Goal: Transaction & Acquisition: Purchase product/service

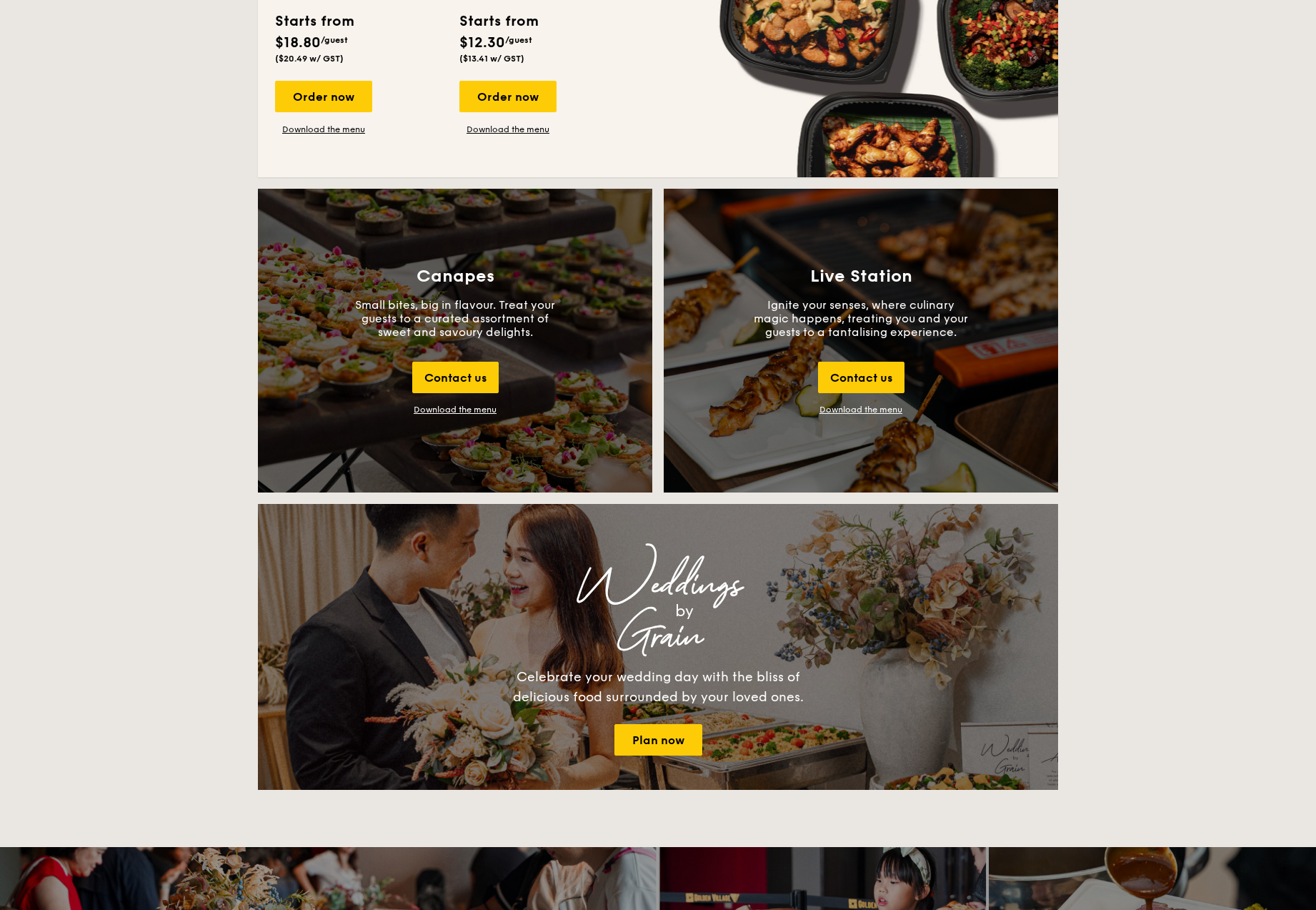
scroll to position [1414, 0]
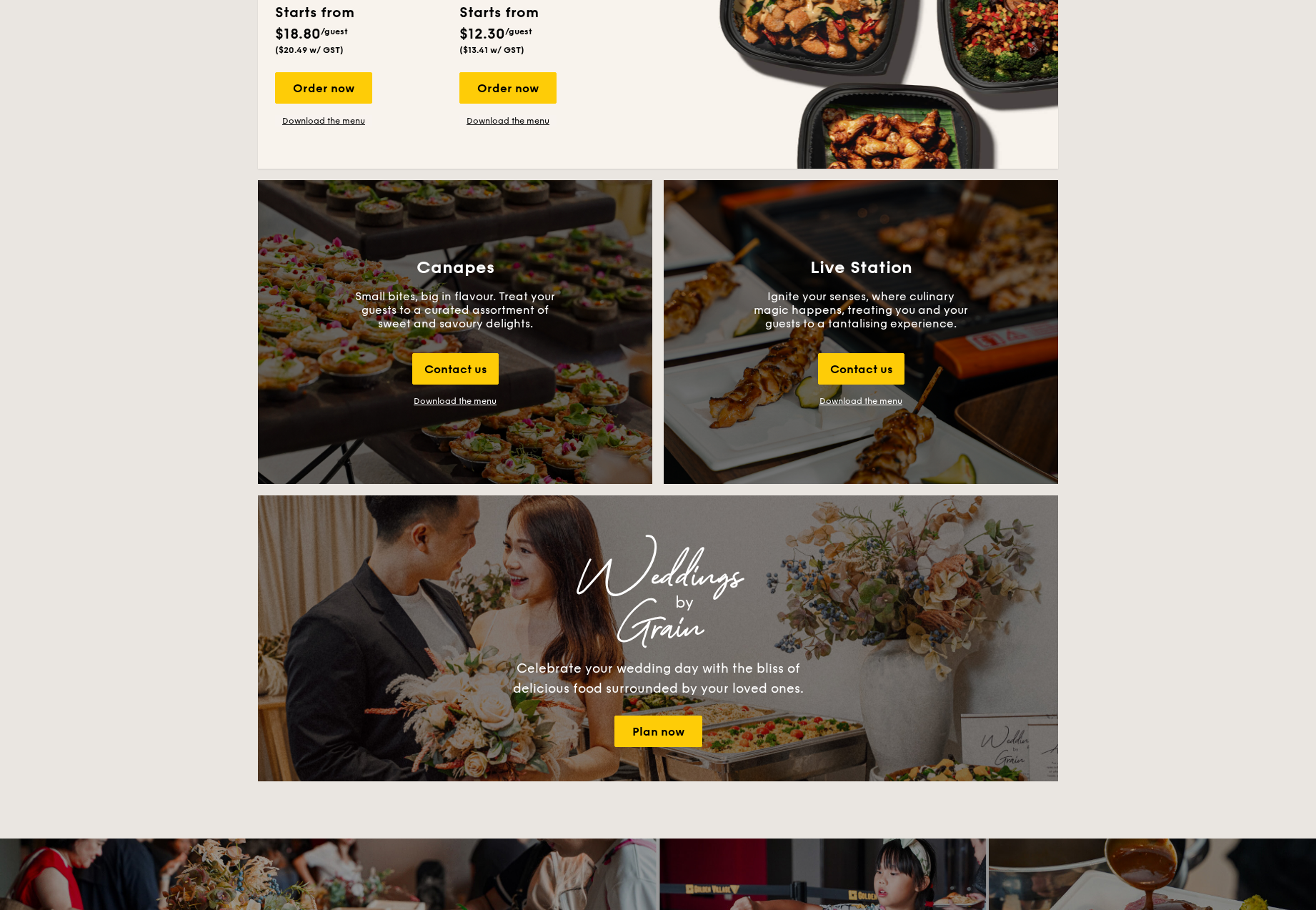
click at [476, 403] on div "Download the menu" at bounding box center [455, 401] width 83 height 10
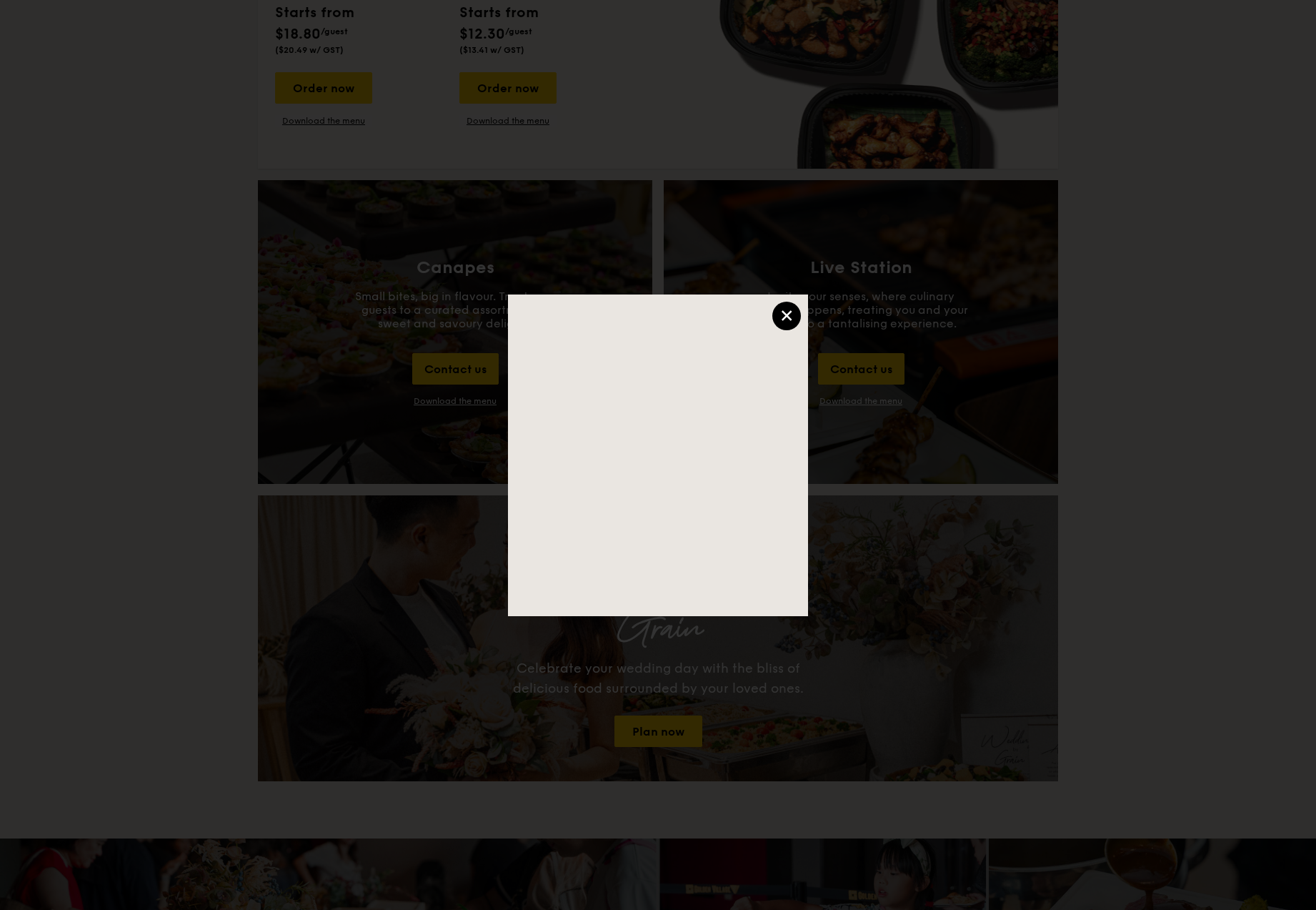
click at [785, 322] on div "×" at bounding box center [787, 315] width 28 height 28
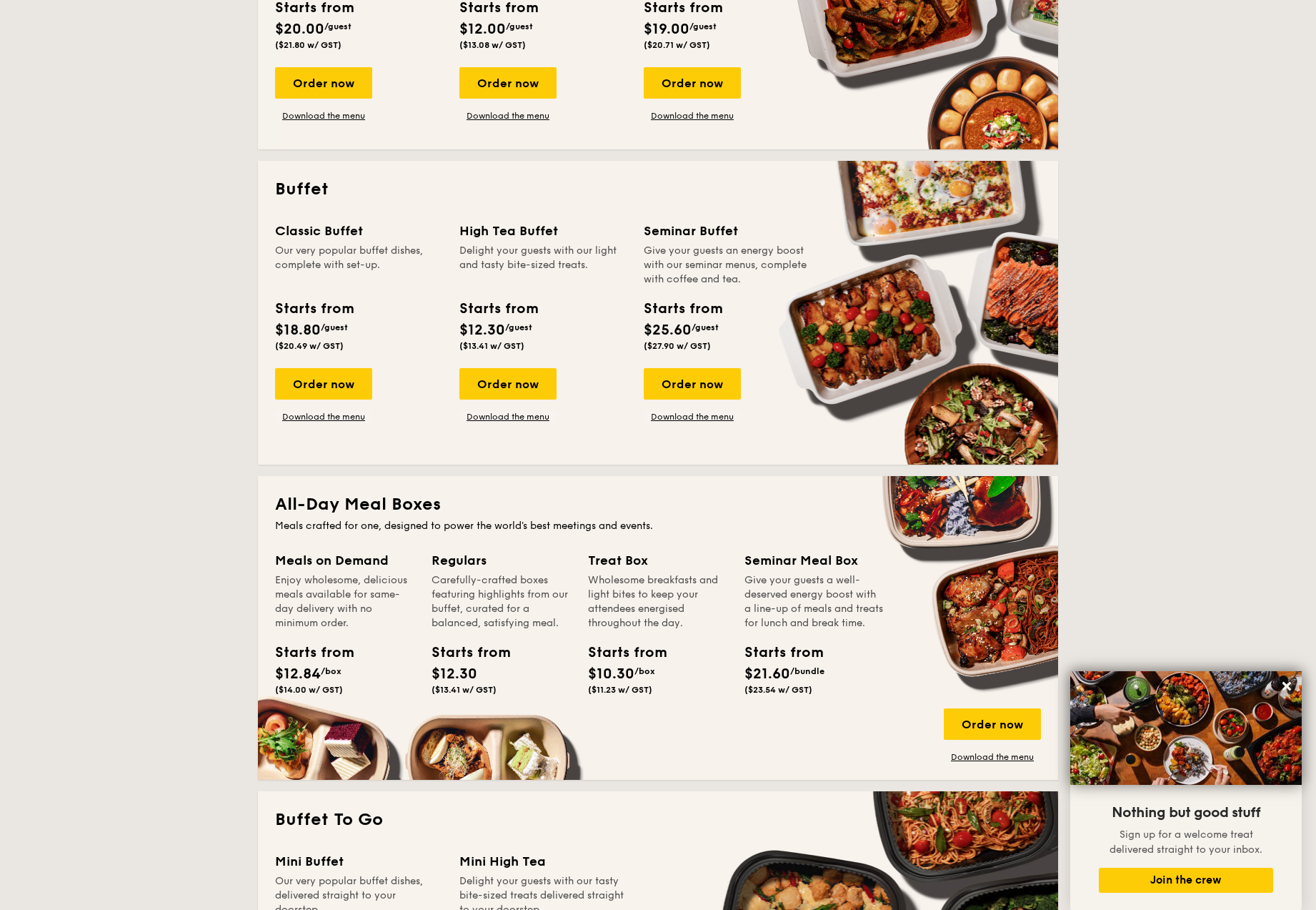
scroll to position [0, 0]
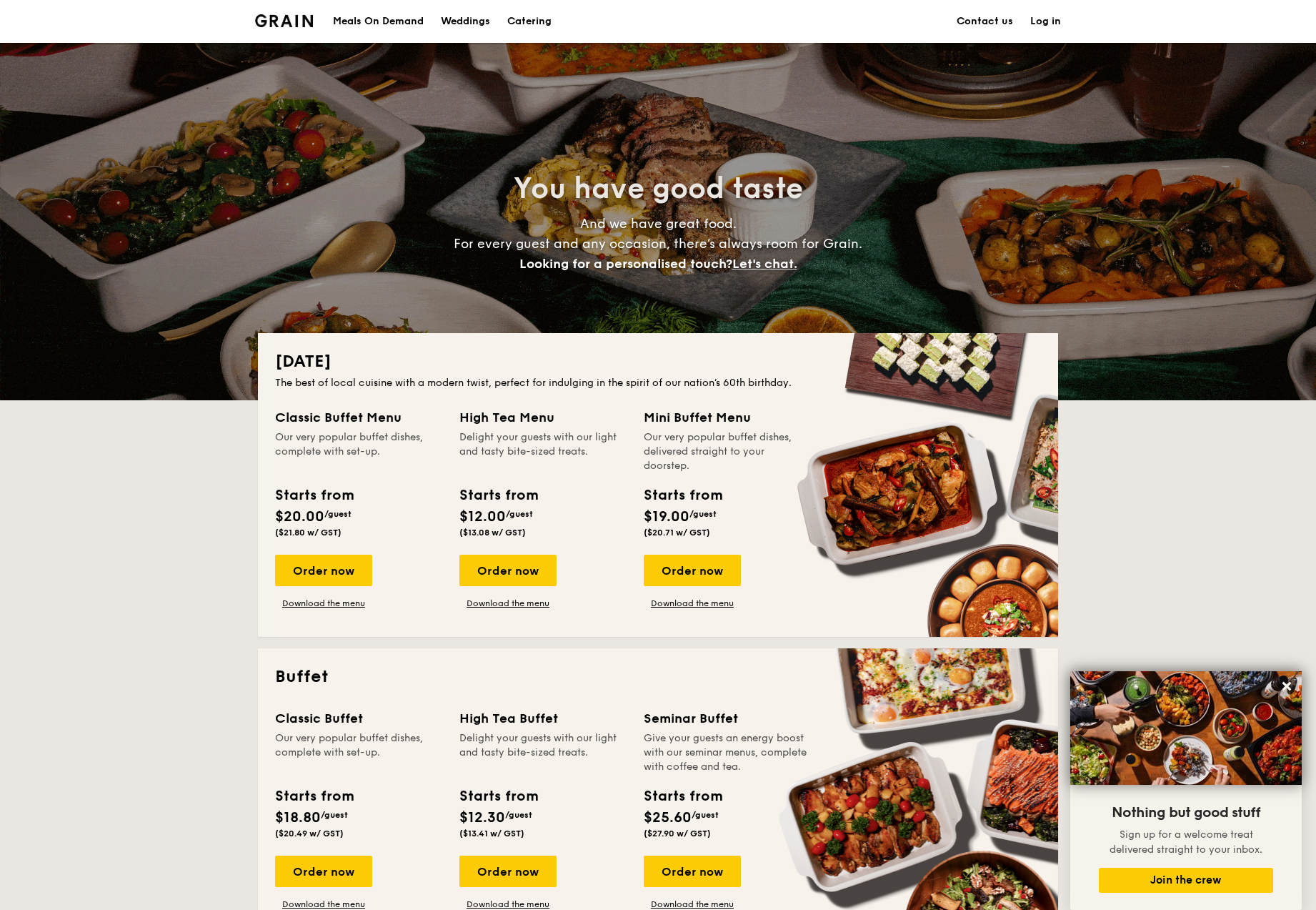
click at [534, 20] on h1 "Catering" at bounding box center [529, 21] width 44 height 43
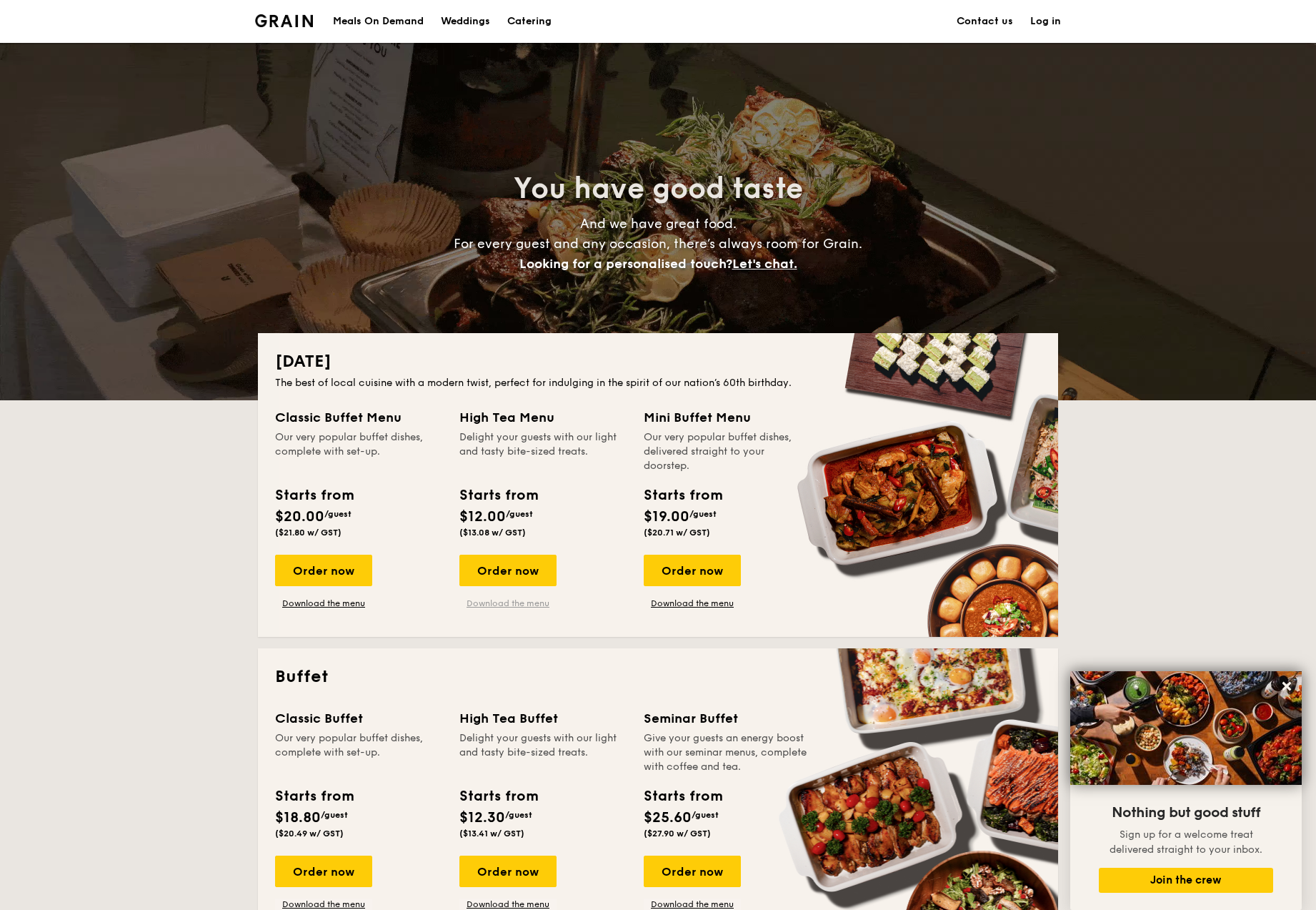
click at [506, 607] on link "Download the menu" at bounding box center [507, 603] width 98 height 11
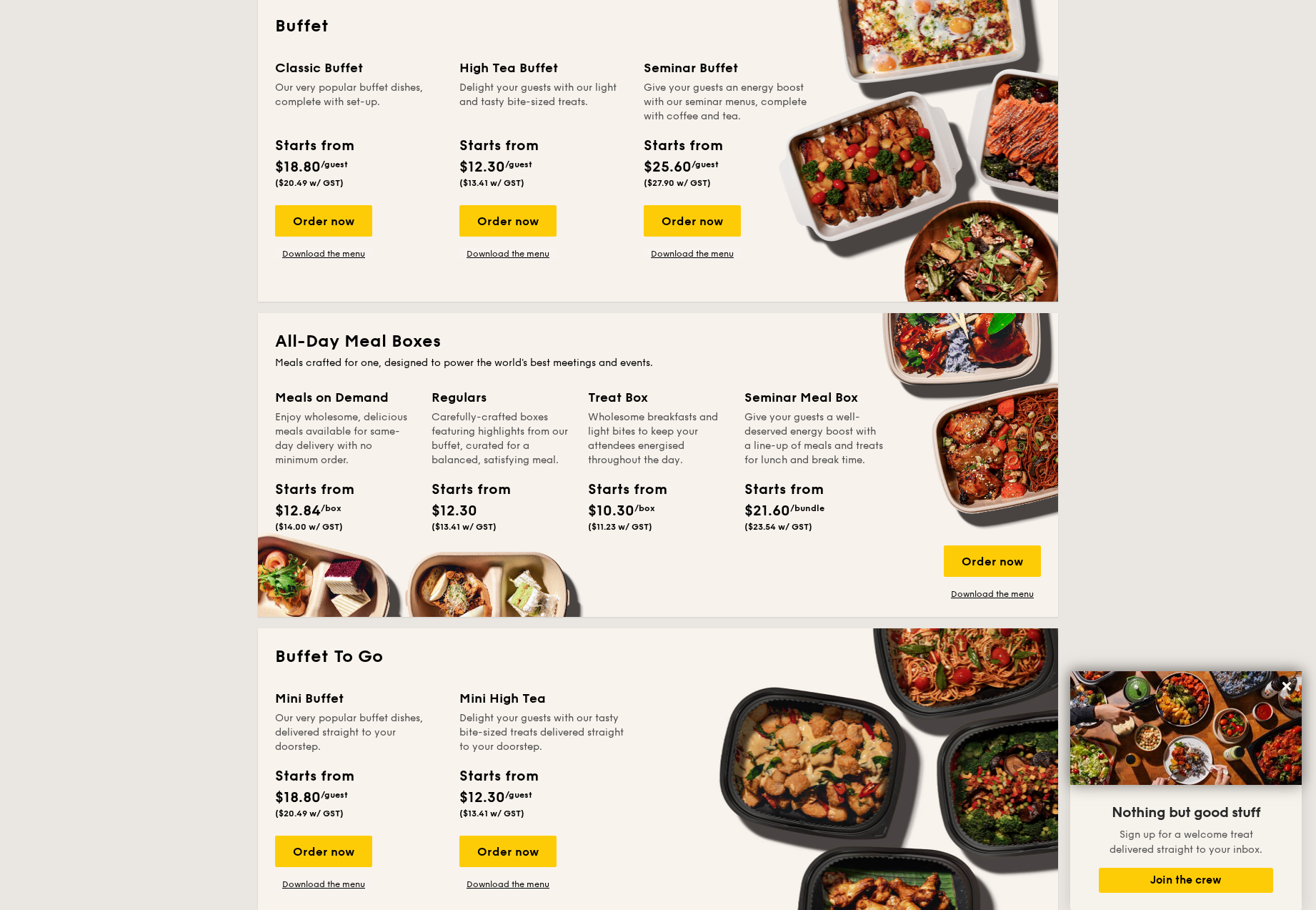
scroll to position [653, 0]
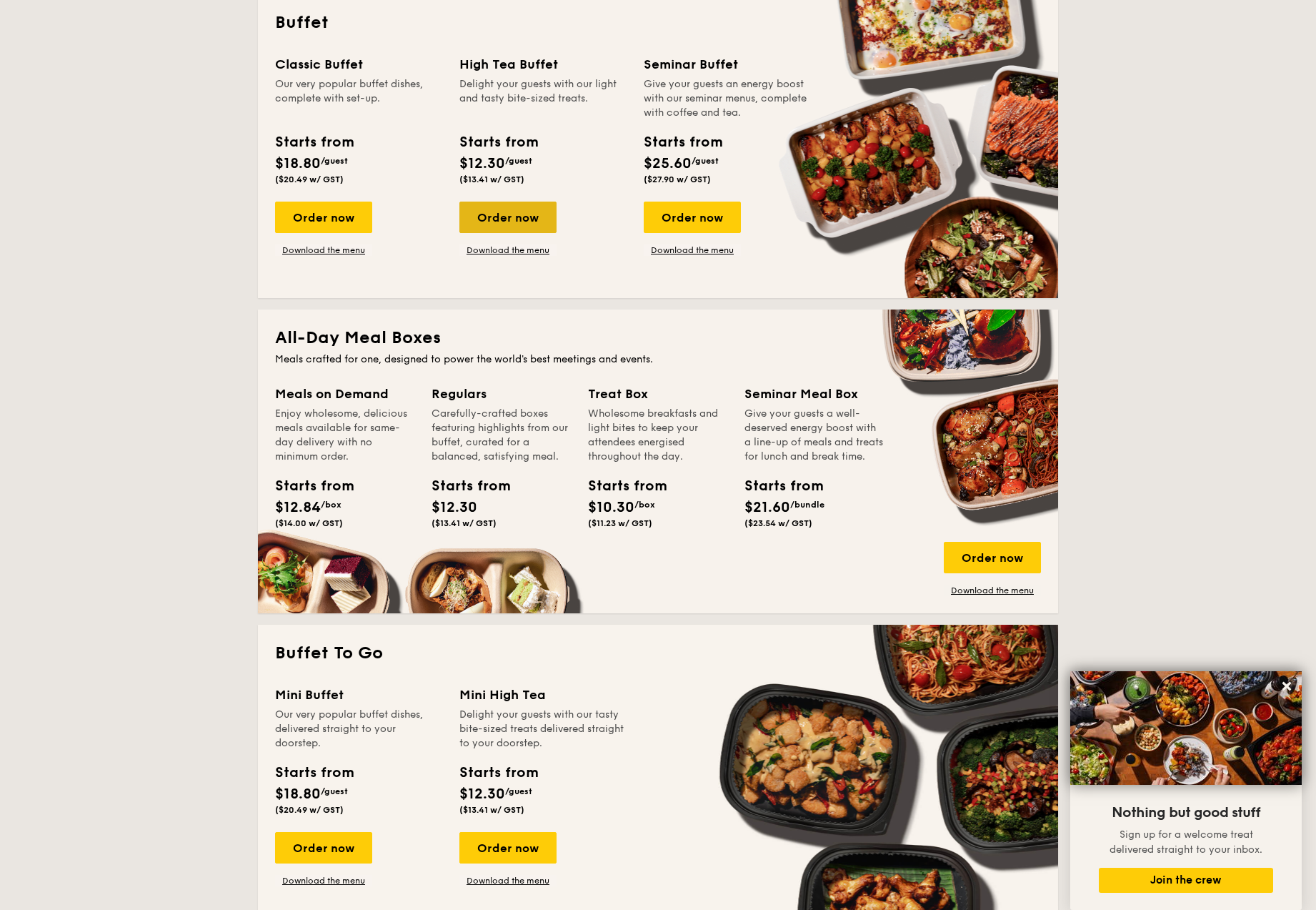
click at [535, 221] on div "Order now" at bounding box center [507, 217] width 98 height 31
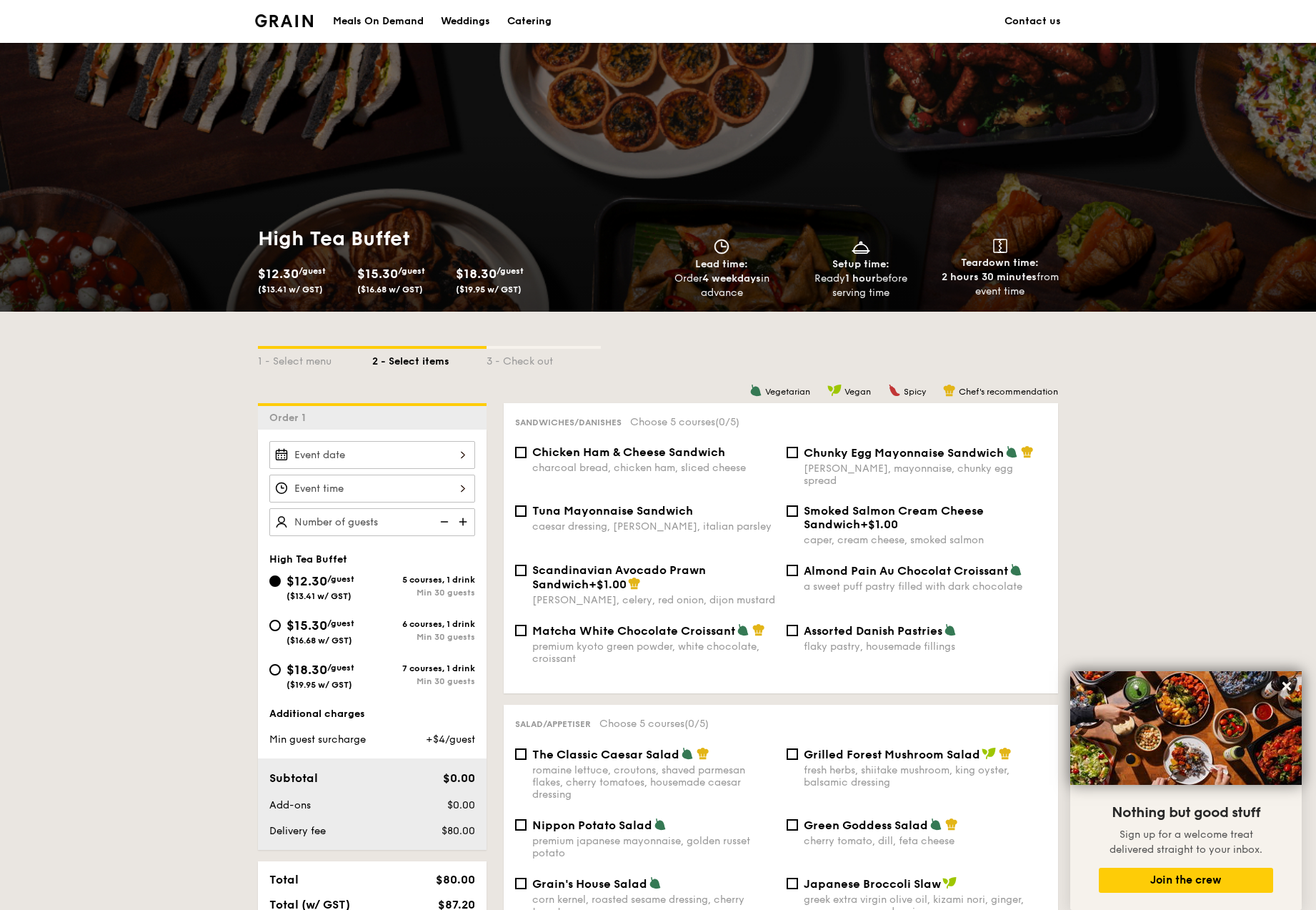
click at [431, 438] on div "High Tea Buffet $12.30 /guest ($13.41 w/ GST) 5 courses, 1 drink Min 30 guests …" at bounding box center [371, 640] width 228 height 420
click at [435, 446] on div at bounding box center [371, 455] width 205 height 27
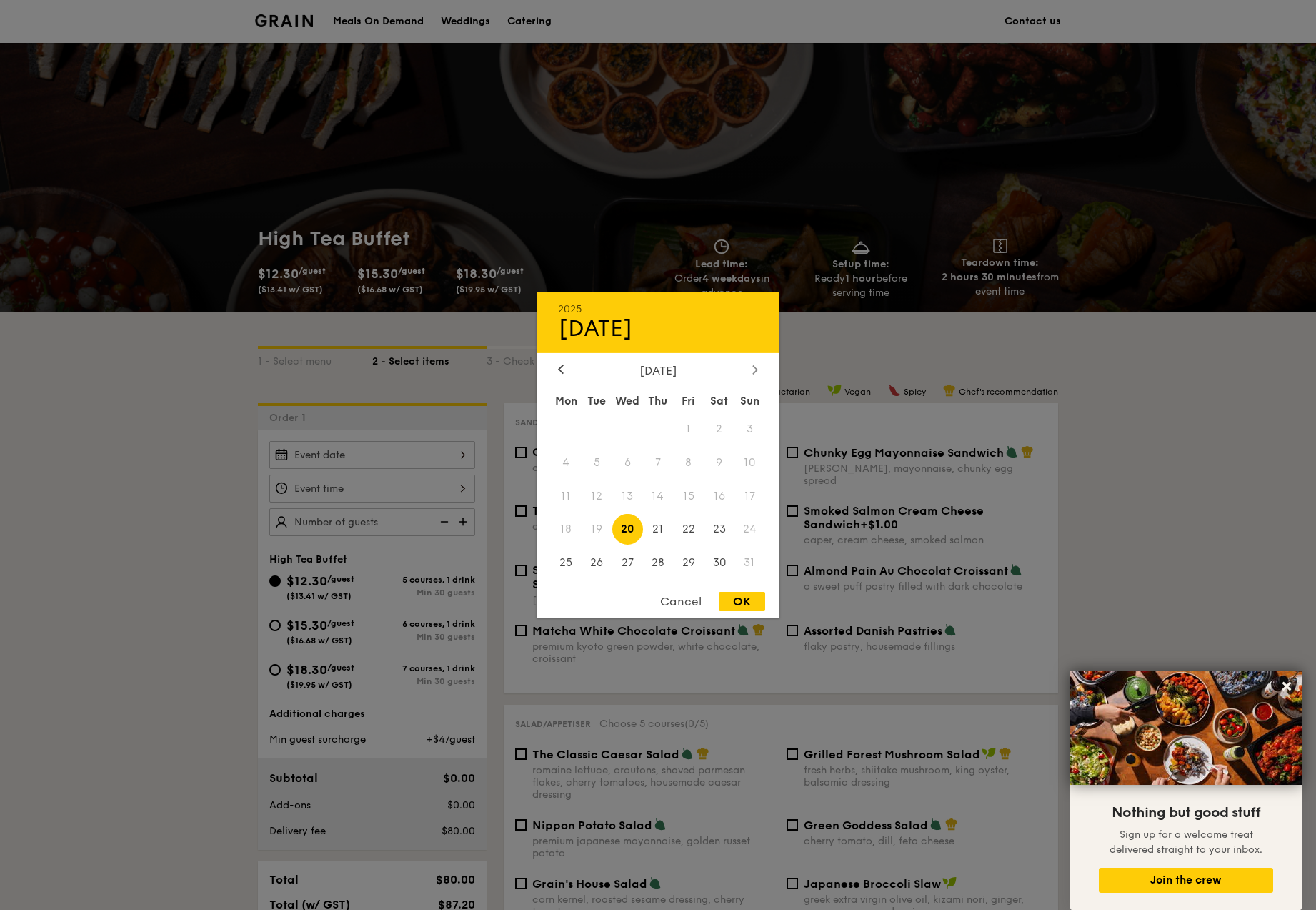
click at [757, 363] on div at bounding box center [756, 369] width 13 height 13
click at [605, 466] on span "9" at bounding box center [596, 462] width 30 height 30
click at [750, 601] on div "OK" at bounding box center [741, 601] width 46 height 19
type input "[DATE]"
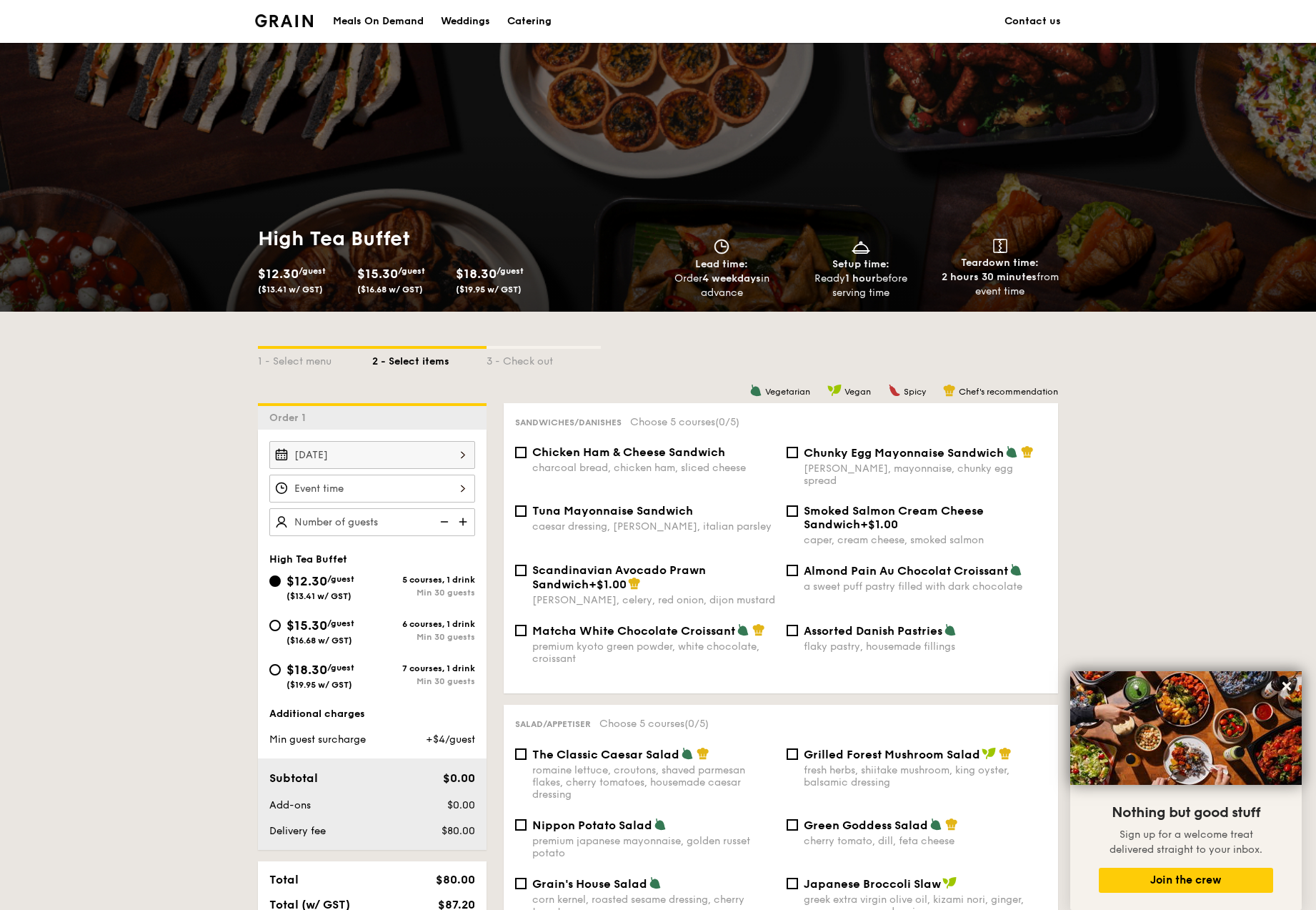
click at [840, 464] on div "[PERSON_NAME], mayonnaise, chunky egg spread" at bounding box center [925, 474] width 243 height 25
click at [798, 458] on input "Chunky Egg Mayonnaise Sandwich dijon mustard, mayonnaise, chunky egg spread" at bounding box center [792, 453] width 11 height 11
checkbox input "true"
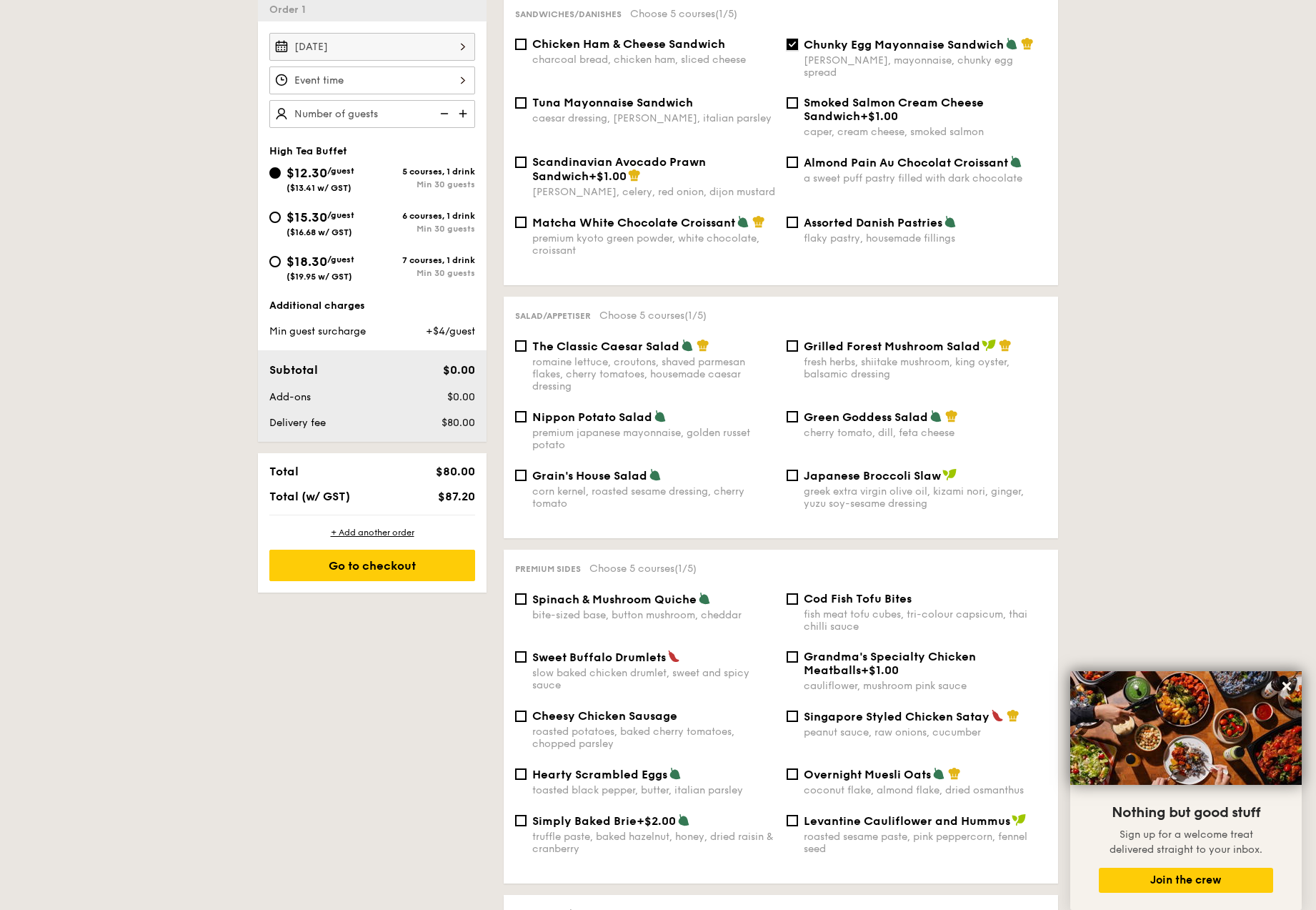
scroll to position [409, 0]
click at [578, 425] on div "premium japanese mayonnaise, golden russet potato" at bounding box center [653, 437] width 243 height 25
click at [526, 415] on input "Nippon Potato Salad premium japanese mayonnaise, golden russet potato" at bounding box center [521, 415] width 11 height 11
checkbox input "true"
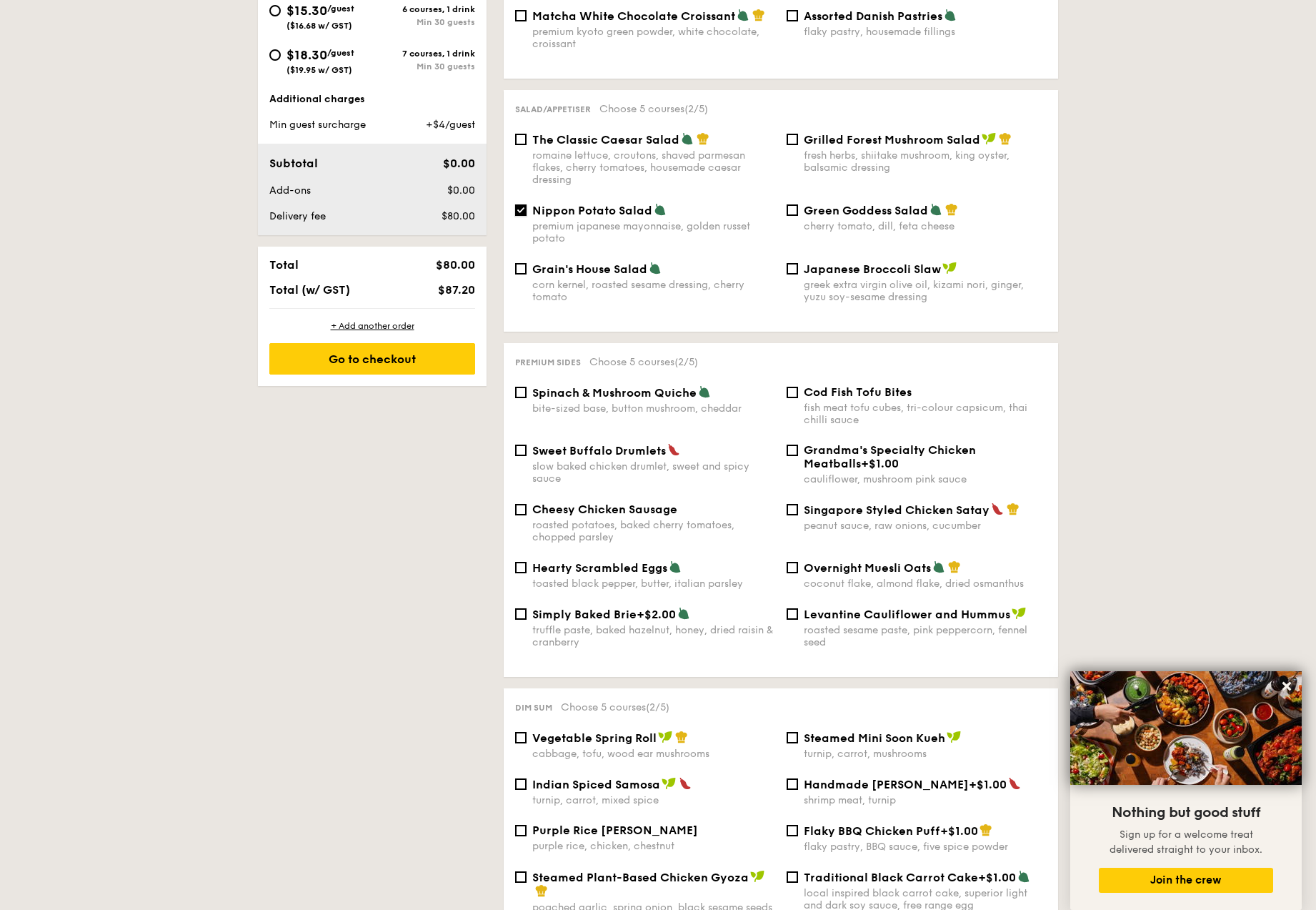
scroll to position [619, 0]
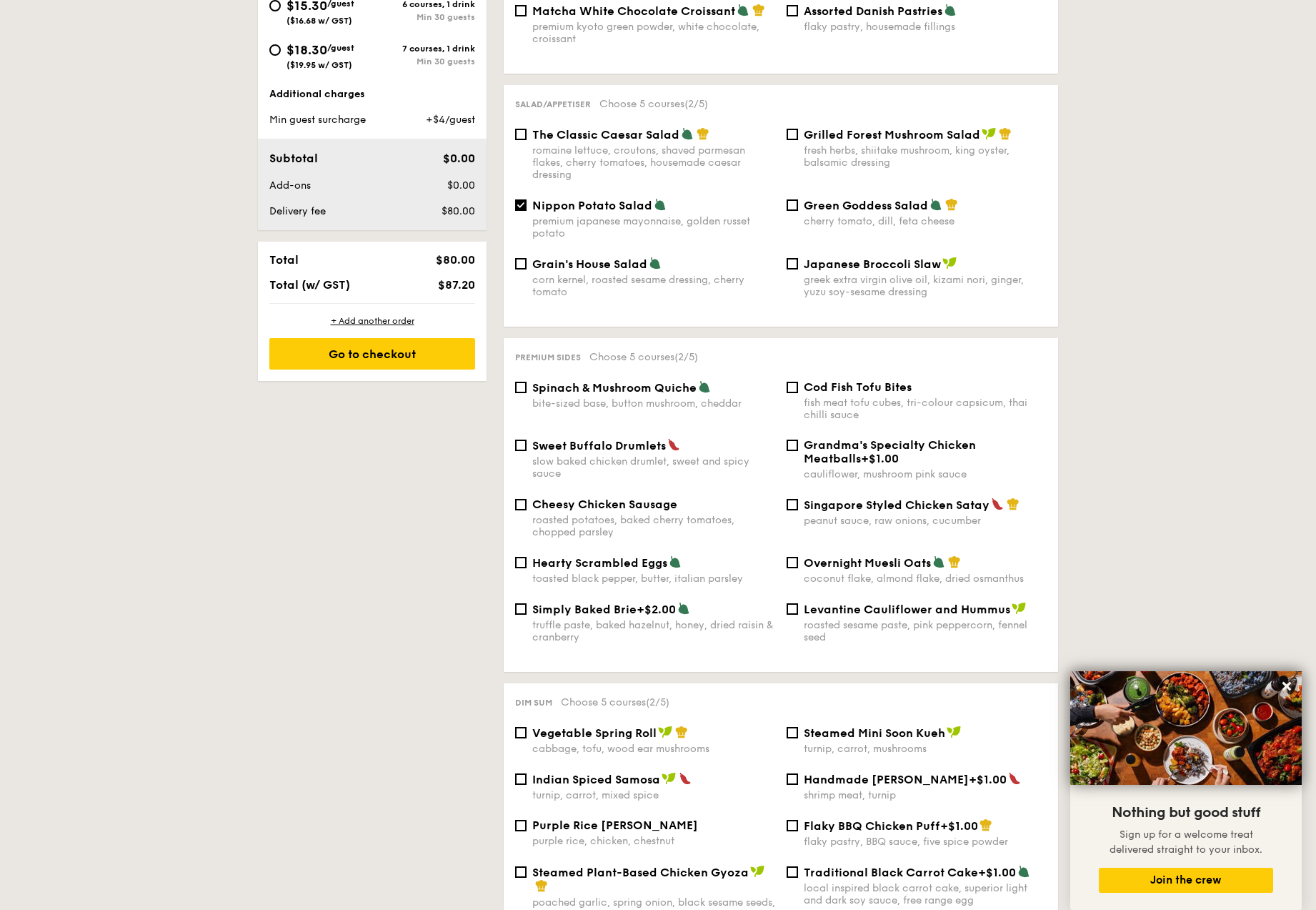
click at [916, 498] on span "Singapore Styled Chicken Satay" at bounding box center [897, 505] width 186 height 13
click at [798, 499] on input "Singapore Styled Chicken Satay peanut sauce, raw onions, cucumber" at bounding box center [792, 505] width 11 height 11
checkbox input "true"
click at [1112, 509] on div "1 - Select menu 2 - Select items 3 - Check out Order 1 [DATE] High Tea Buffet $…" at bounding box center [658, 872] width 1316 height 2361
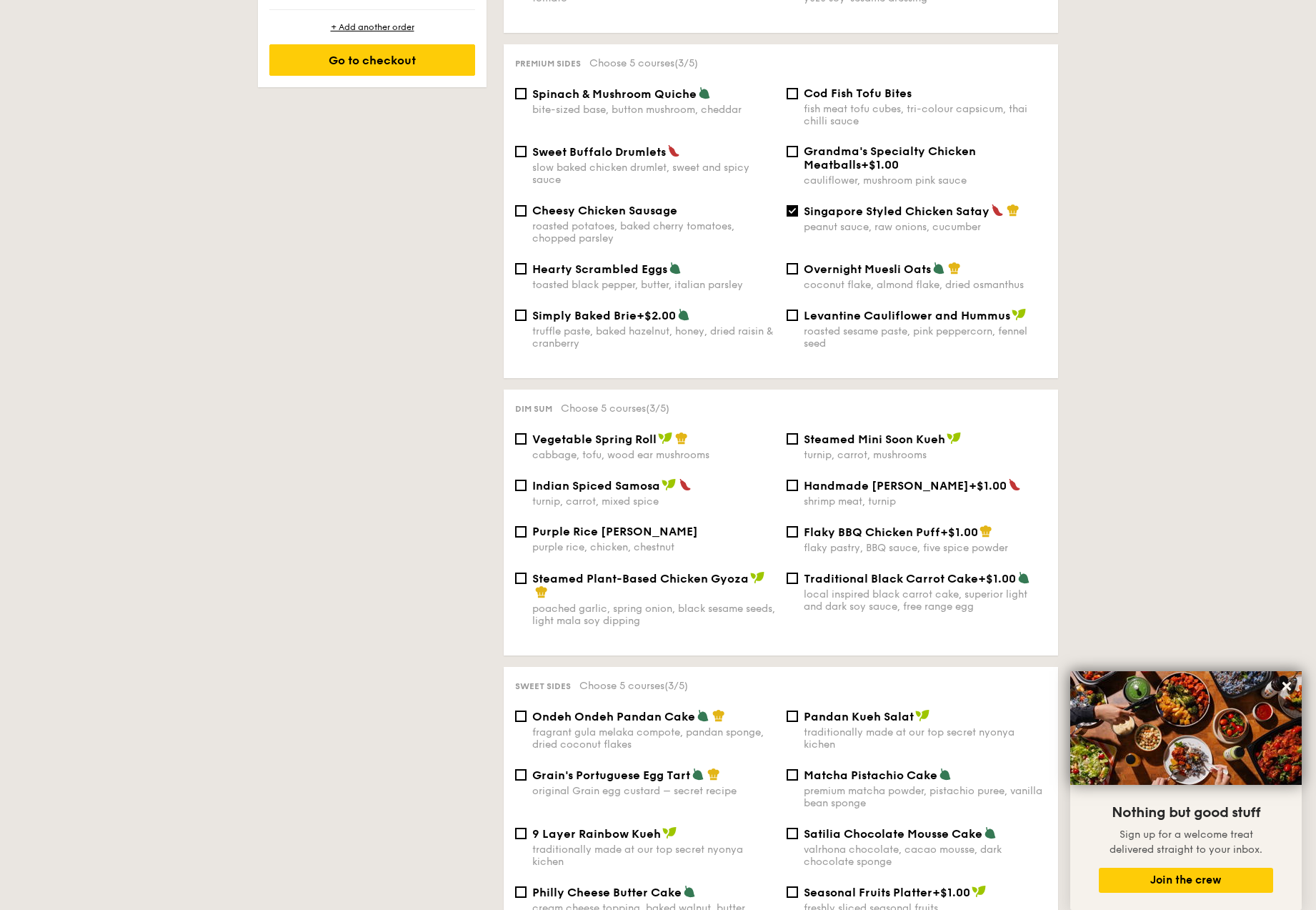
scroll to position [915, 0]
click at [695, 575] on div "Steamed Plant-Based Chicken Gyoza" at bounding box center [653, 583] width 243 height 28
click at [526, 575] on input "Steamed Plant-Based Chicken Gyoza poached garlic, spring onion, black sesame se…" at bounding box center [521, 577] width 11 height 11
checkbox input "true"
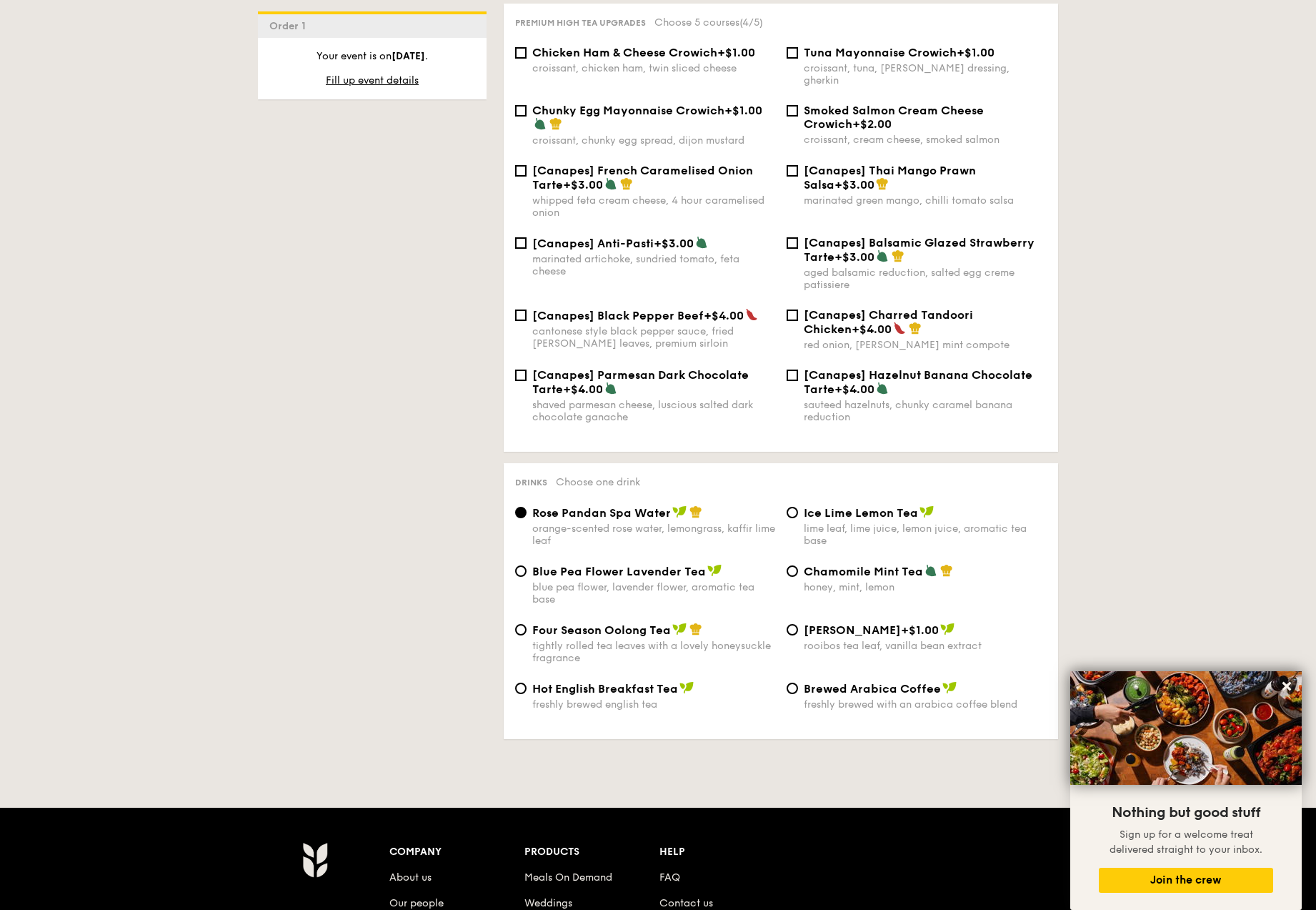
scroll to position [1923, 0]
click at [886, 653] on div "Four Season Oolong Tea tightly rolled tea leaves with a lovely honeysuckle frag…" at bounding box center [780, 651] width 542 height 59
click at [888, 680] on span "Brewed Arabica Coffee" at bounding box center [872, 687] width 137 height 13
click at [798, 681] on input "Brewed Arabica Coffee freshly brewed with an arabica coffee blend" at bounding box center [792, 687] width 11 height 11
radio input "true"
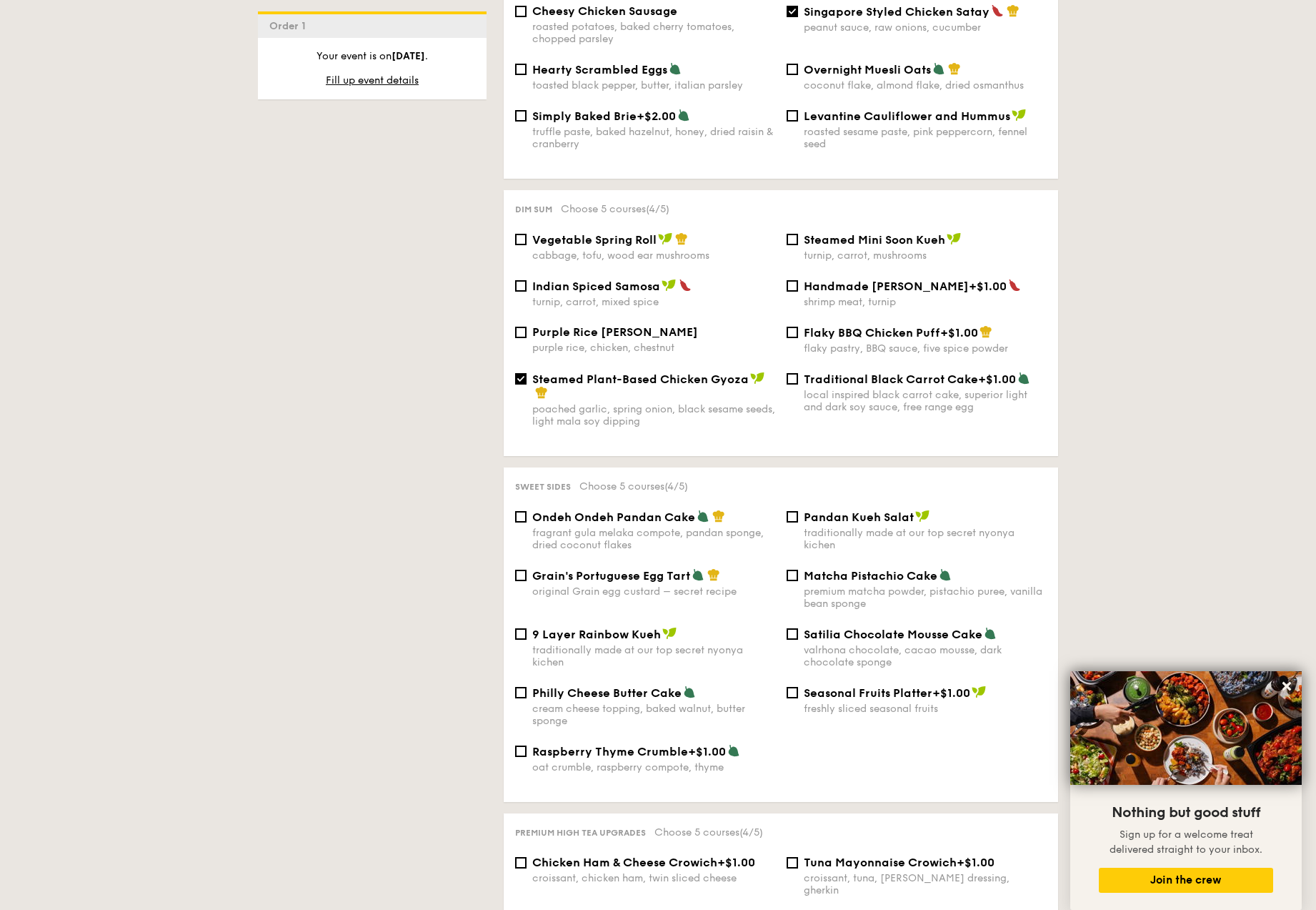
scroll to position [1108, 0]
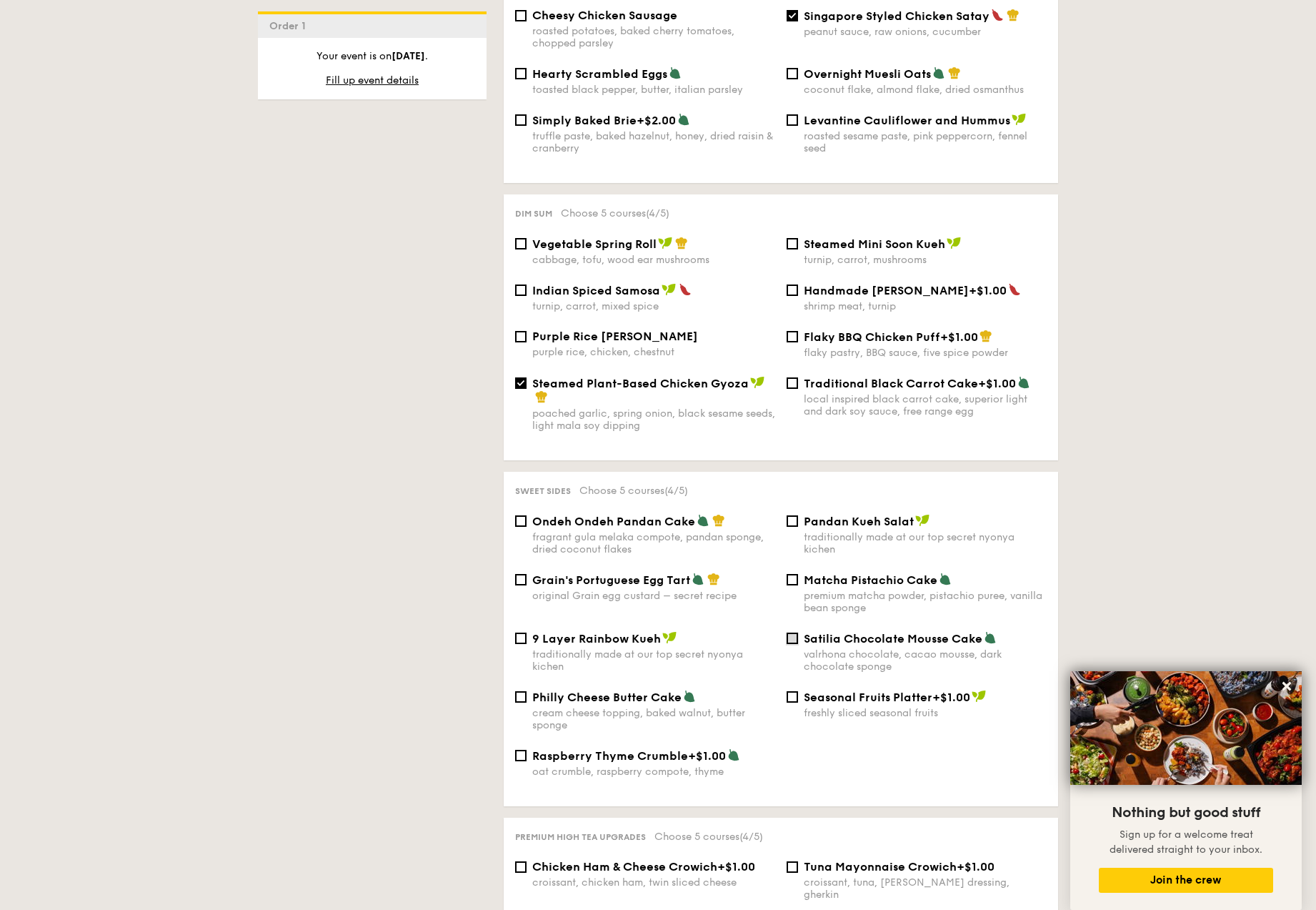
click at [793, 633] on input "Satilia Chocolate Mousse Cake valrhona chocolate, cacao mousse, dark chocolate …" at bounding box center [792, 638] width 11 height 11
checkbox input "true"
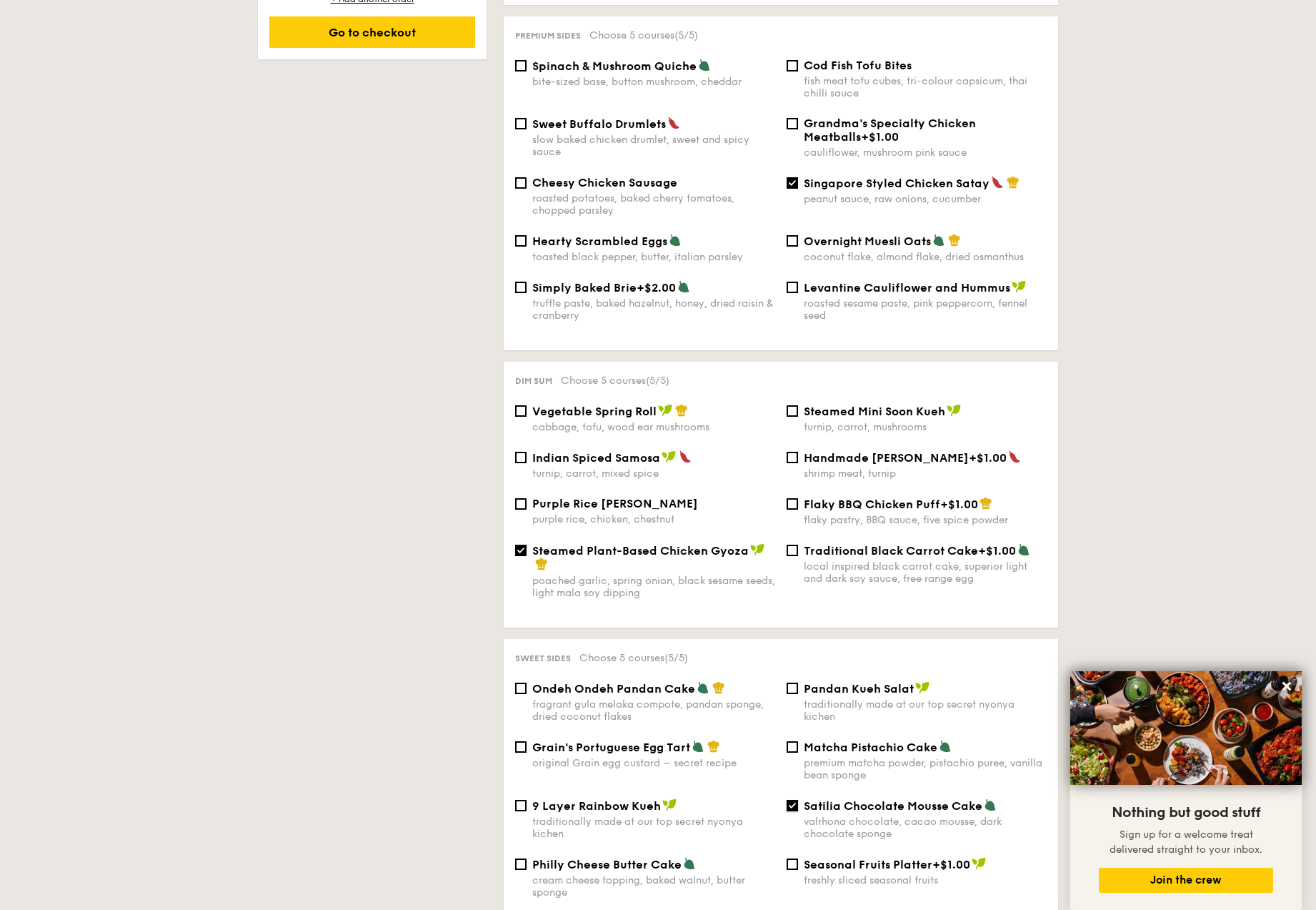
scroll to position [937, 0]
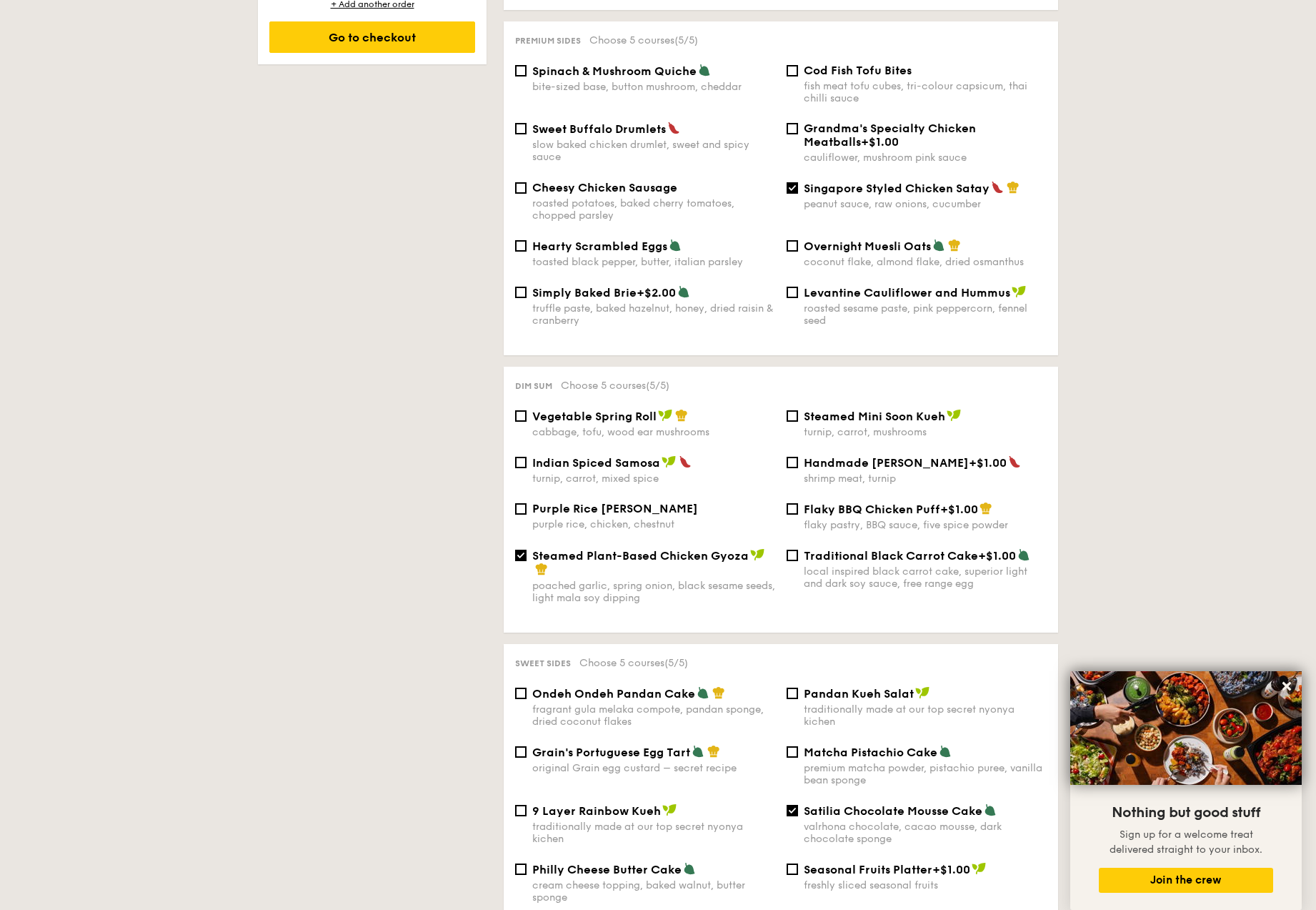
click at [868, 426] on div "turnip, carrot, mushrooms" at bounding box center [925, 432] width 243 height 12
click at [798, 421] on input "Steamed Mini Soon Kueh turnip, carrot, mushrooms" at bounding box center [792, 416] width 11 height 11
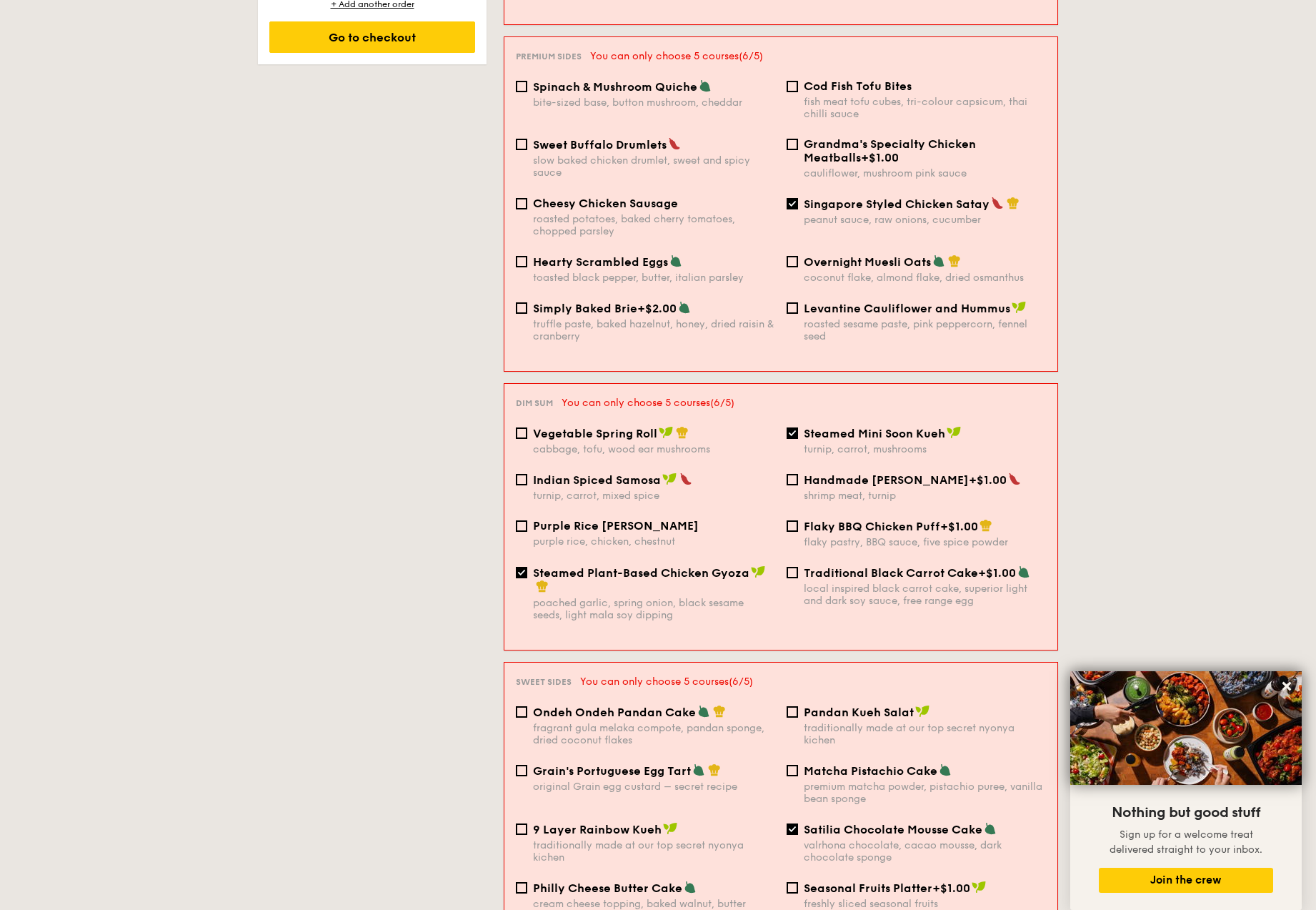
click at [811, 443] on div "turnip, carrot, mushrooms" at bounding box center [925, 449] width 242 height 12
click at [798, 427] on input "Steamed Mini Soon Kueh turnip, carrot, mushrooms" at bounding box center [792, 433] width 11 height 11
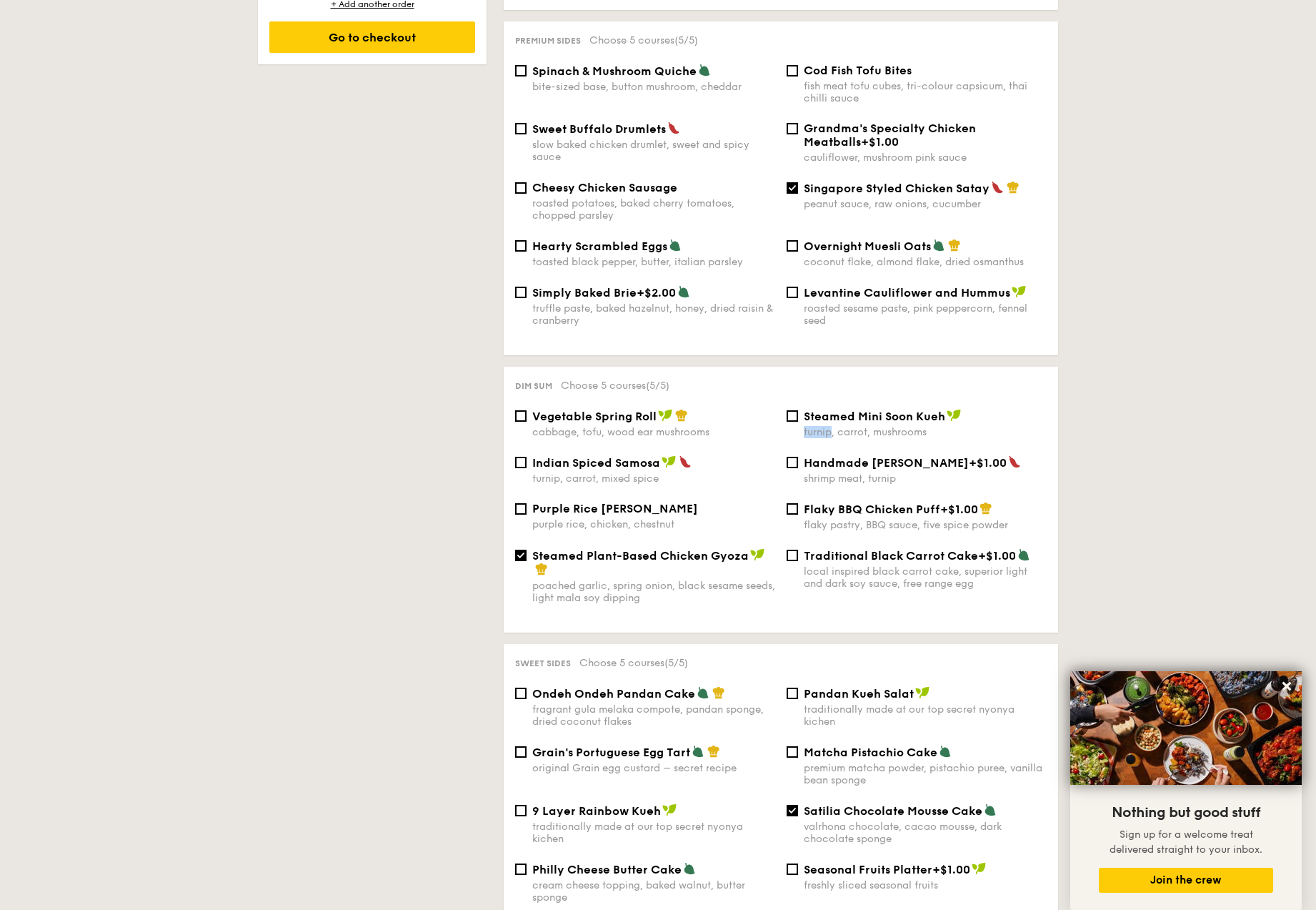
click at [811, 426] on div "turnip, carrot, mushrooms" at bounding box center [925, 432] width 243 height 12
click at [798, 418] on input "Steamed Mini Soon Kueh turnip, carrot, mushrooms" at bounding box center [792, 416] width 11 height 11
checkbox input "true"
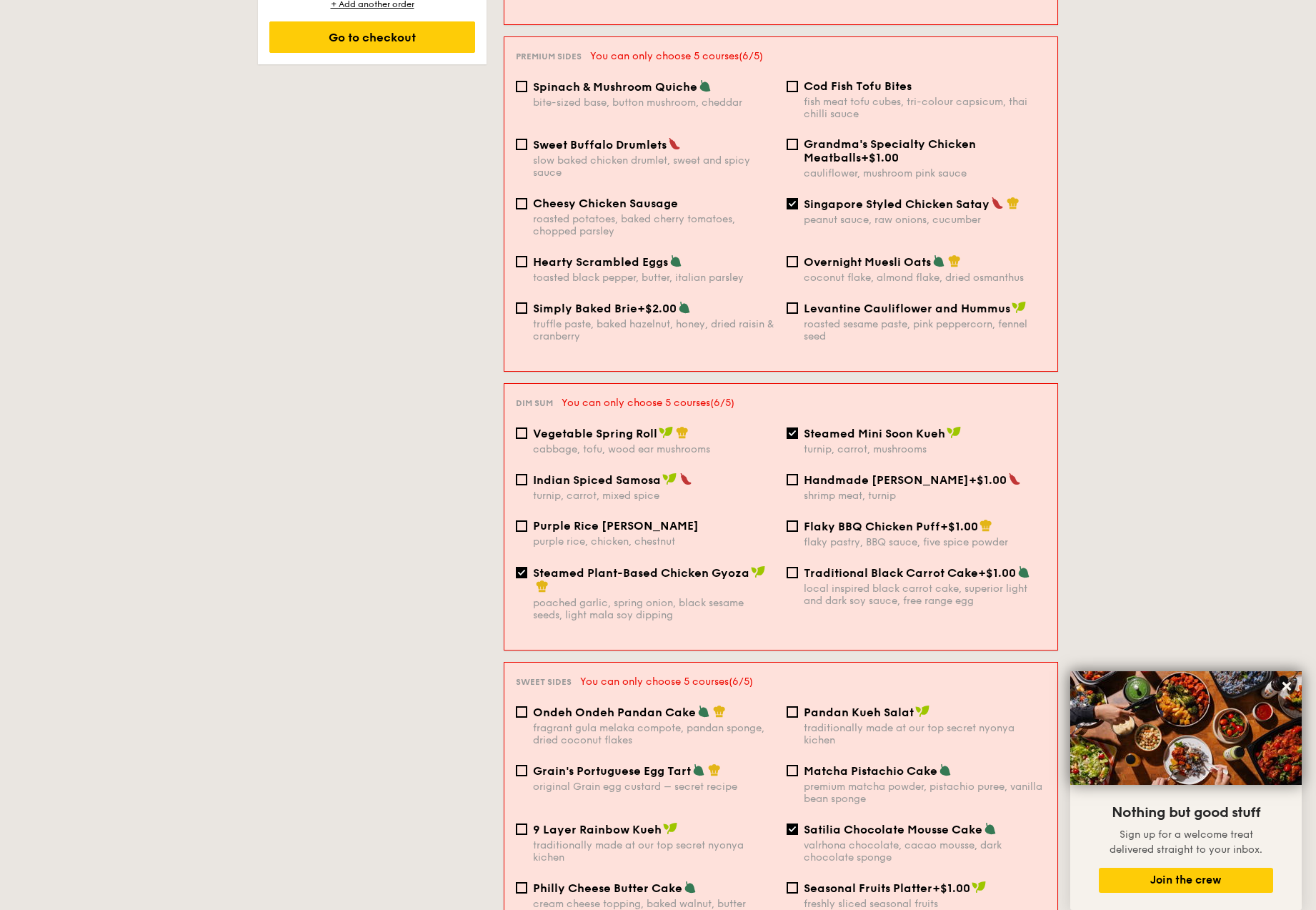
click at [642, 566] on span "Steamed Plant-Based Chicken Gyoza" at bounding box center [641, 573] width 217 height 13
click at [527, 566] on input "Steamed Plant-Based Chicken Gyoza poached garlic, spring onion, black sesame se…" at bounding box center [522, 572] width 11 height 11
checkbox input "false"
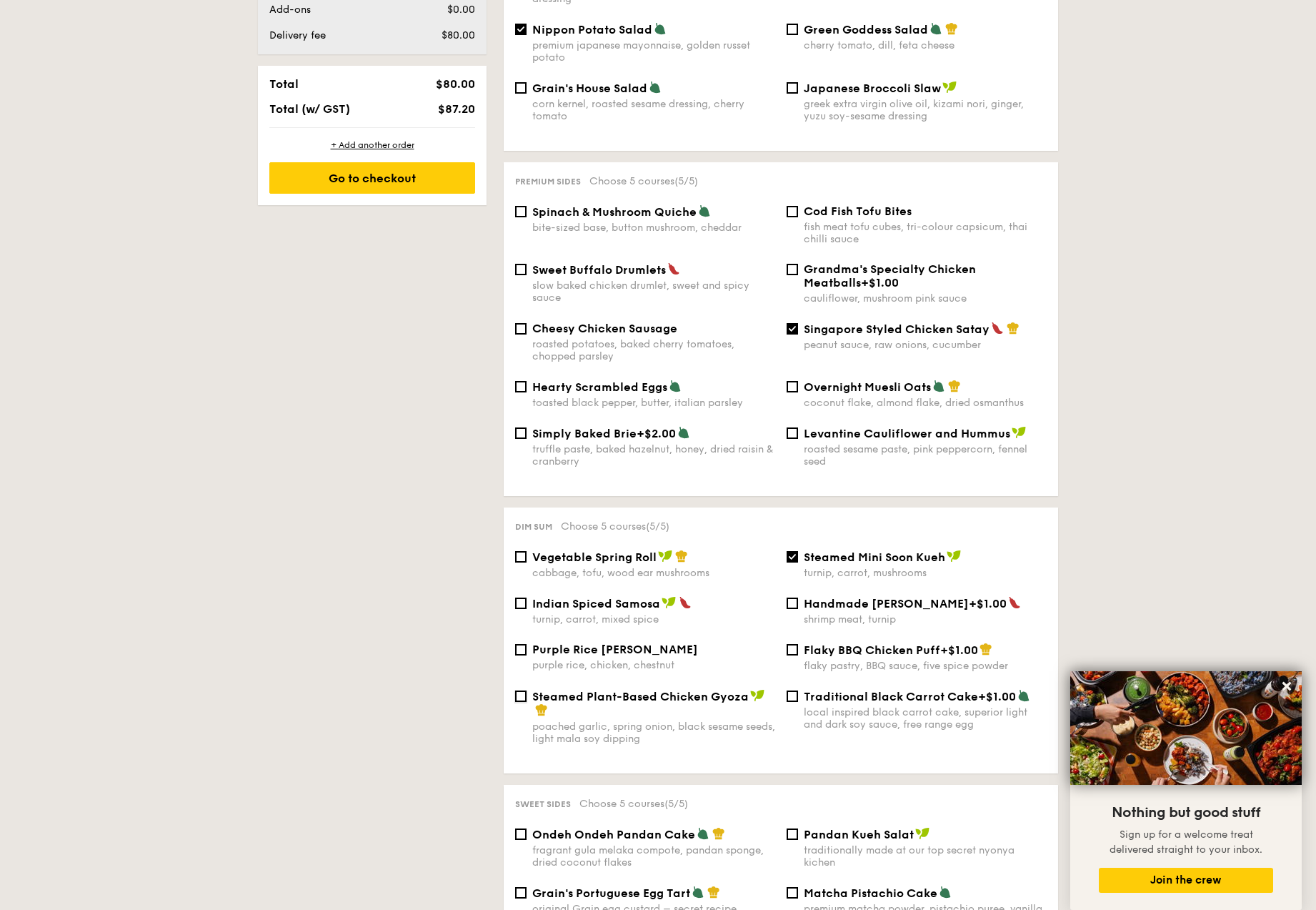
scroll to position [788, 0]
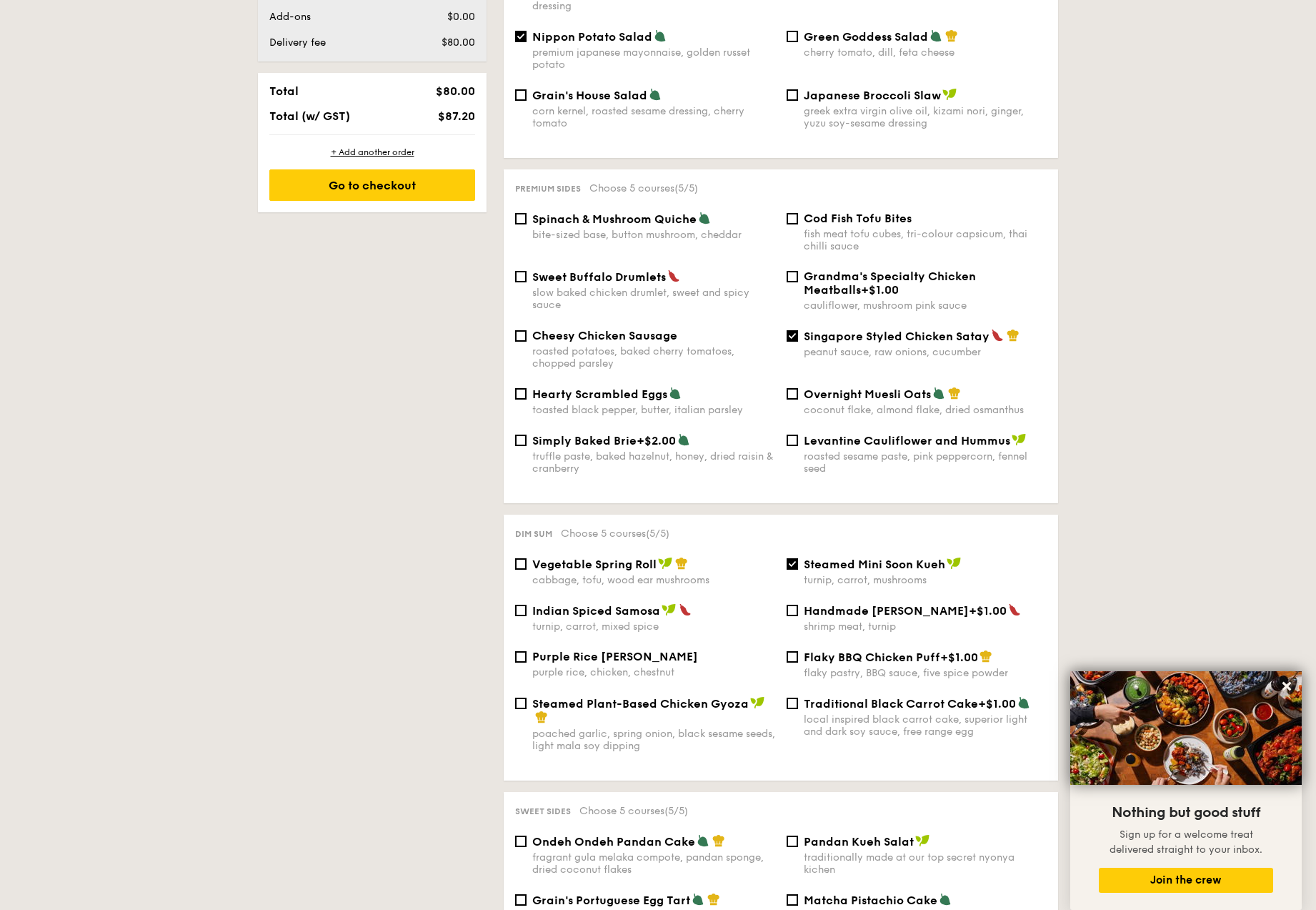
click at [527, 603] on div "Indian Spiced Samosa turnip, carrot, mixed spice" at bounding box center [645, 617] width 272 height 29
click at [521, 604] on input "Indian Spiced Samosa turnip, carrot, mixed spice" at bounding box center [521, 610] width 11 height 11
checkbox input "true"
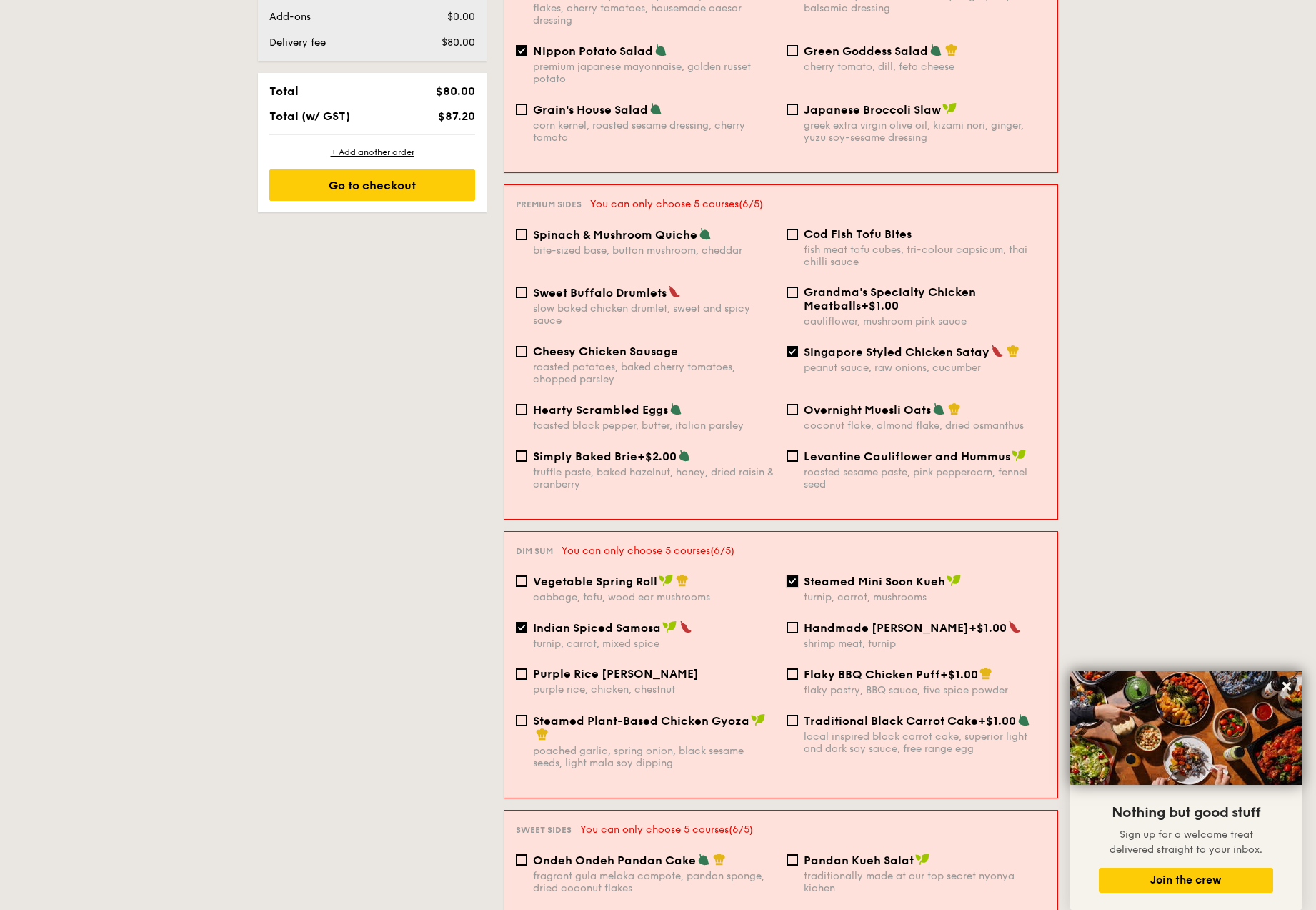
click at [796, 575] on input "Steamed Mini Soon Kueh turnip, carrot, mushrooms" at bounding box center [792, 580] width 11 height 11
checkbox input "false"
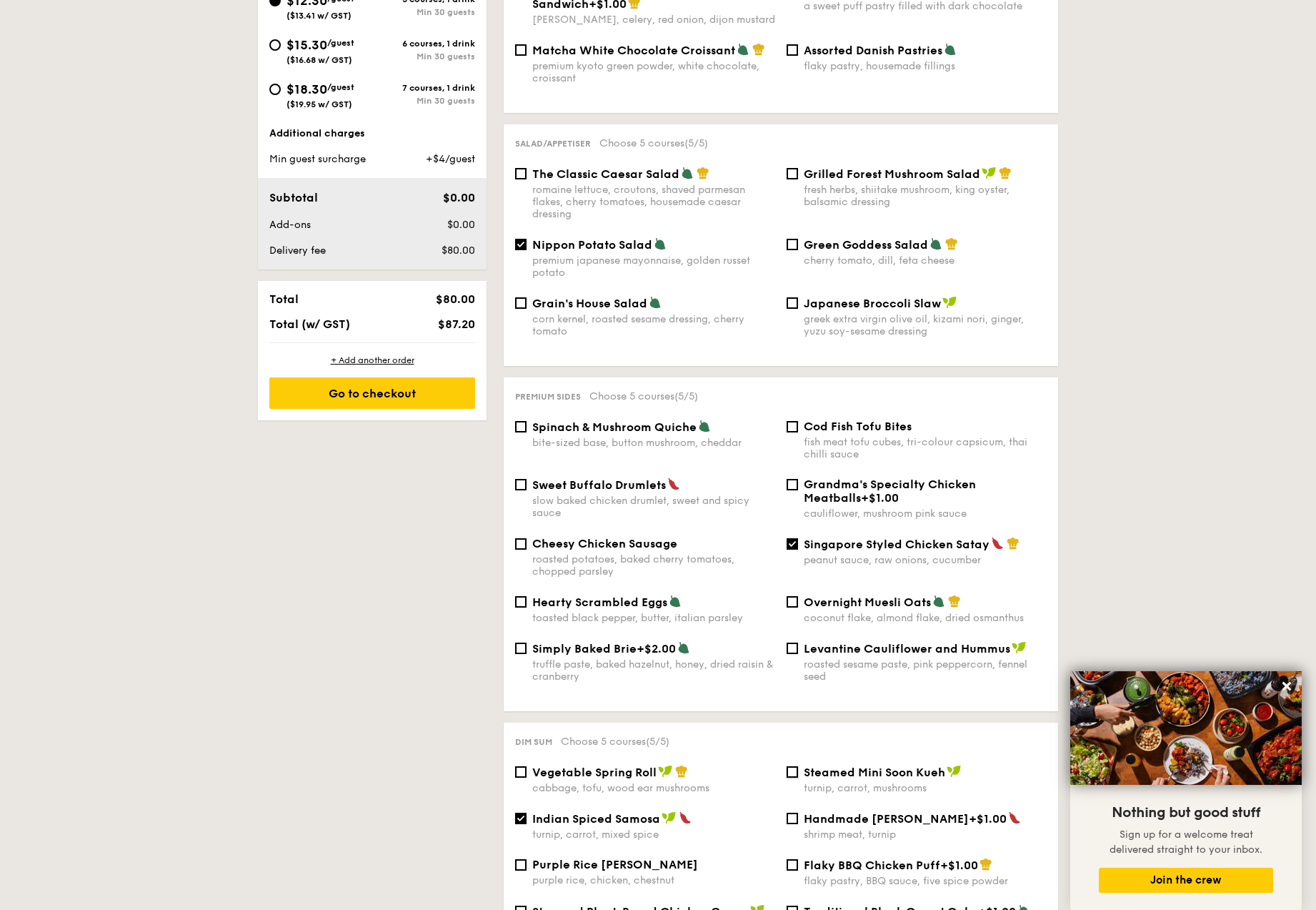
scroll to position [580, 0]
click at [588, 238] on span "Nippon Potato Salad" at bounding box center [592, 244] width 120 height 13
click at [526, 238] on input "Nippon Potato Salad premium japanese mayonnaise, golden russet potato" at bounding box center [521, 243] width 11 height 11
checkbox input "false"
click at [801, 536] on div "Singapore Styled Chicken Satay peanut sauce, raw onions, cucumber" at bounding box center [916, 550] width 272 height 29
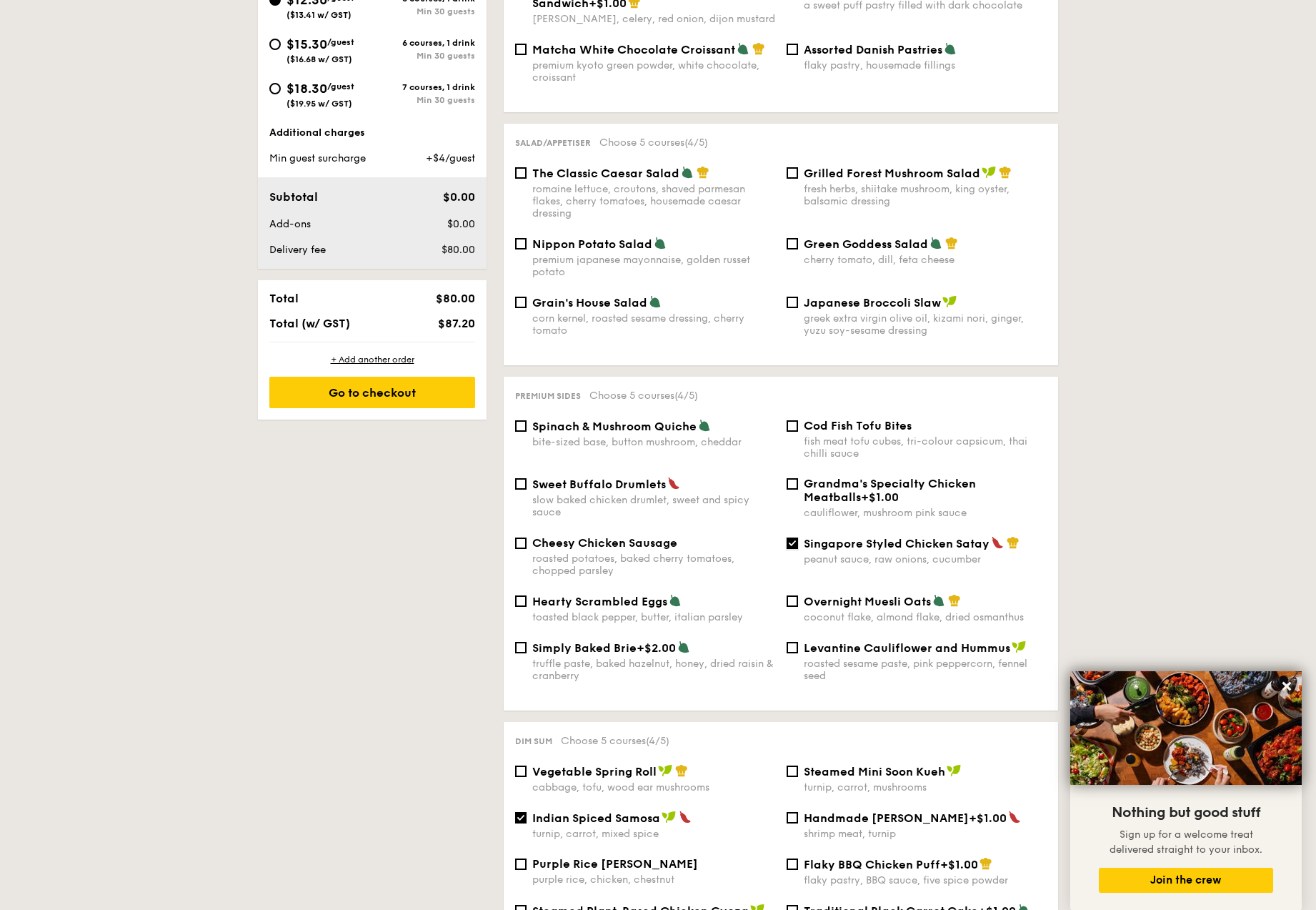
click at [796, 537] on input "Singapore Styled Chicken Satay peanut sauce, raw onions, cucumber" at bounding box center [792, 543] width 11 height 11
checkbox input "false"
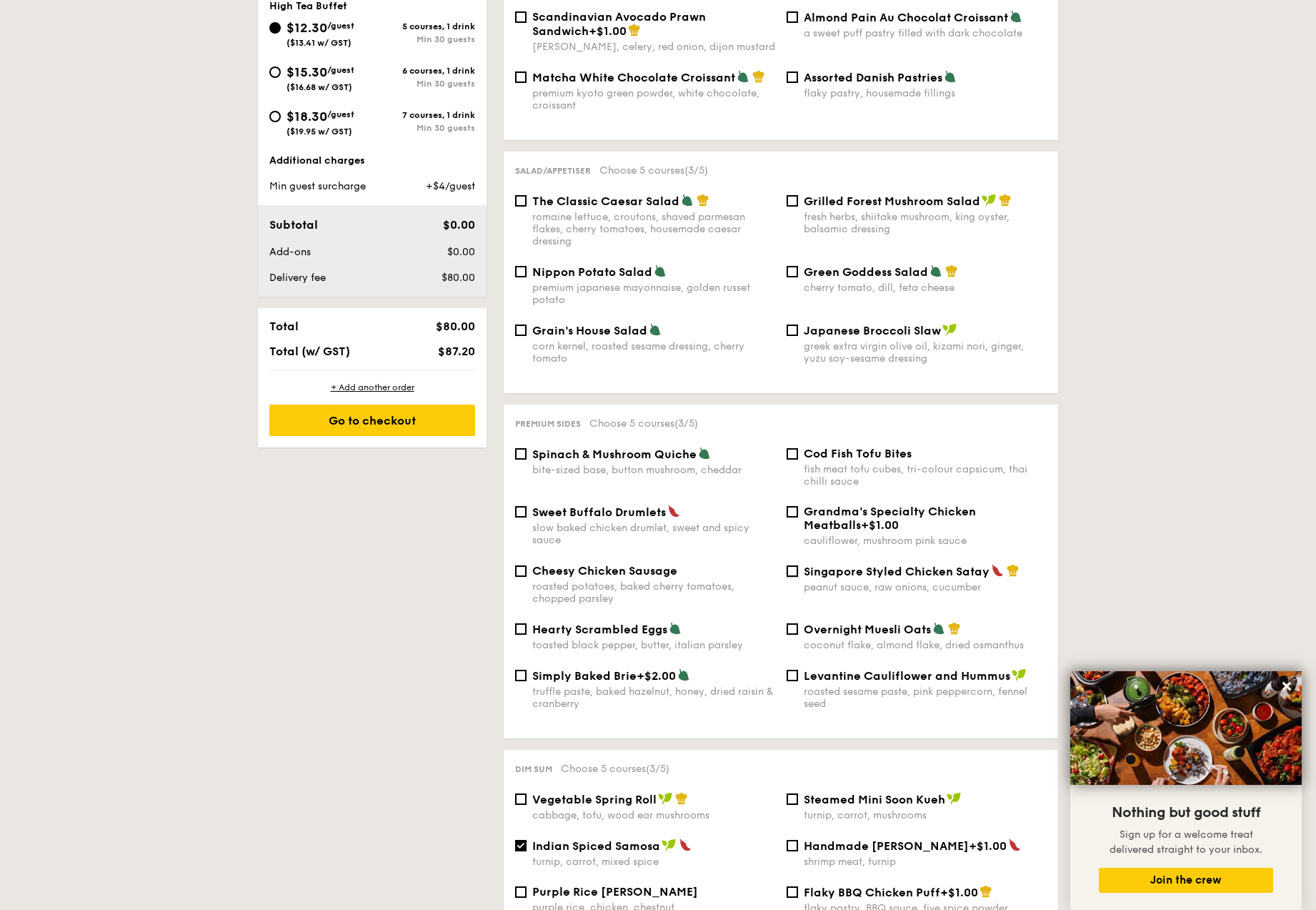
scroll to position [549, 0]
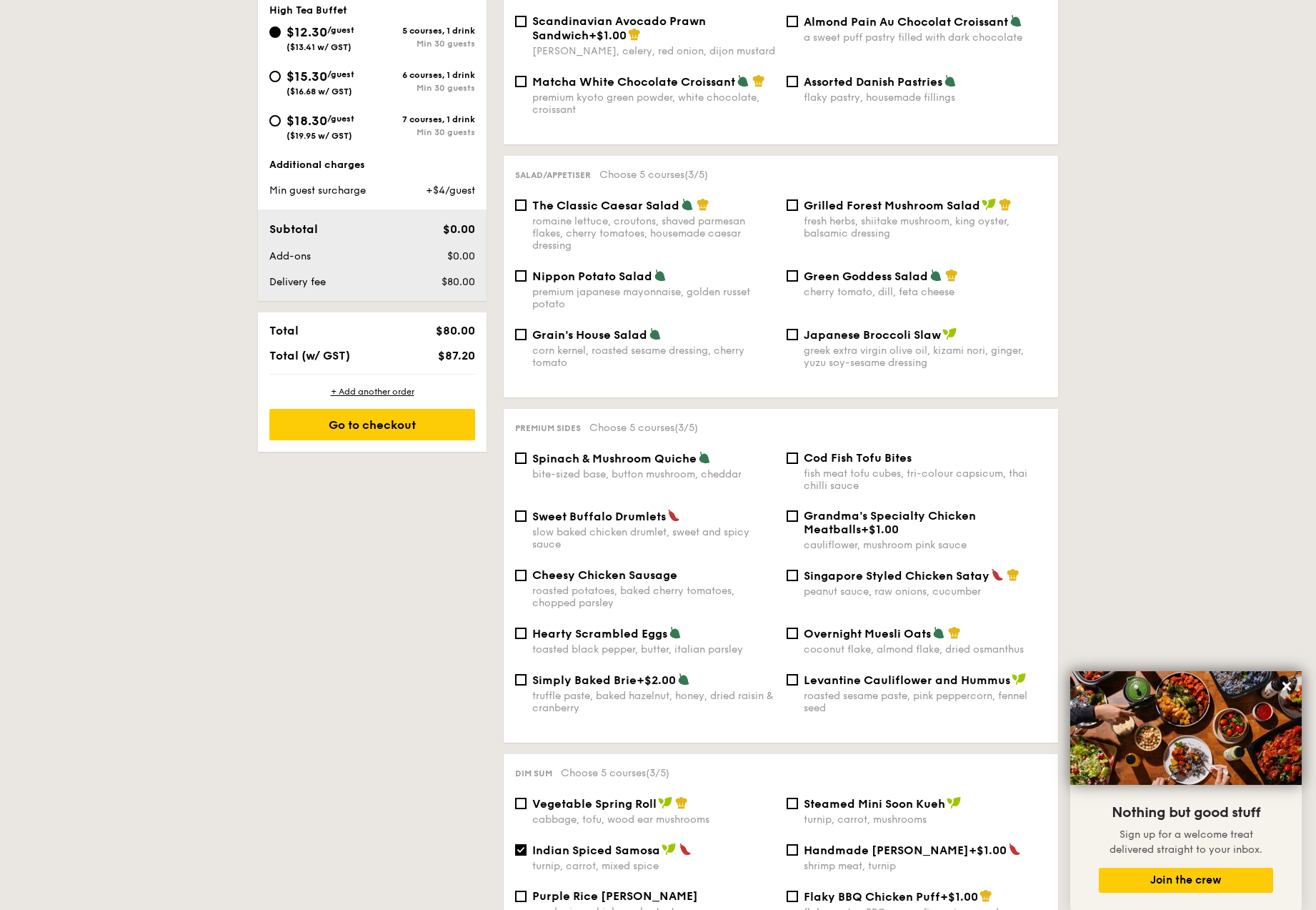
click at [805, 451] on span "Cod Fish Tofu Bites" at bounding box center [858, 457] width 108 height 13
click at [798, 453] on input "Cod Fish Tofu Bites fish meat tofu cubes, tri-colour capsicum, thai chilli sauce" at bounding box center [792, 458] width 11 height 11
checkbox input "true"
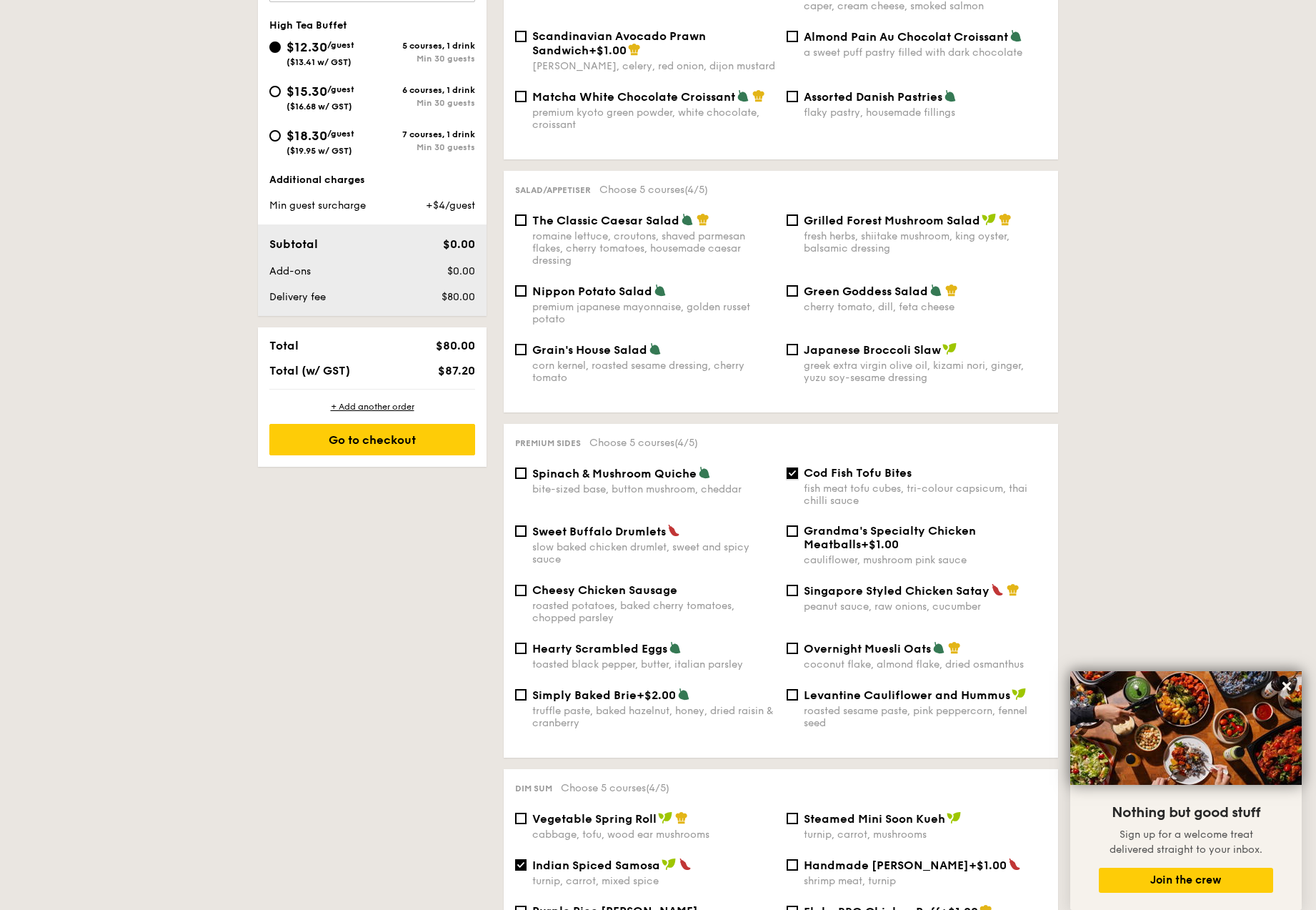
scroll to position [524, 0]
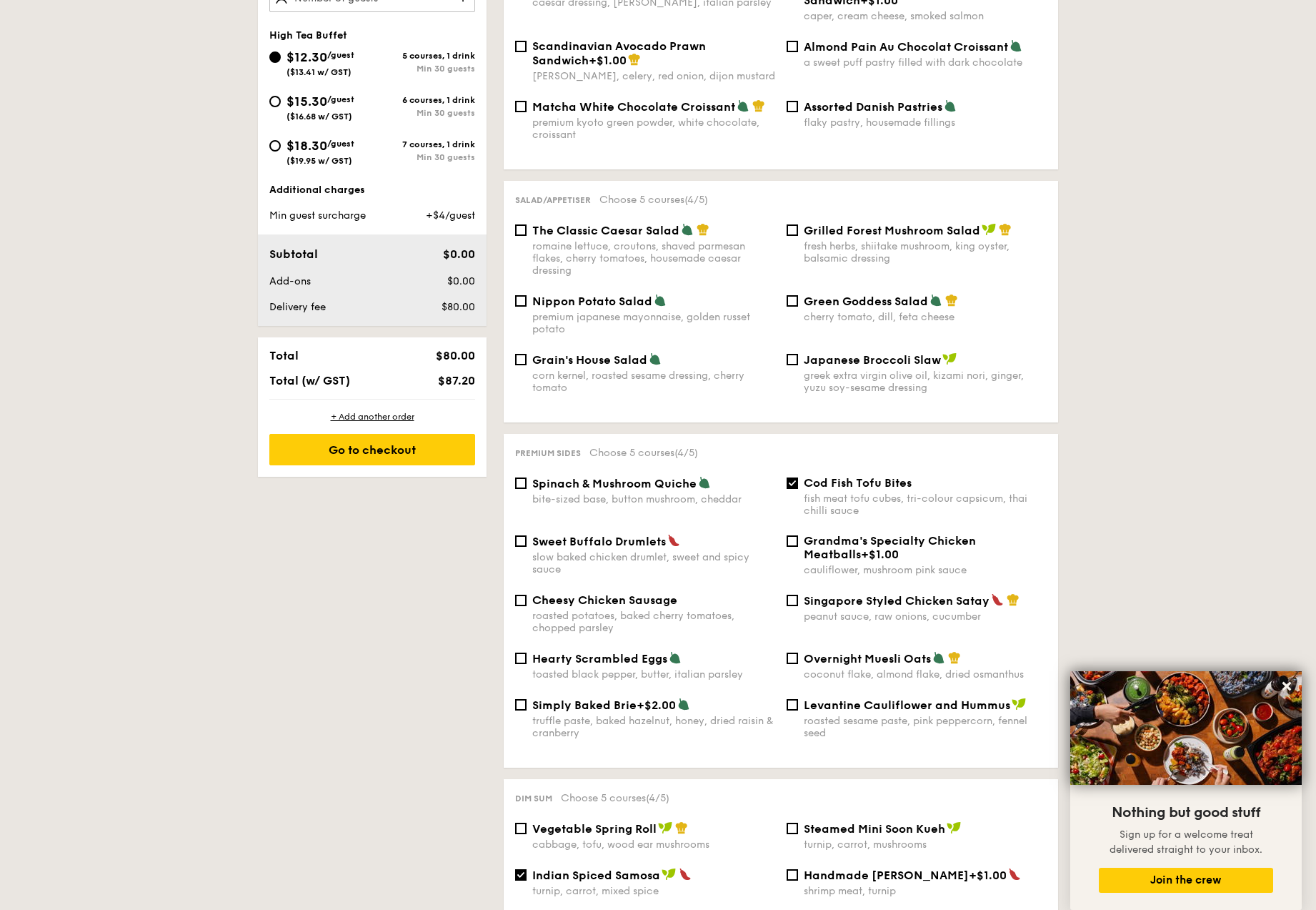
click at [679, 476] on span "Spinach & Mushroom Quiche" at bounding box center [614, 483] width 165 height 13
click at [526, 477] on input "Spinach & Mushroom Quiche bite-sized base, button mushroom, cheddar" at bounding box center [521, 483] width 11 height 11
checkbox input "true"
click at [791, 477] on input "Cod Fish Tofu Bites fish meat tofu cubes, tri-colour capsicum, thai chilli sauce" at bounding box center [792, 483] width 11 height 11
checkbox input "false"
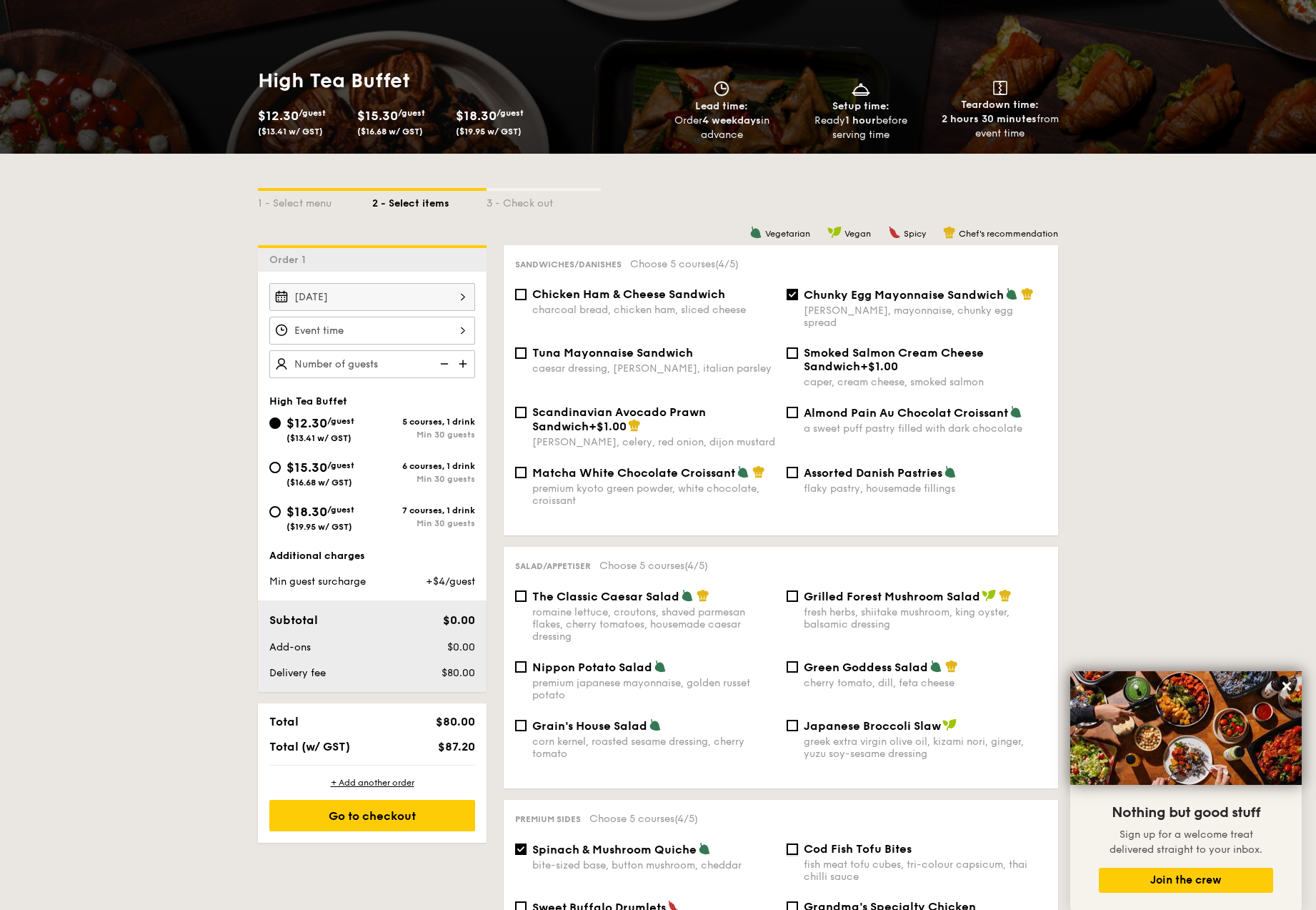
scroll to position [159, 0]
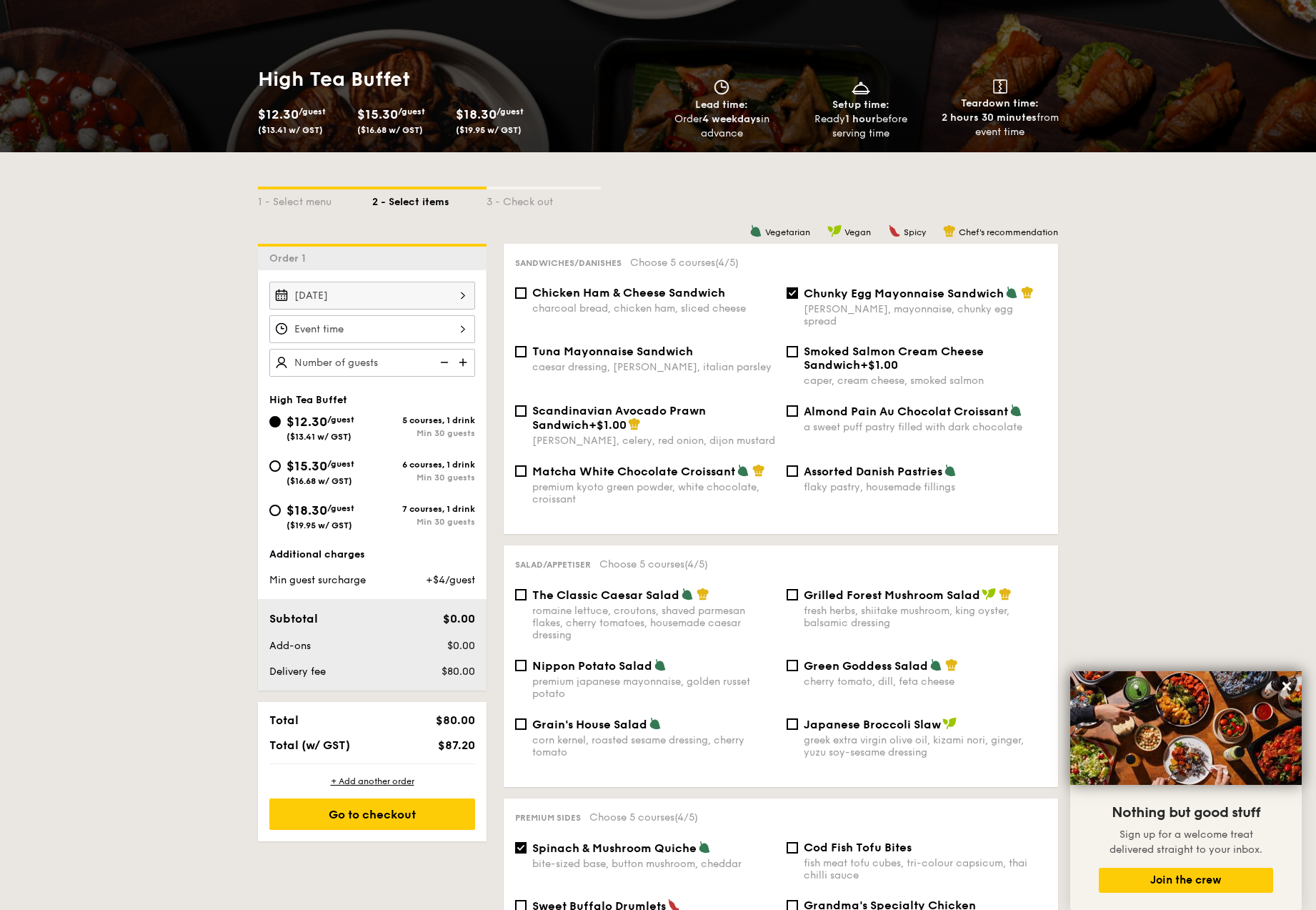
click at [889, 404] on span "Almond Pain Au Chocolat Croissant" at bounding box center [906, 411] width 205 height 13
click at [798, 405] on input "Almond Pain Au Chocolat Croissant a sweet puff pastry filled with dark chocolate" at bounding box center [792, 411] width 11 height 11
checkbox input "true"
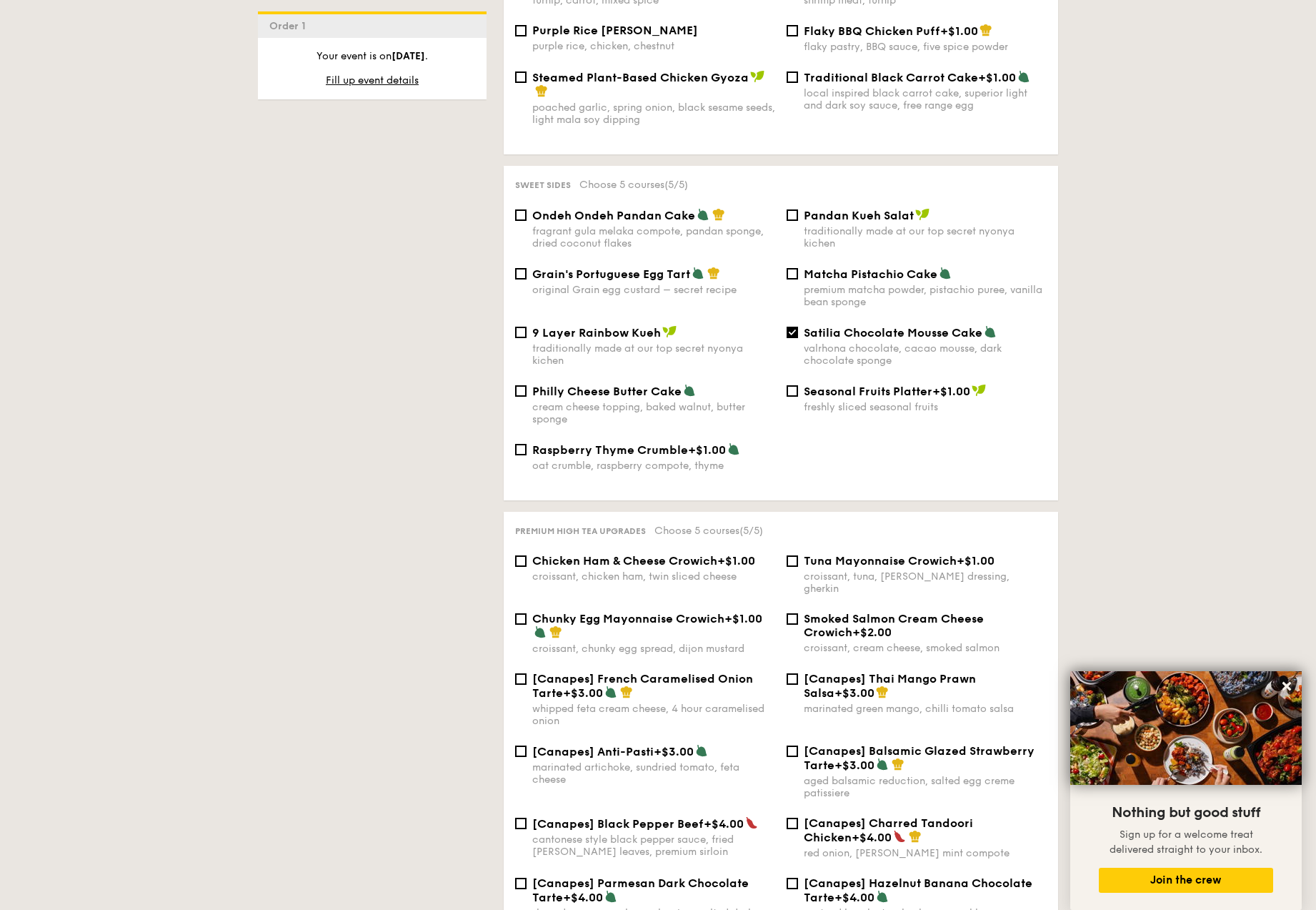
scroll to position [1408, 0]
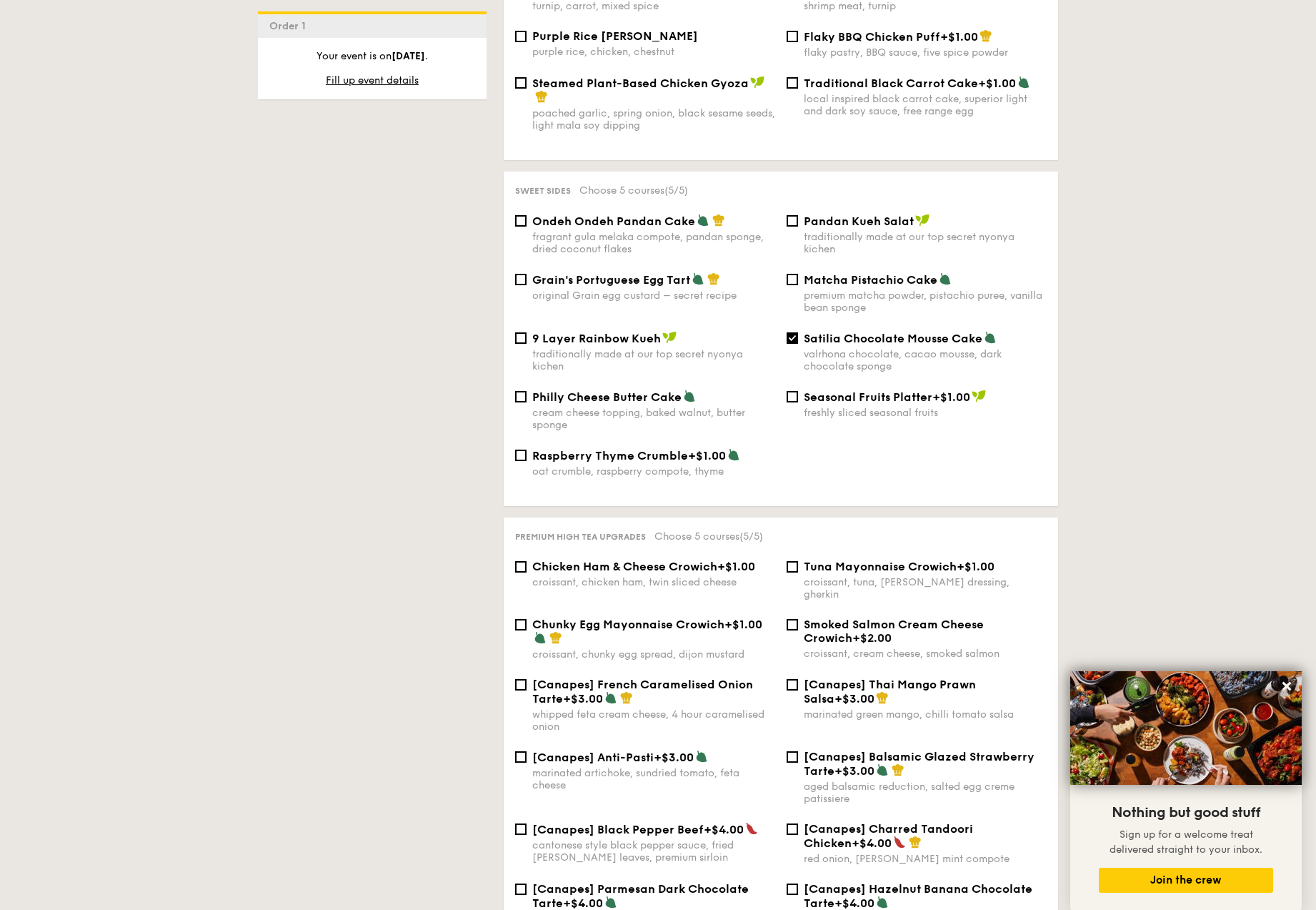
click at [654, 231] on div "fragrant gula melaka compote, pandan sponge, dried coconut flakes" at bounding box center [653, 243] width 243 height 25
click at [526, 223] on input "Ondeh Ondeh Pandan Cake fragrant [PERSON_NAME] melaka compote, pandan sponge, d…" at bounding box center [521, 221] width 11 height 11
checkbox input "true"
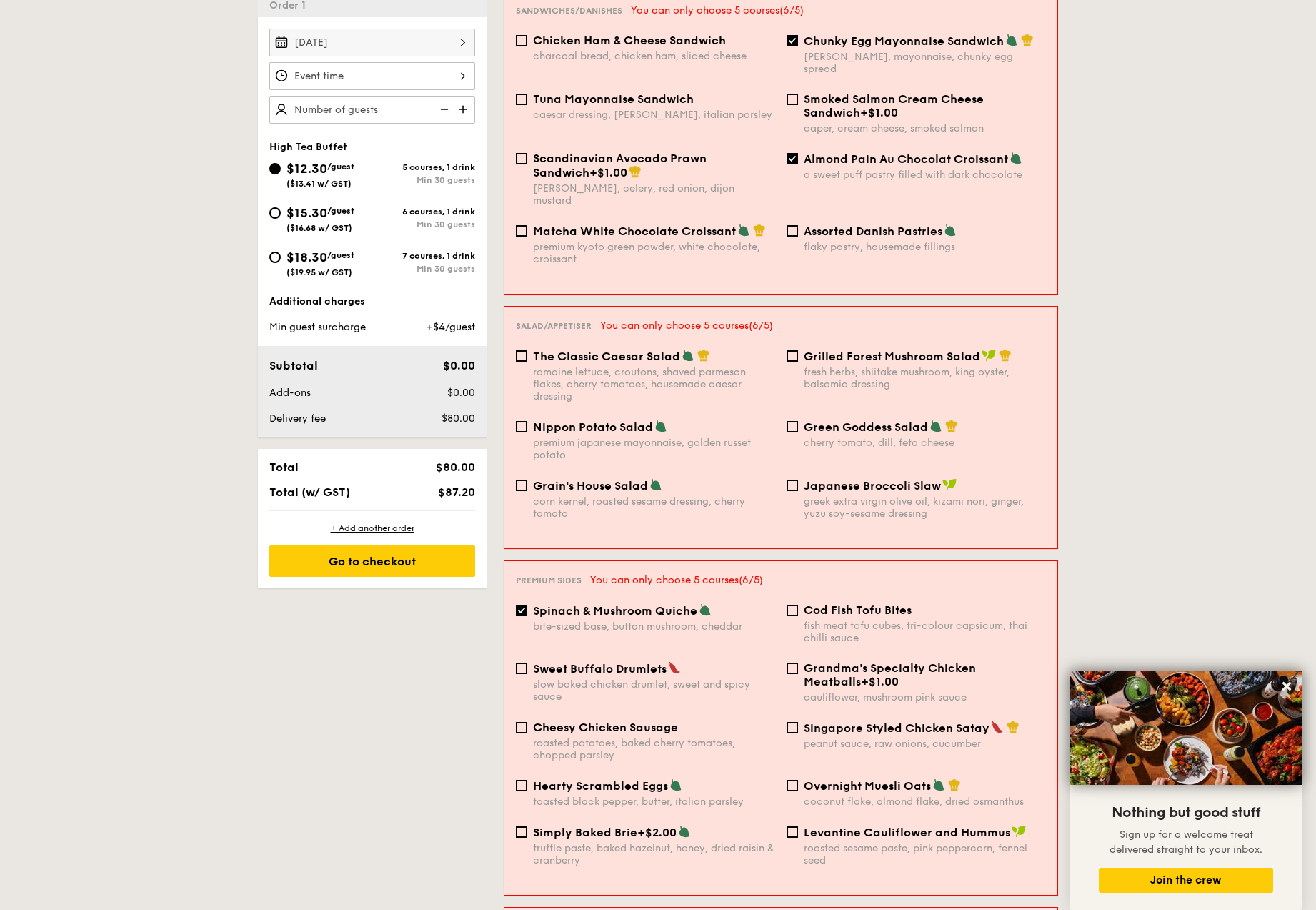
scroll to position [411, 0]
click at [885, 153] on span "Almond Pain Au Chocolat Croissant" at bounding box center [906, 160] width 205 height 13
click at [798, 154] on input "Almond Pain Au Chocolat Croissant a sweet puff pastry filled with dark chocolate" at bounding box center [792, 160] width 11 height 11
checkbox input "false"
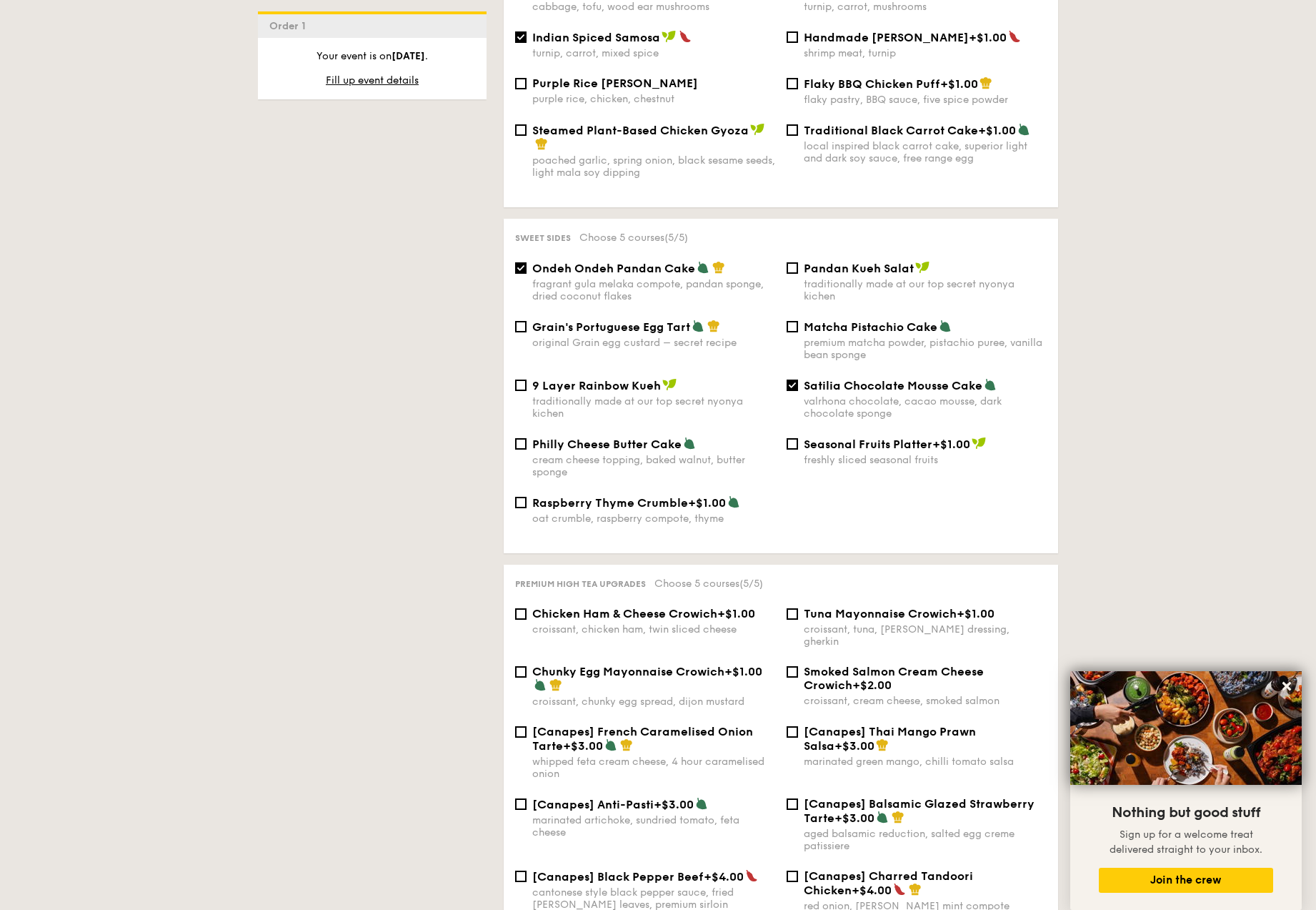
scroll to position [1363, 0]
click at [892, 377] on span "Satilia Chocolate Mousse Cake" at bounding box center [893, 384] width 179 height 13
click at [798, 378] on input "Satilia Chocolate Mousse Cake valrhona chocolate, cacao mousse, dark chocolate …" at bounding box center [792, 384] width 11 height 11
checkbox input "false"
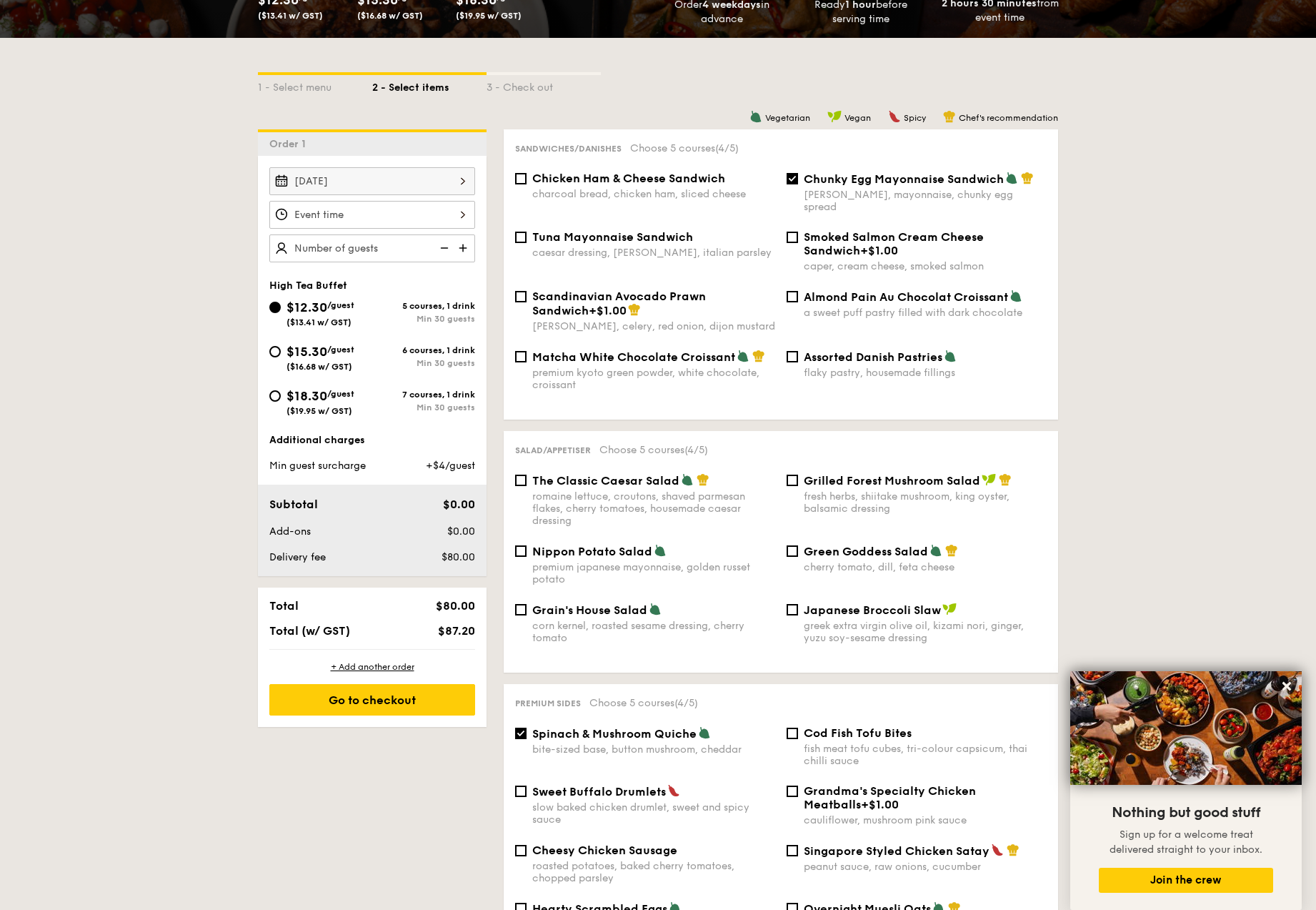
scroll to position [162, 0]
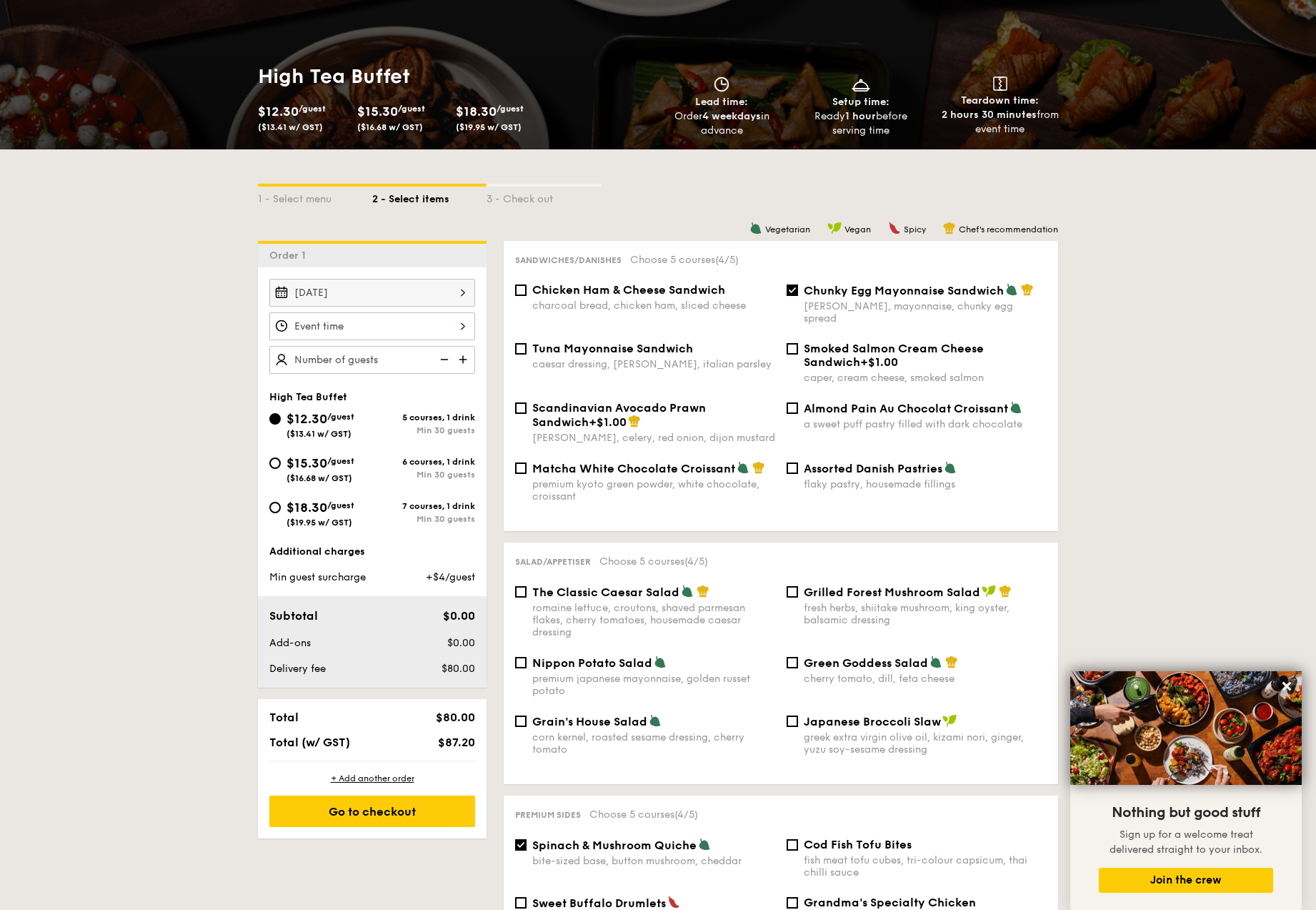
click at [640, 478] on div "premium kyoto green powder, white chocolate, croissant" at bounding box center [653, 491] width 243 height 25
click at [526, 469] on input "Matcha White Chocolate Croissant premium kyoto green powder, white chocolate, c…" at bounding box center [521, 468] width 11 height 11
checkbox input "true"
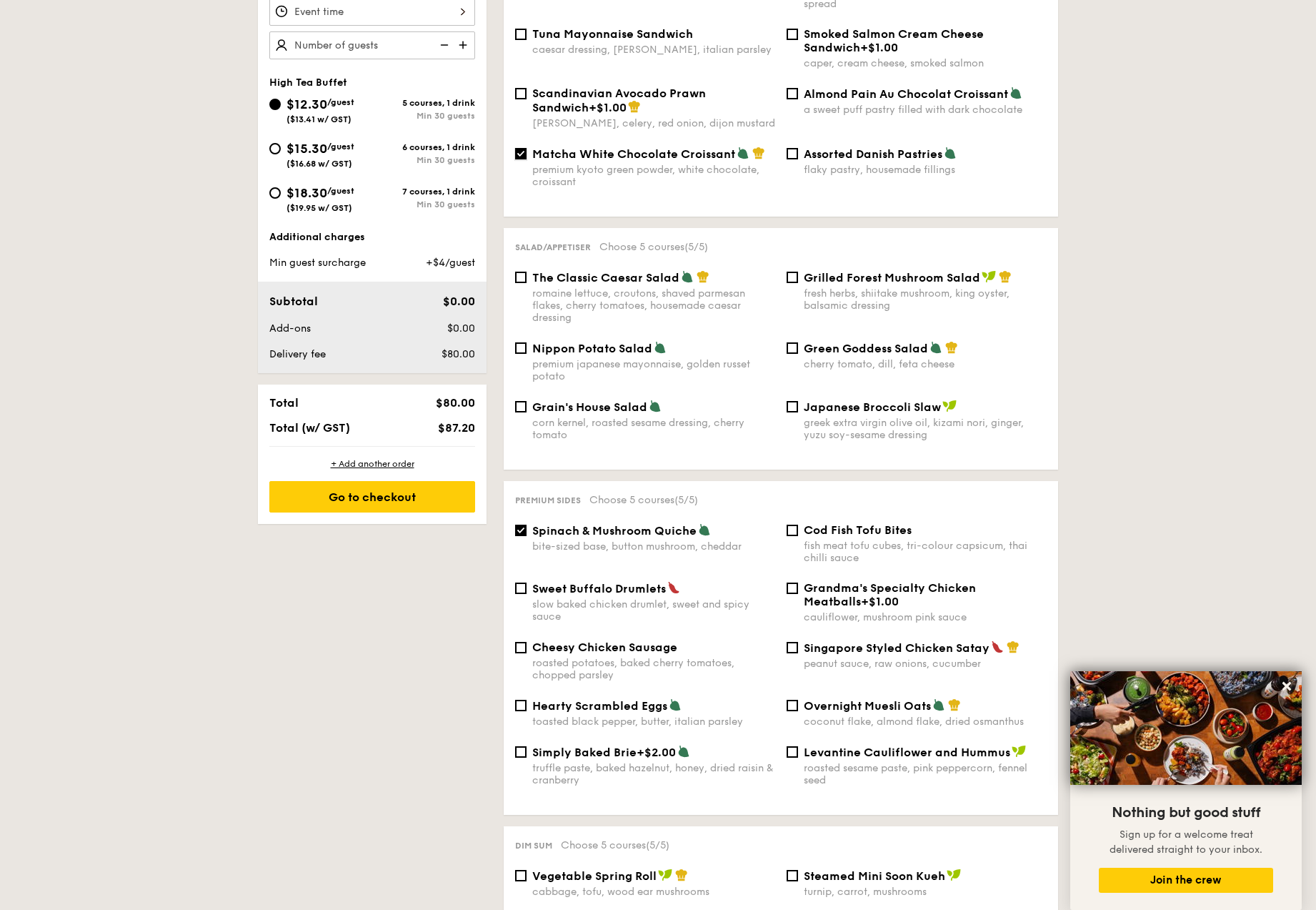
scroll to position [509, 0]
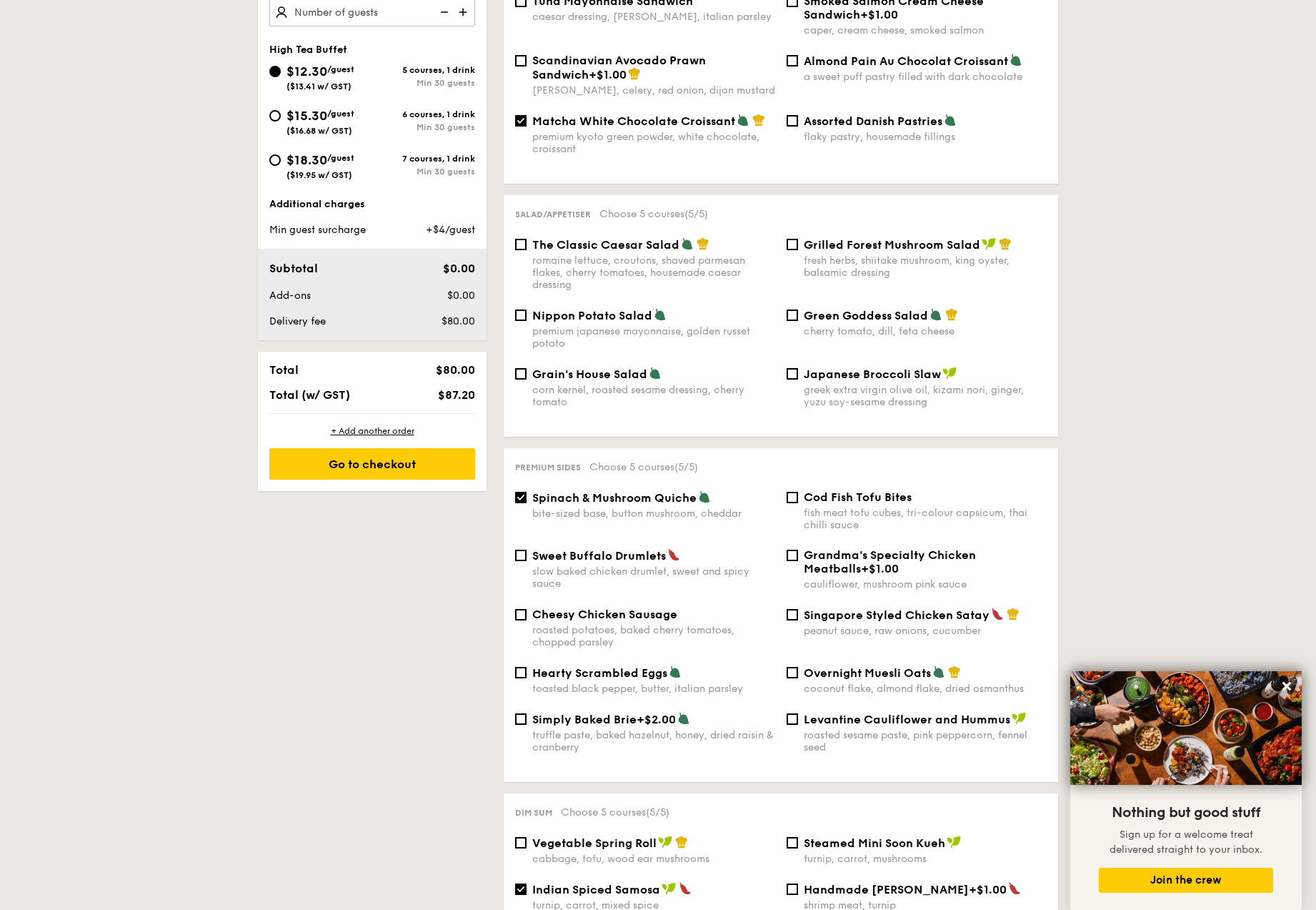
click at [945, 608] on span "Singapore Styled Chicken Satay" at bounding box center [897, 615] width 186 height 13
click at [798, 609] on input "Singapore Styled Chicken Satay peanut sauce, raw onions, cucumber" at bounding box center [792, 615] width 11 height 11
checkbox input "true"
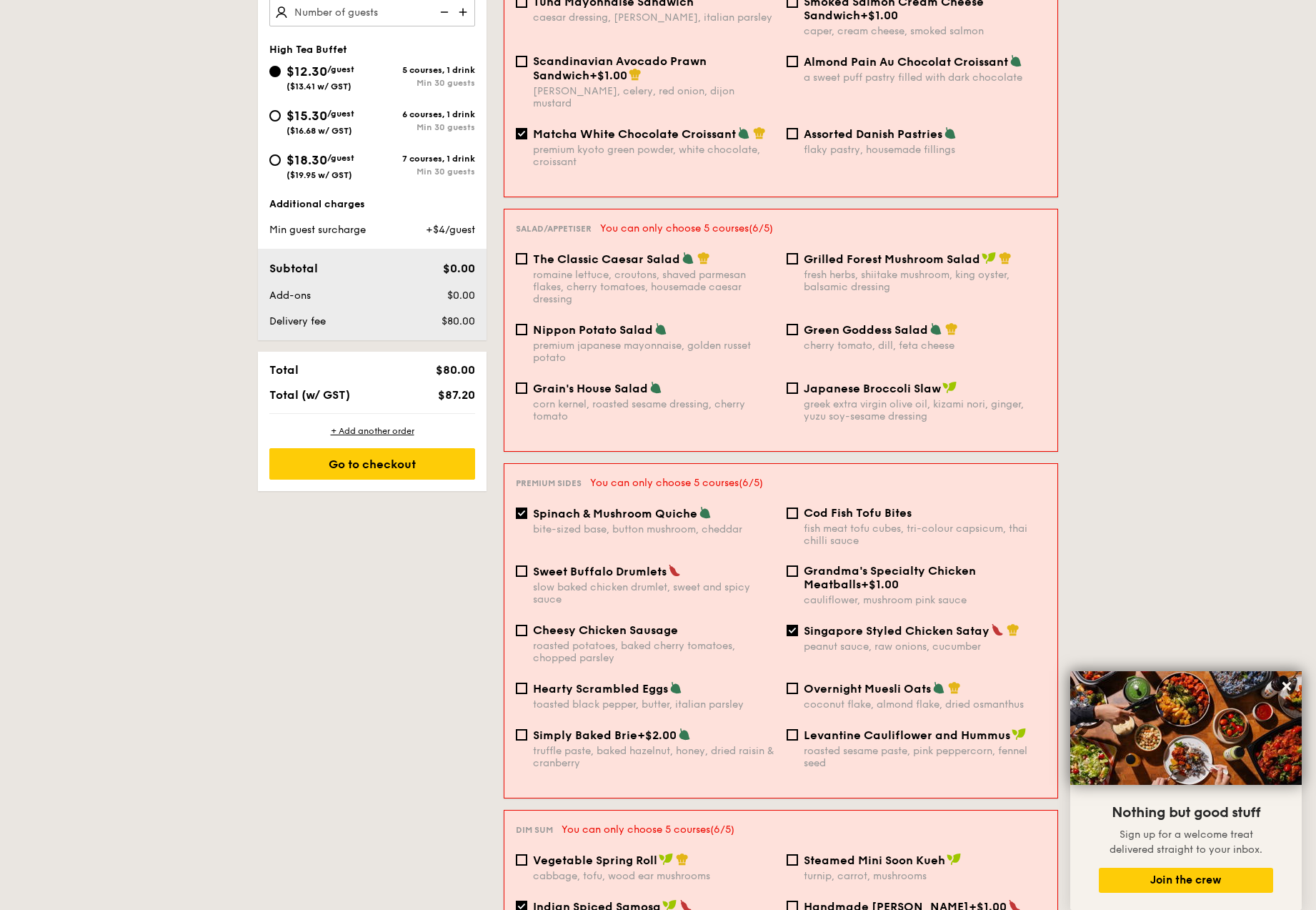
click at [644, 507] on span "Spinach & Mushroom Quiche" at bounding box center [615, 513] width 165 height 13
click at [527, 508] on input "Spinach & Mushroom Quiche bite-sized base, button mushroom, cheddar" at bounding box center [522, 513] width 11 height 11
checkbox input "false"
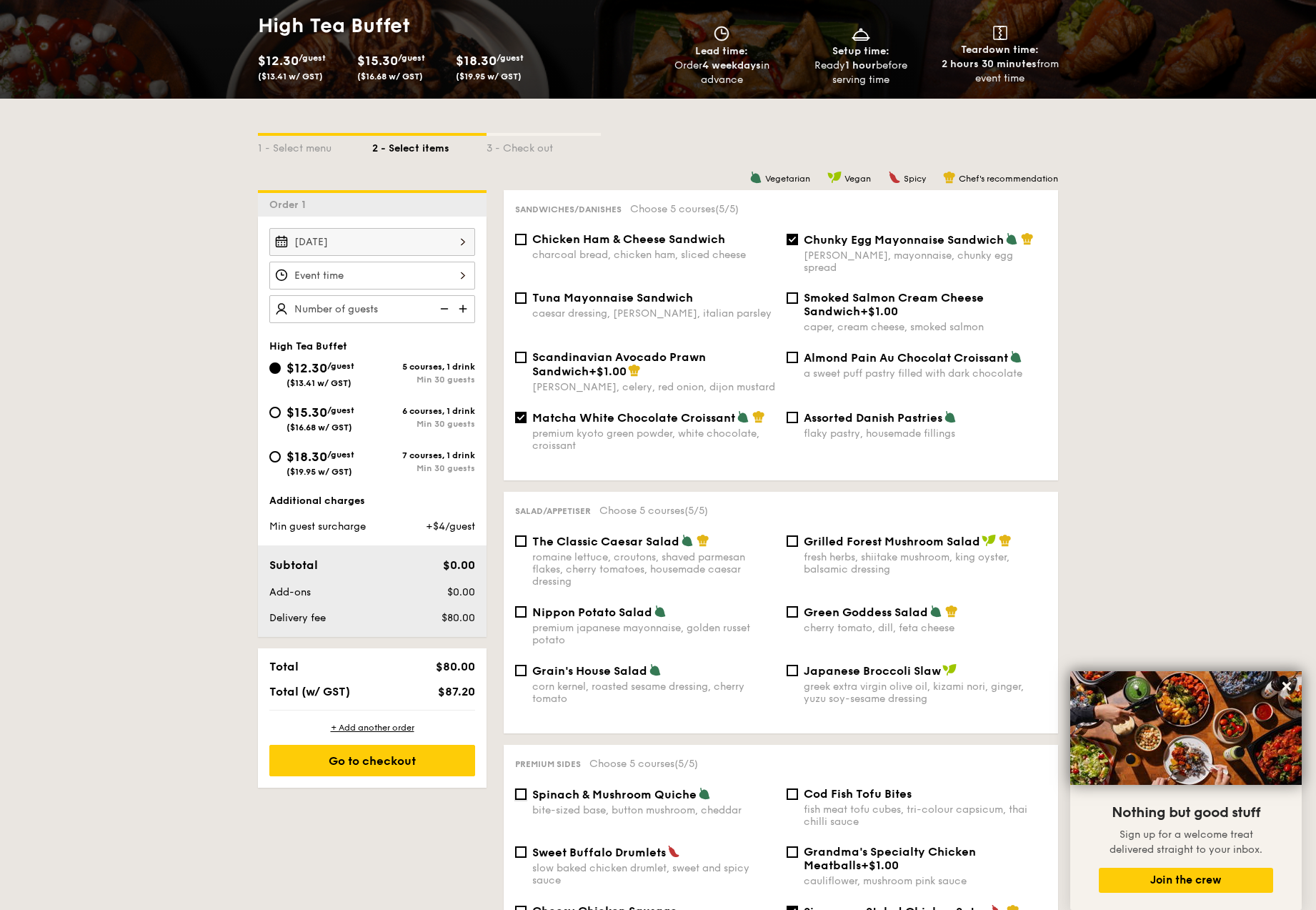
scroll to position [216, 0]
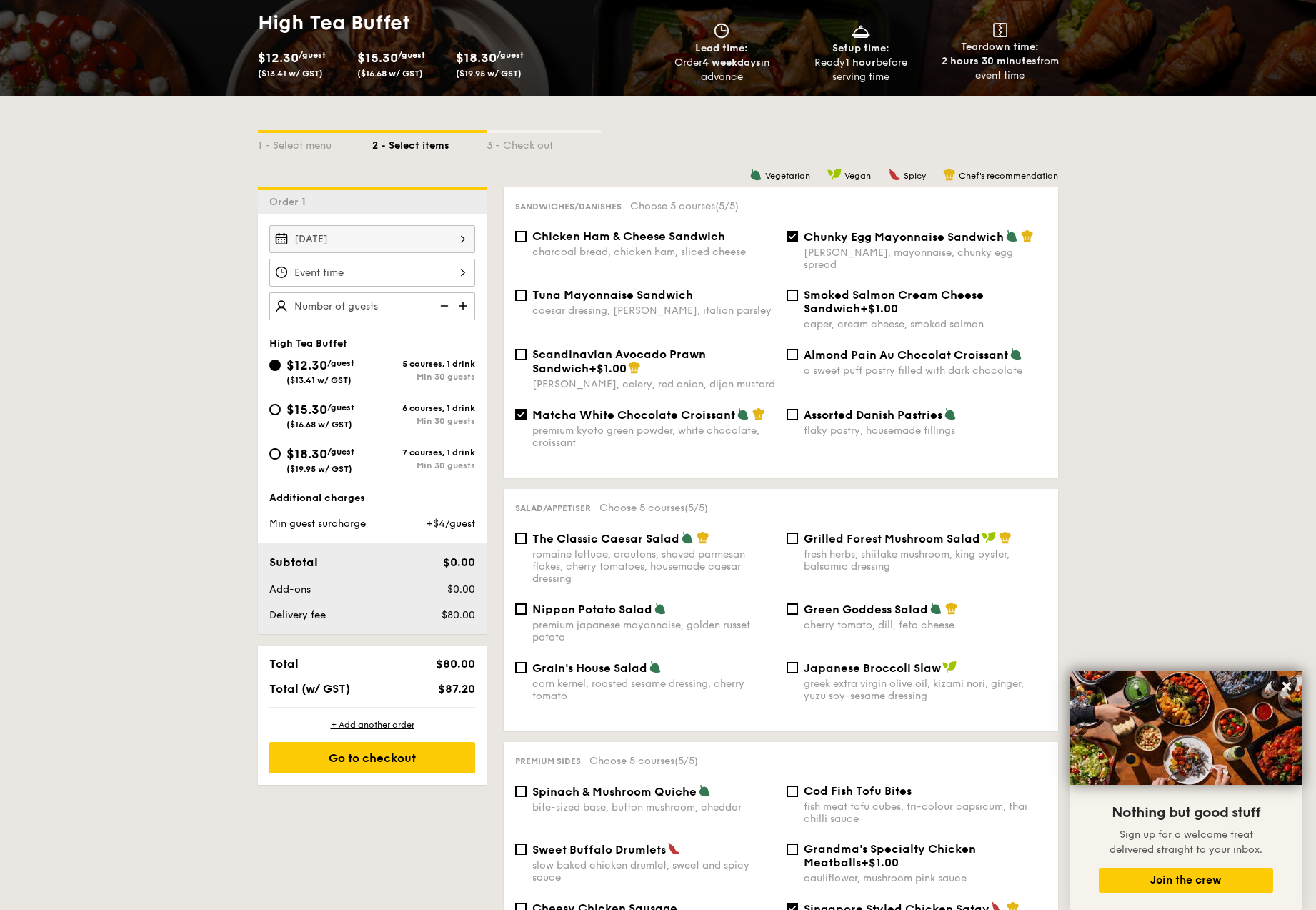
click at [461, 307] on img at bounding box center [464, 306] width 22 height 27
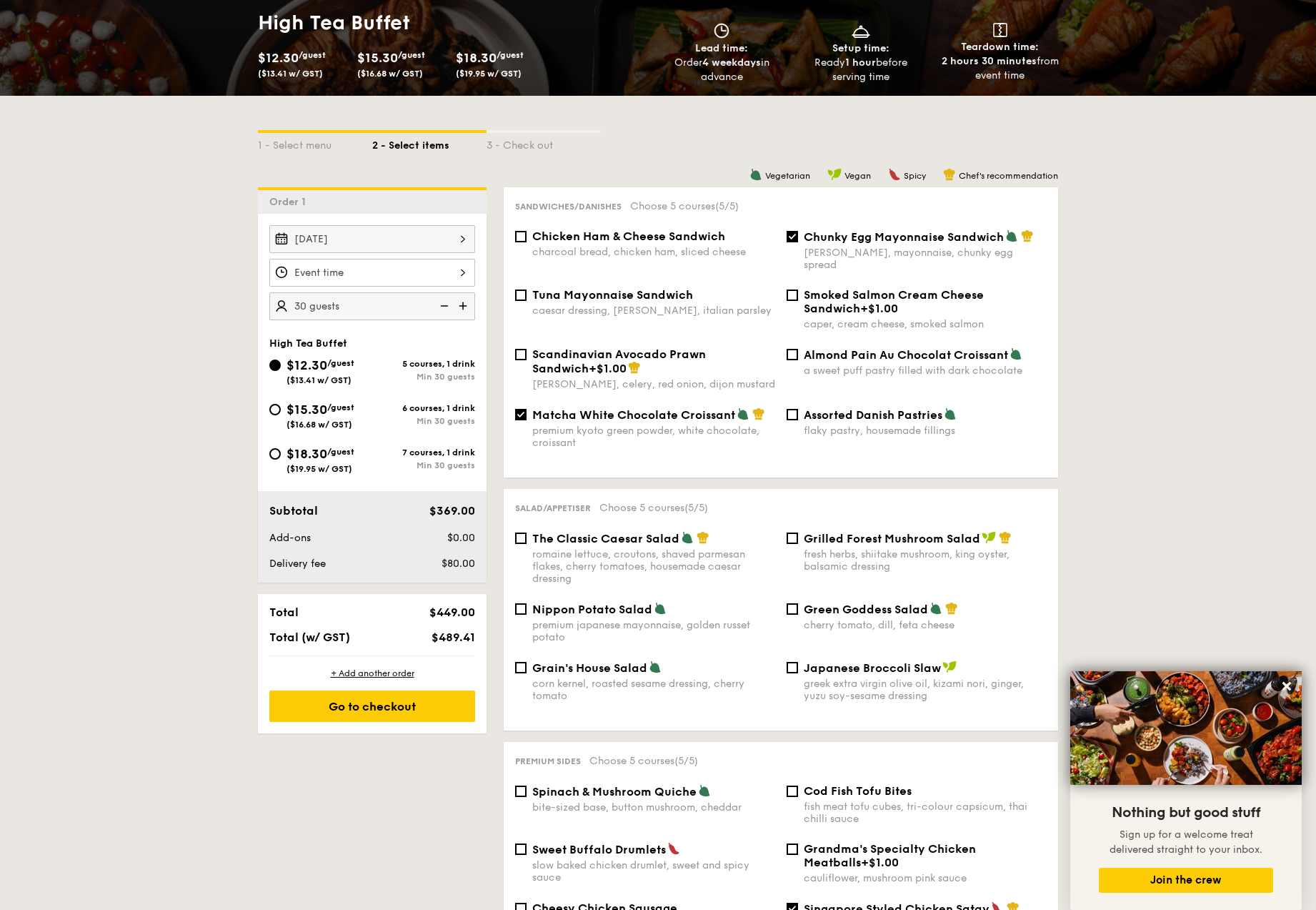
click at [461, 307] on img at bounding box center [464, 306] width 22 height 27
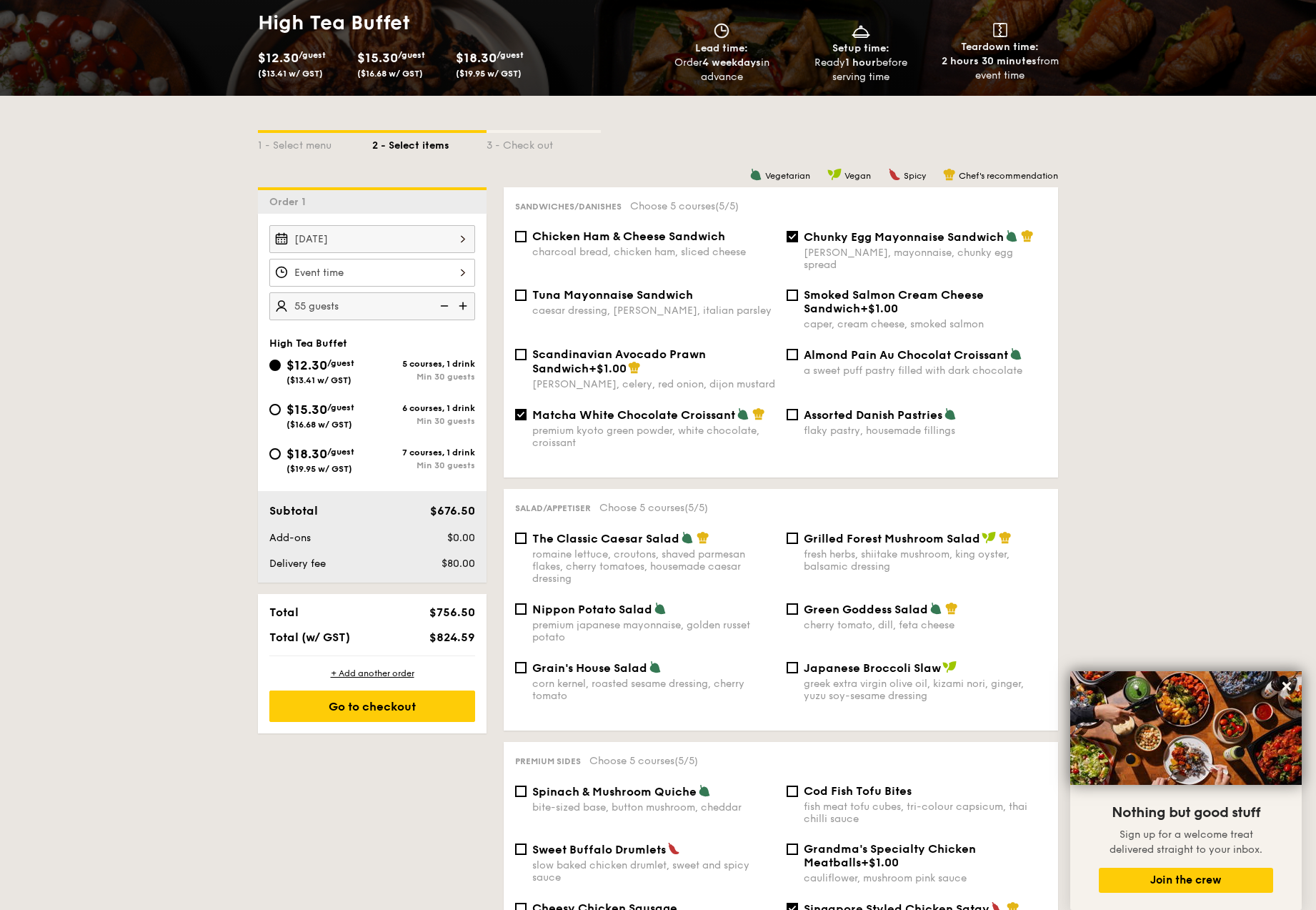
click at [461, 307] on img at bounding box center [464, 306] width 22 height 27
type input "70 guests"
click at [455, 275] on div at bounding box center [371, 272] width 205 height 27
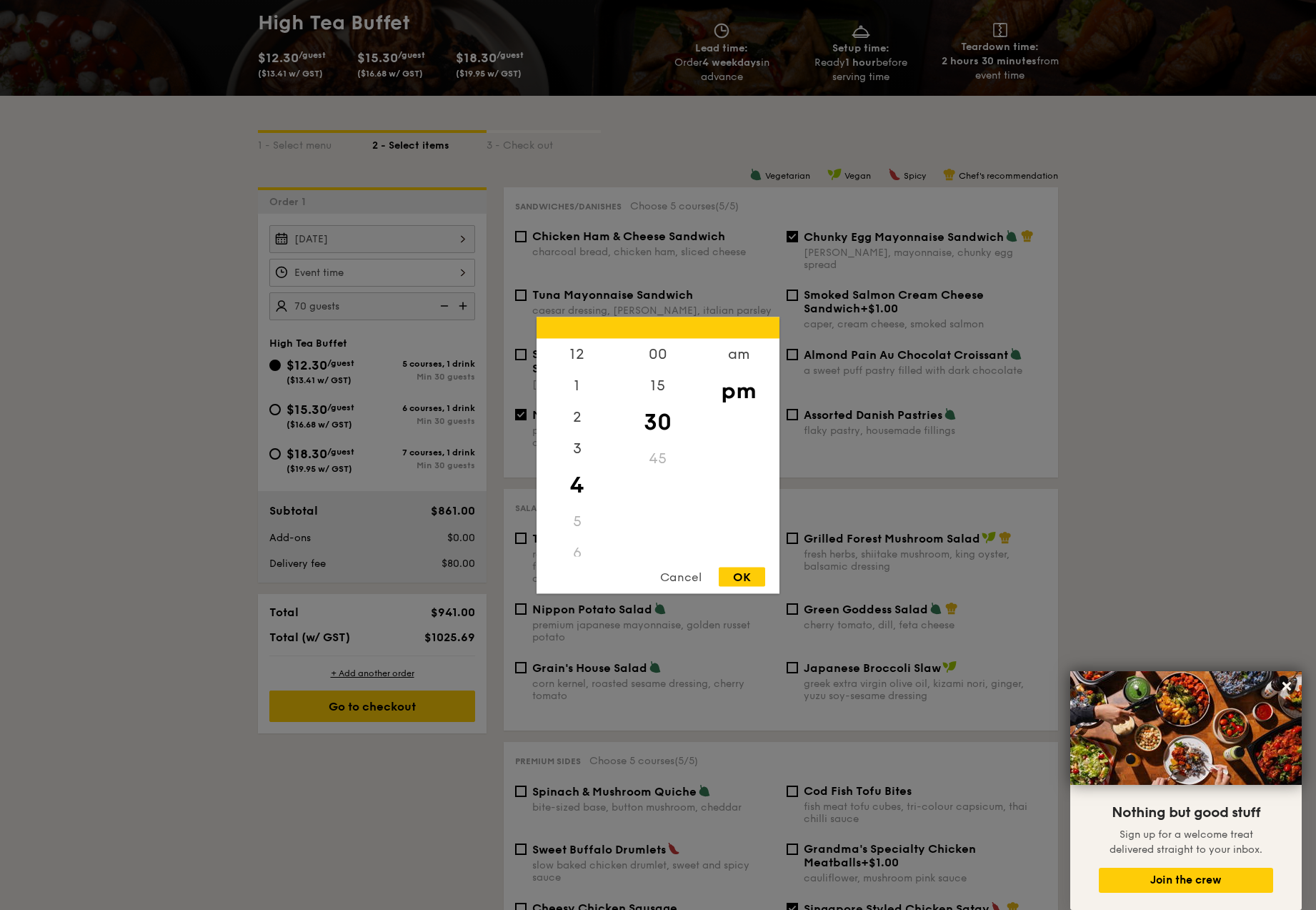
click at [657, 418] on div "30" at bounding box center [657, 421] width 80 height 42
click at [741, 576] on div "OK" at bounding box center [741, 576] width 46 height 19
type input "4:30PM"
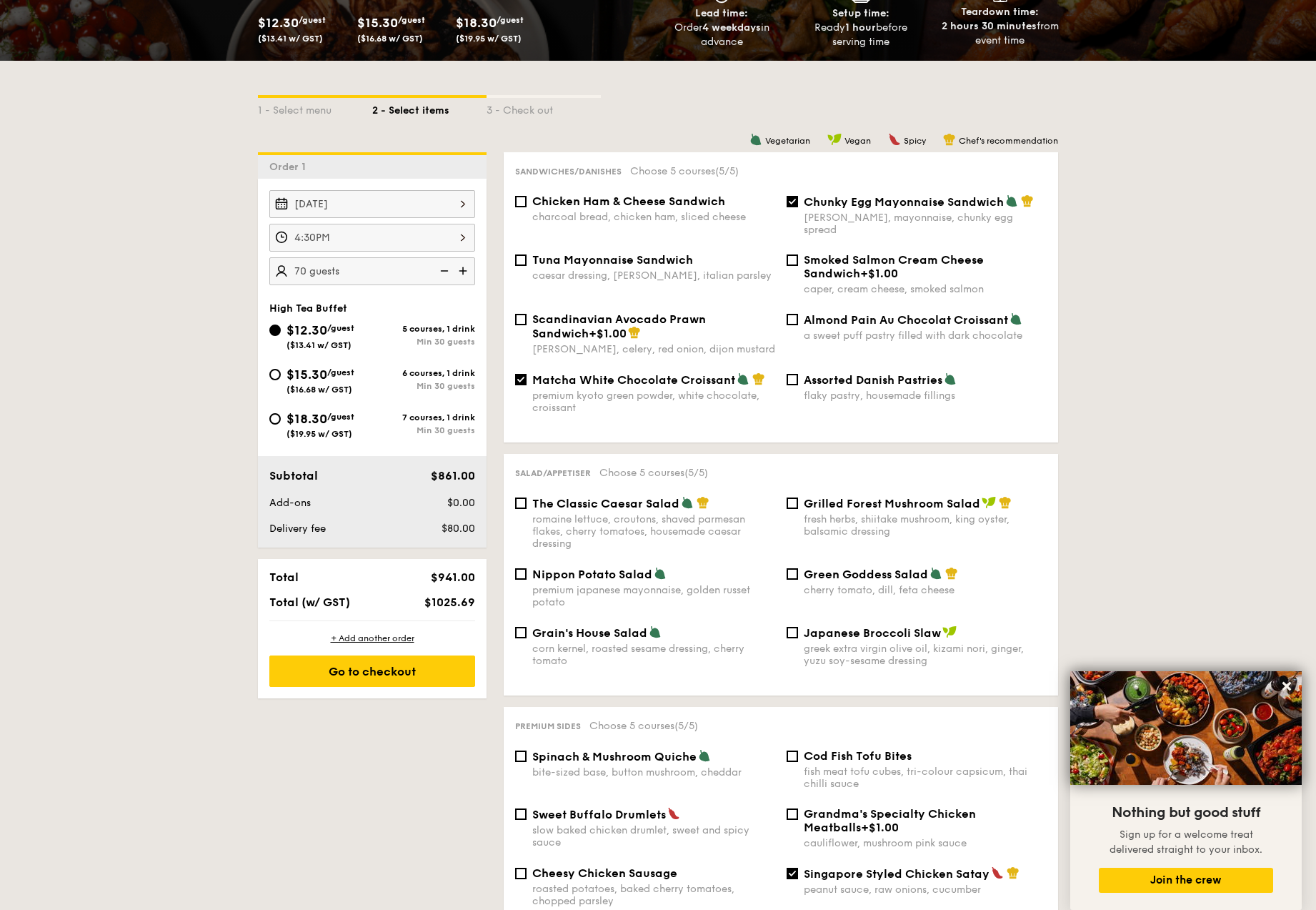
scroll to position [255, 0]
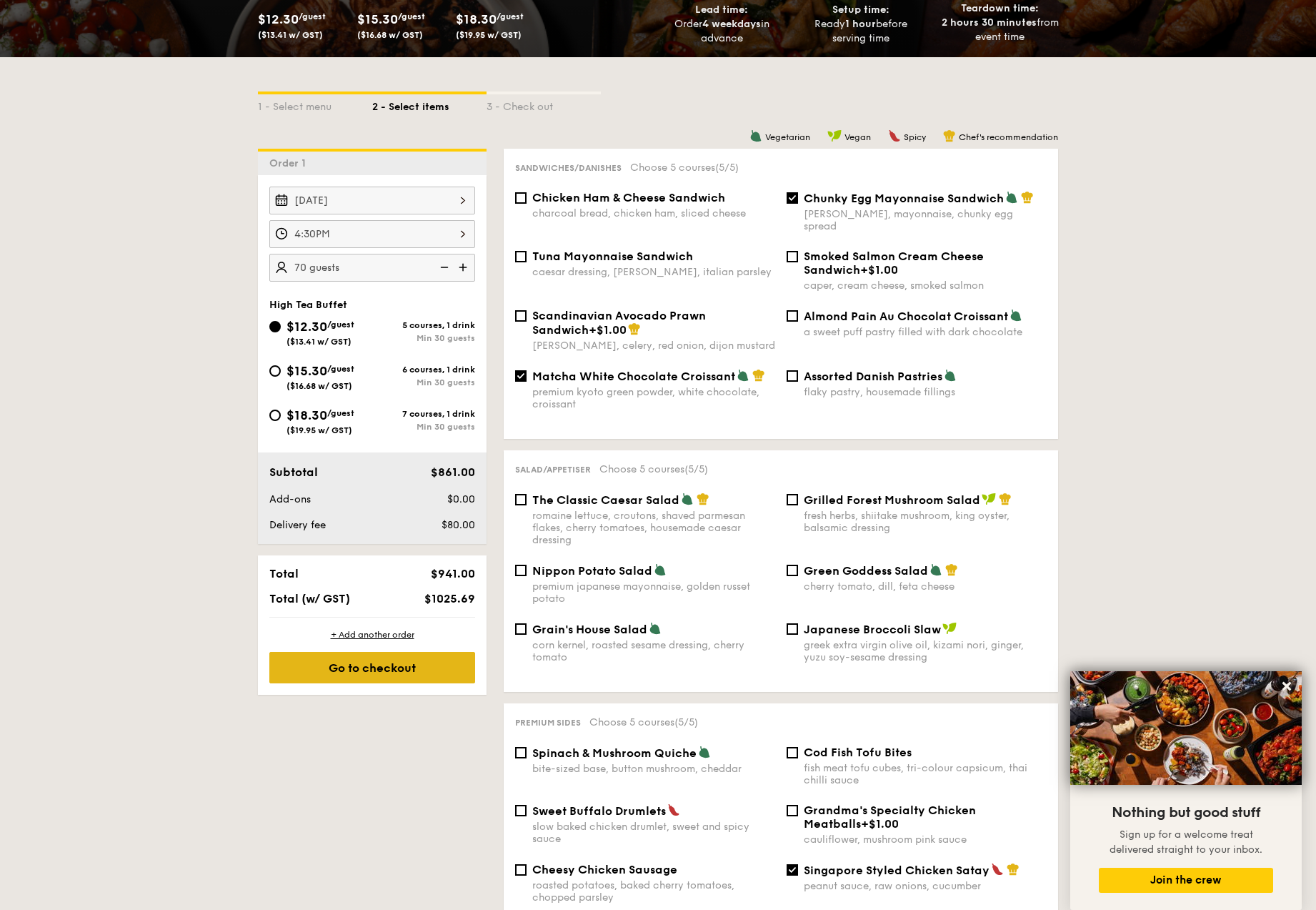
click at [438, 663] on div "Go to checkout" at bounding box center [371, 667] width 205 height 31
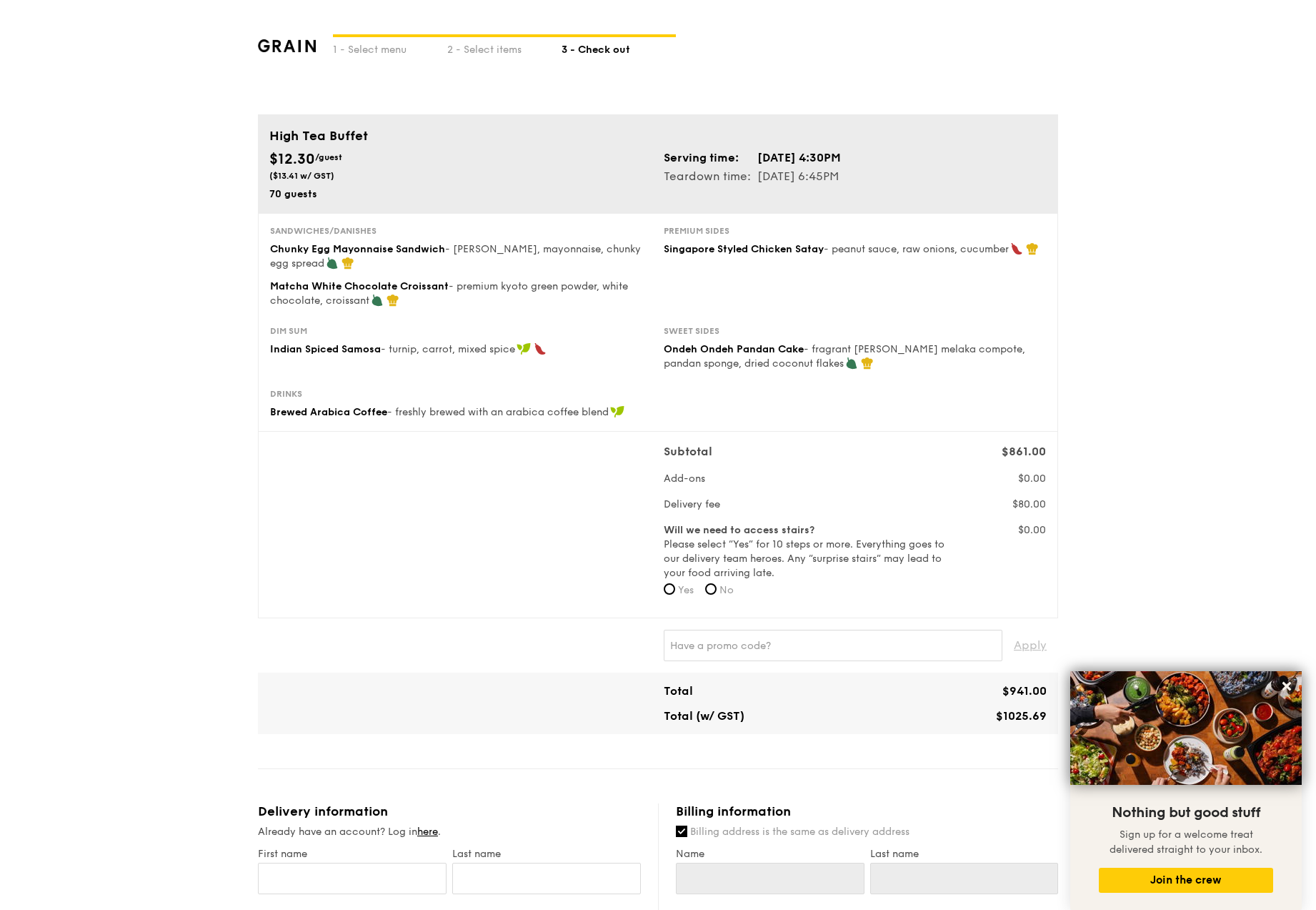
click at [631, 447] on div "Subtotal $861.00 Add-ons $0.00 Delivery fee $80.00 Will we need to access stair…" at bounding box center [658, 525] width 788 height 163
click at [719, 595] on label "No" at bounding box center [720, 590] width 28 height 14
click at [717, 595] on input "No" at bounding box center [711, 589] width 11 height 11
radio input "true"
click at [645, 575] on div "Subtotal $861.00 Add-ons $0.00 Delivery fee $80.00 Will we need to access stair…" at bounding box center [658, 525] width 788 height 163
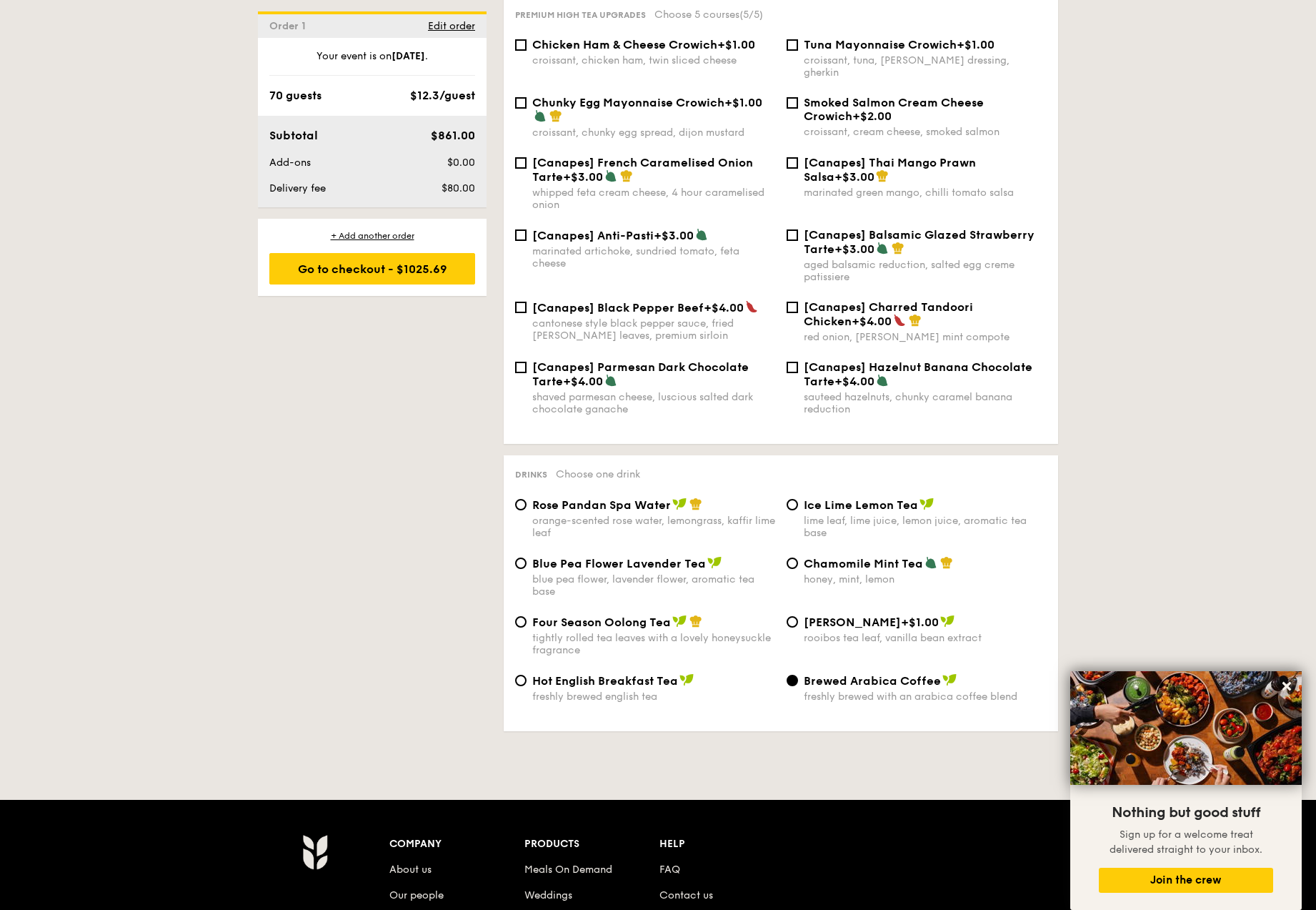
scroll to position [2193, 0]
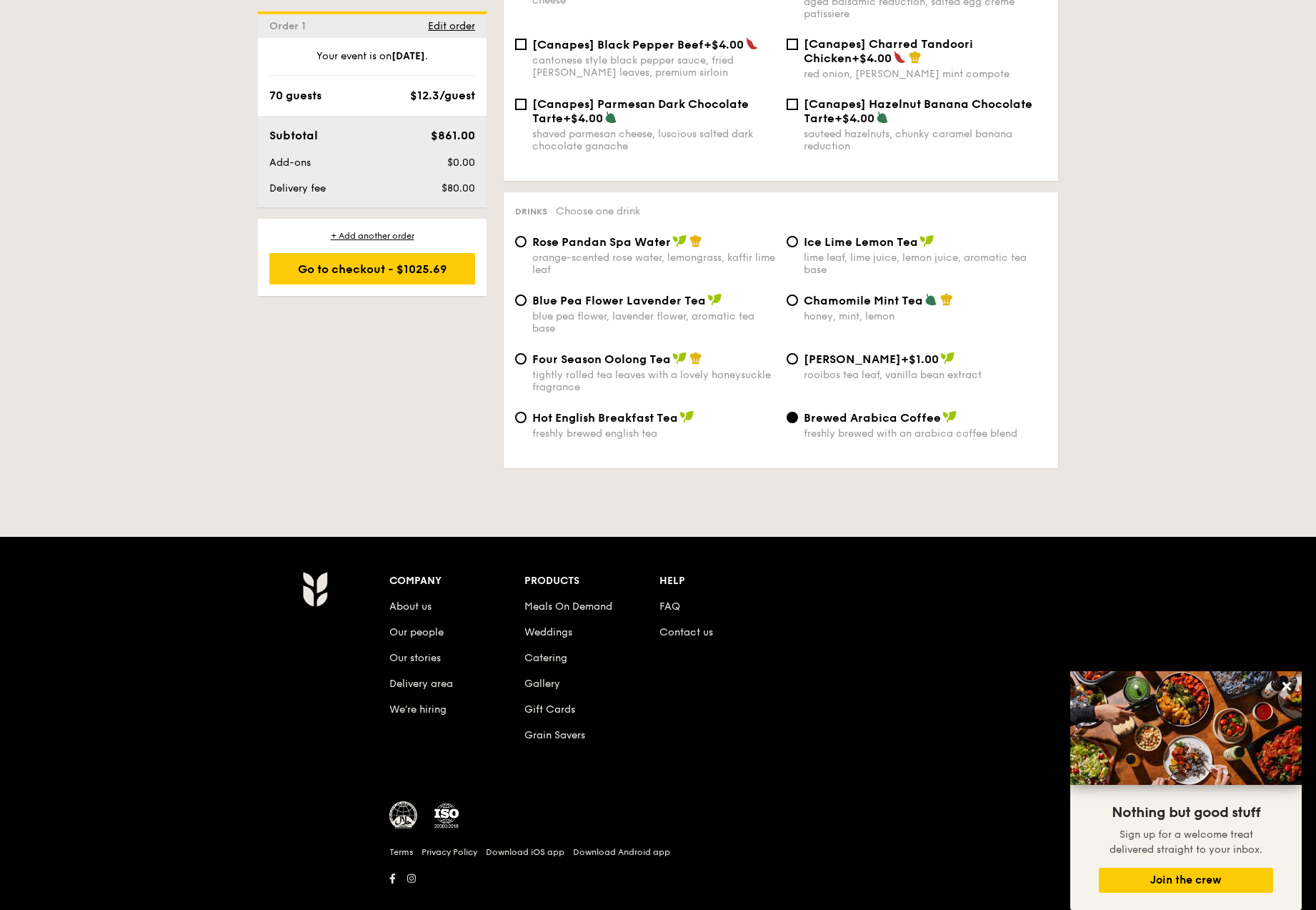
click at [553, 411] on span "Hot English Breakfast Tea" at bounding box center [605, 418] width 146 height 13
click at [526, 412] on input "Hot English Breakfast Tea freshly brewed english tea" at bounding box center [521, 418] width 11 height 11
radio input "true"
click at [843, 410] on div "Brewed Arabica Coffee freshly brewed with an arabica coffee blend" at bounding box center [925, 424] width 243 height 29
click at [798, 412] on input "Brewed Arabica Coffee freshly brewed with an arabica coffee blend" at bounding box center [792, 418] width 11 height 11
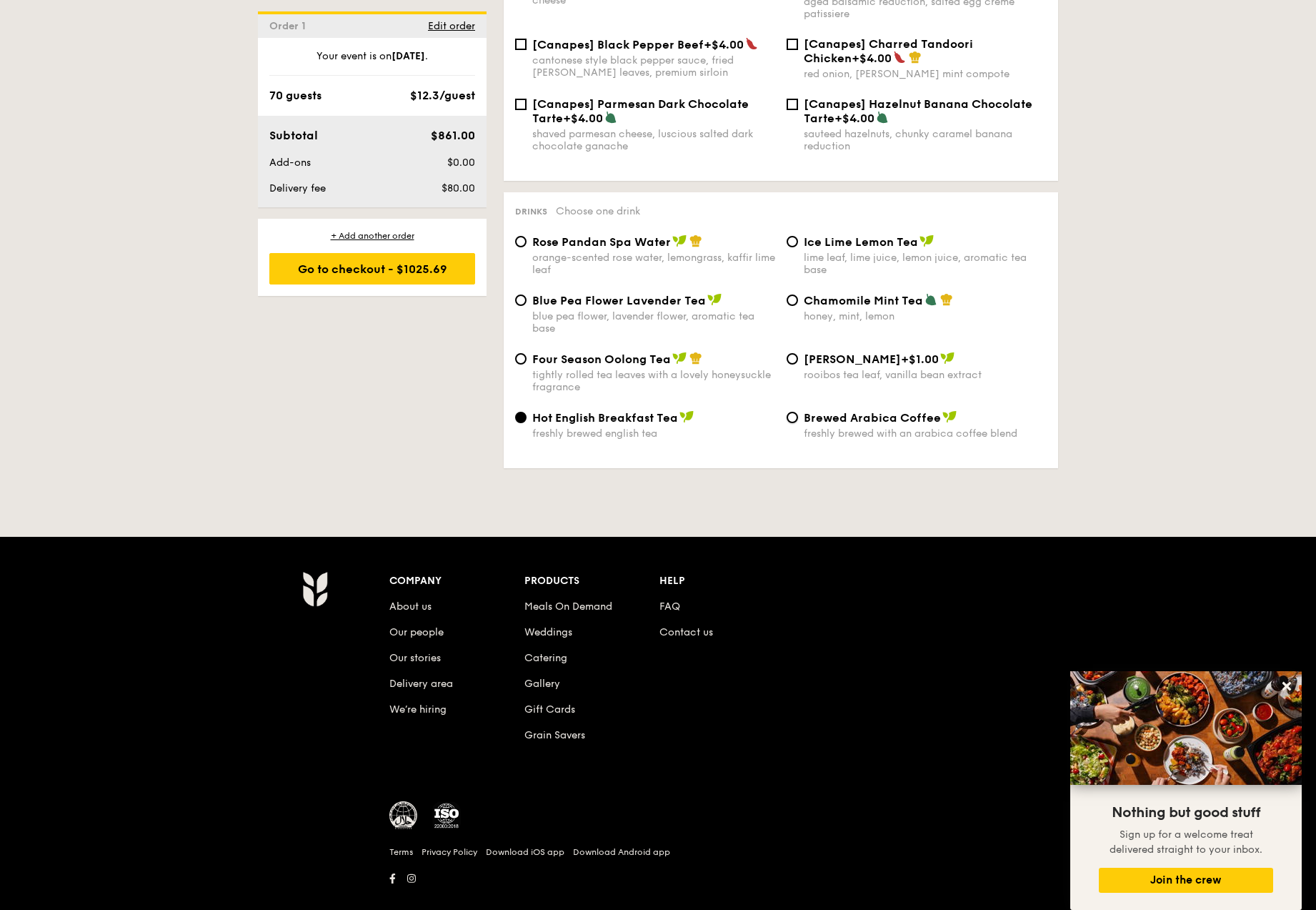
radio input "true"
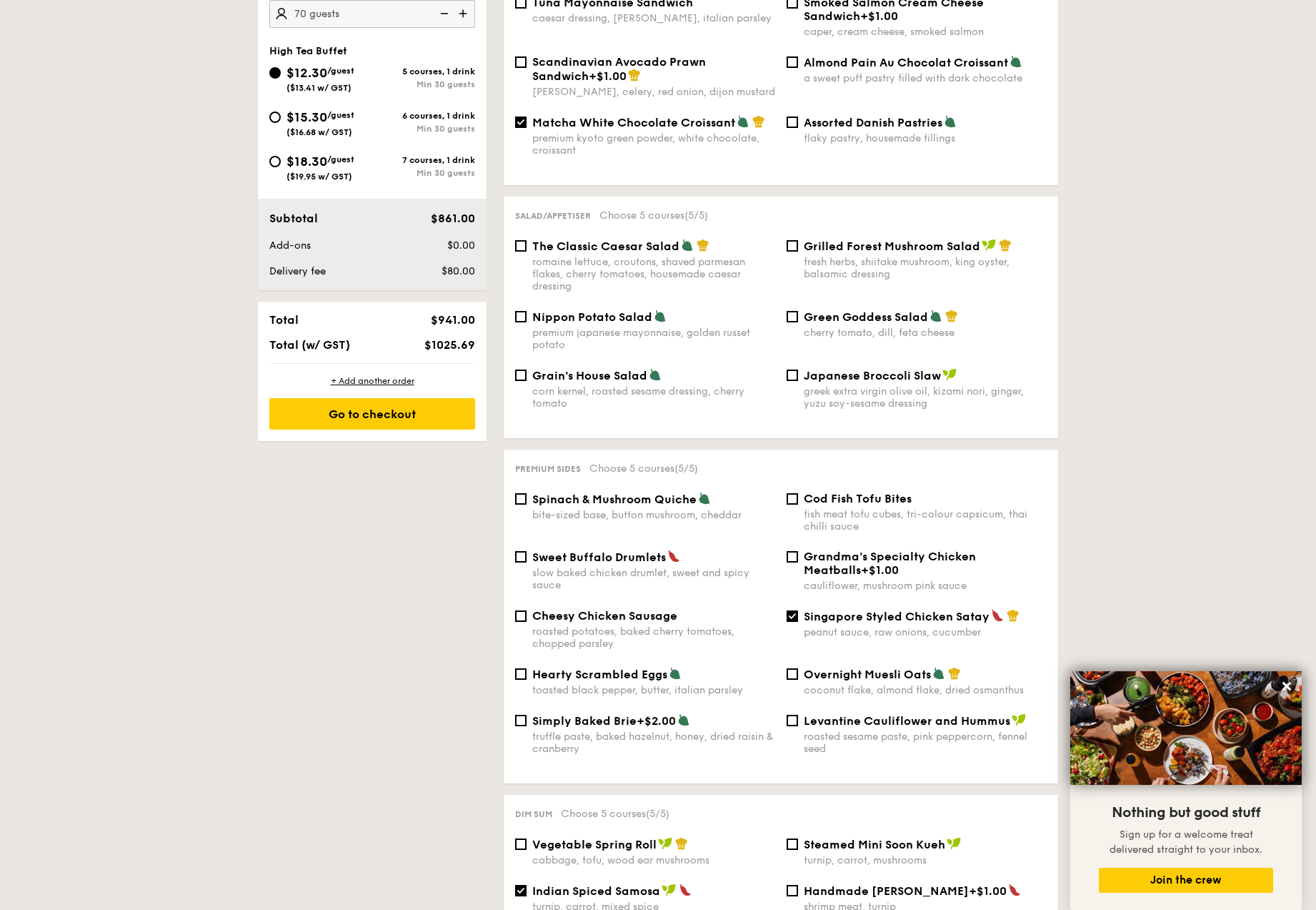
scroll to position [417, 0]
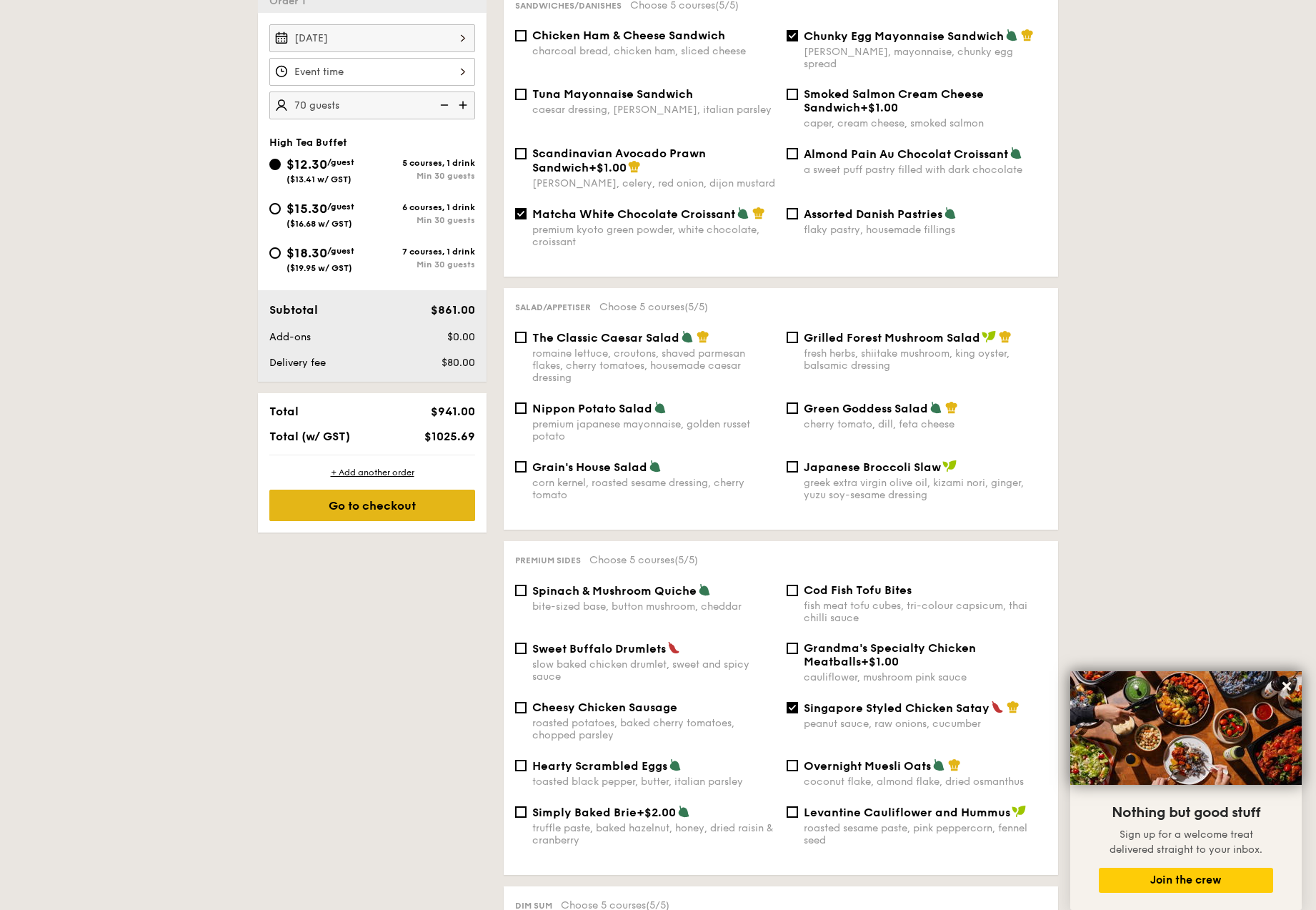
click at [445, 507] on div "Go to checkout" at bounding box center [371, 505] width 205 height 31
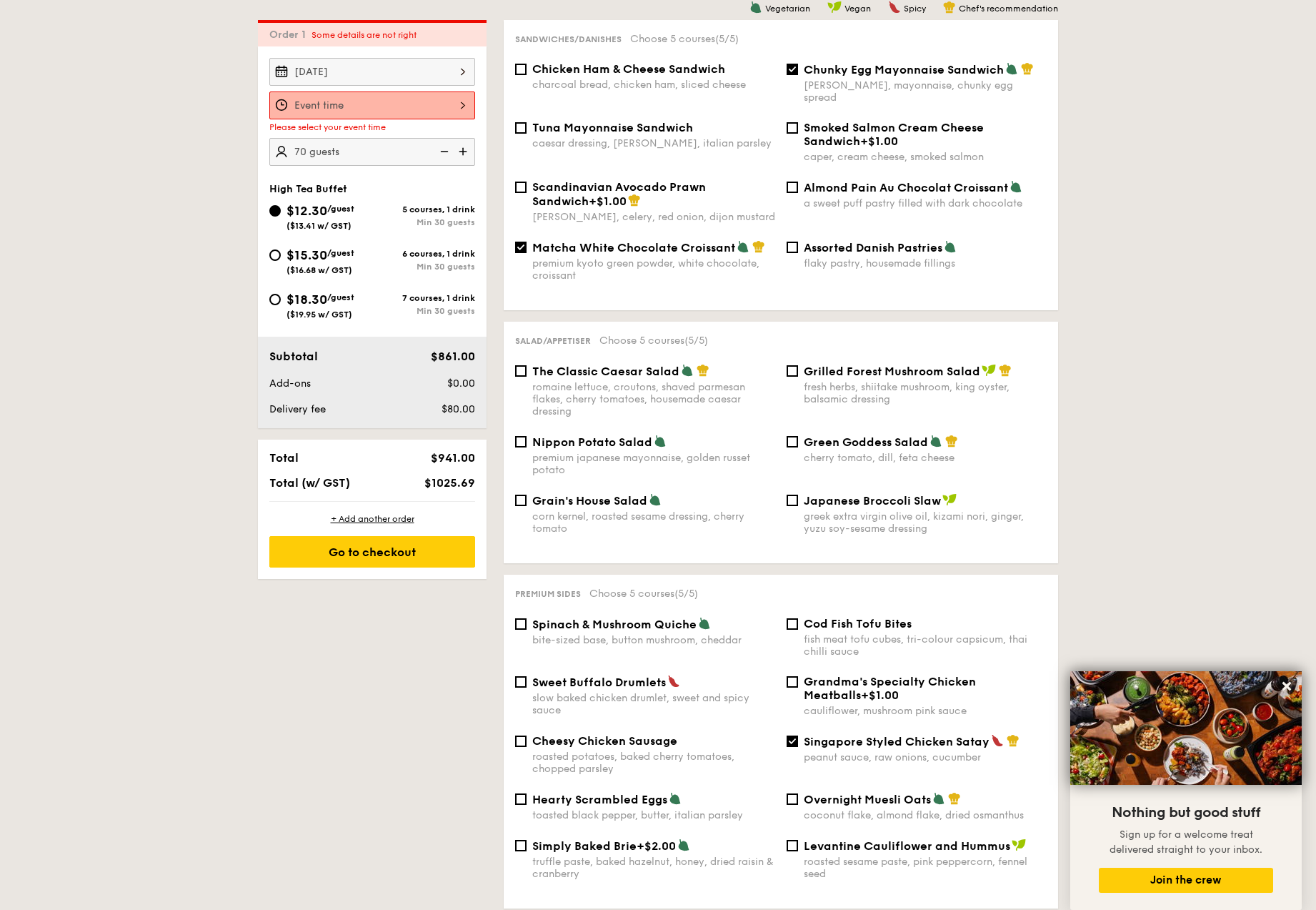
scroll to position [382, 0]
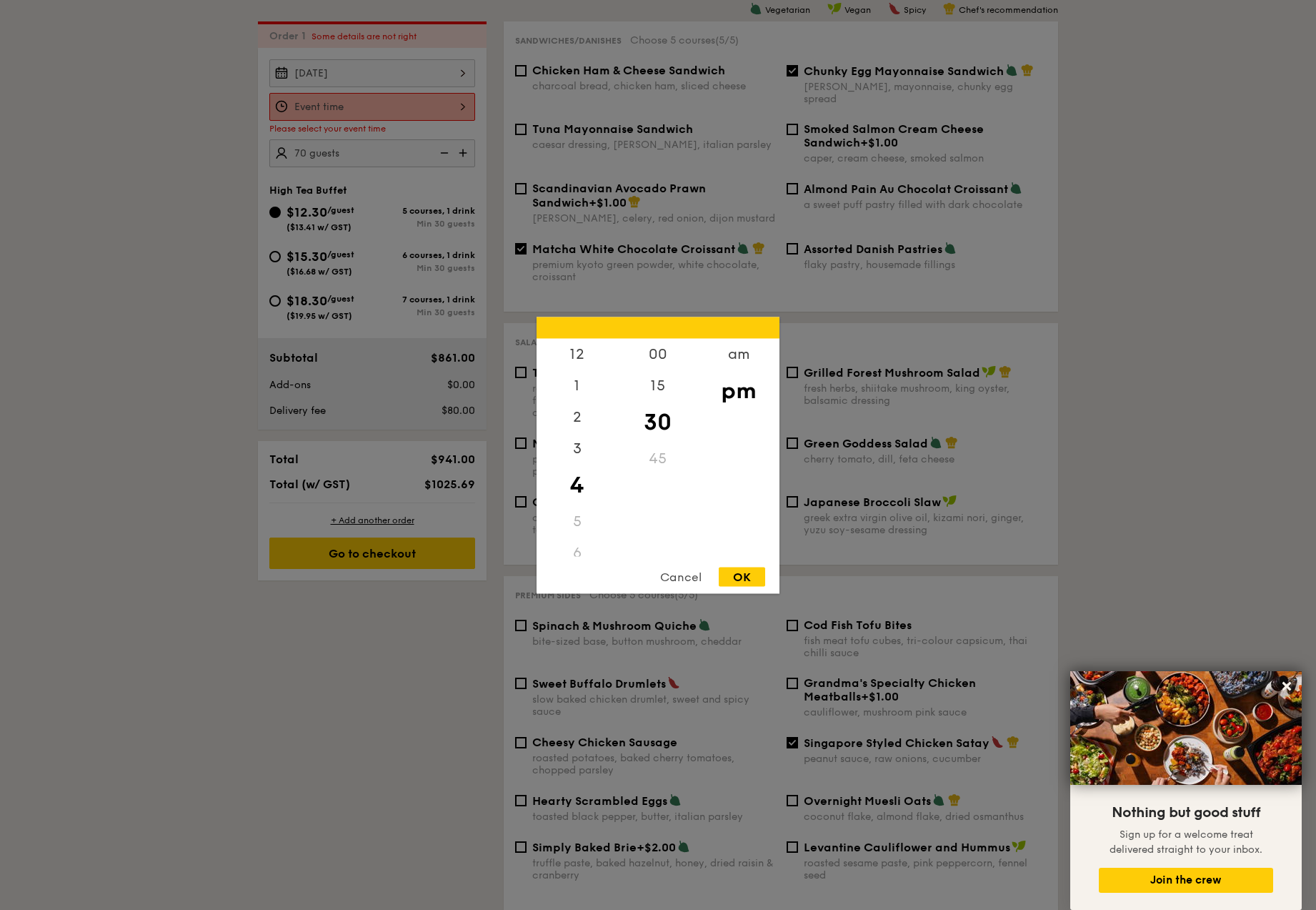
click at [449, 115] on div "12 1 2 3 4 5 6 7 8 9 10 11 00 15 30 45 am pm Cancel OK" at bounding box center [371, 106] width 205 height 27
click at [741, 569] on div "OK" at bounding box center [741, 576] width 46 height 19
type input "4:30PM"
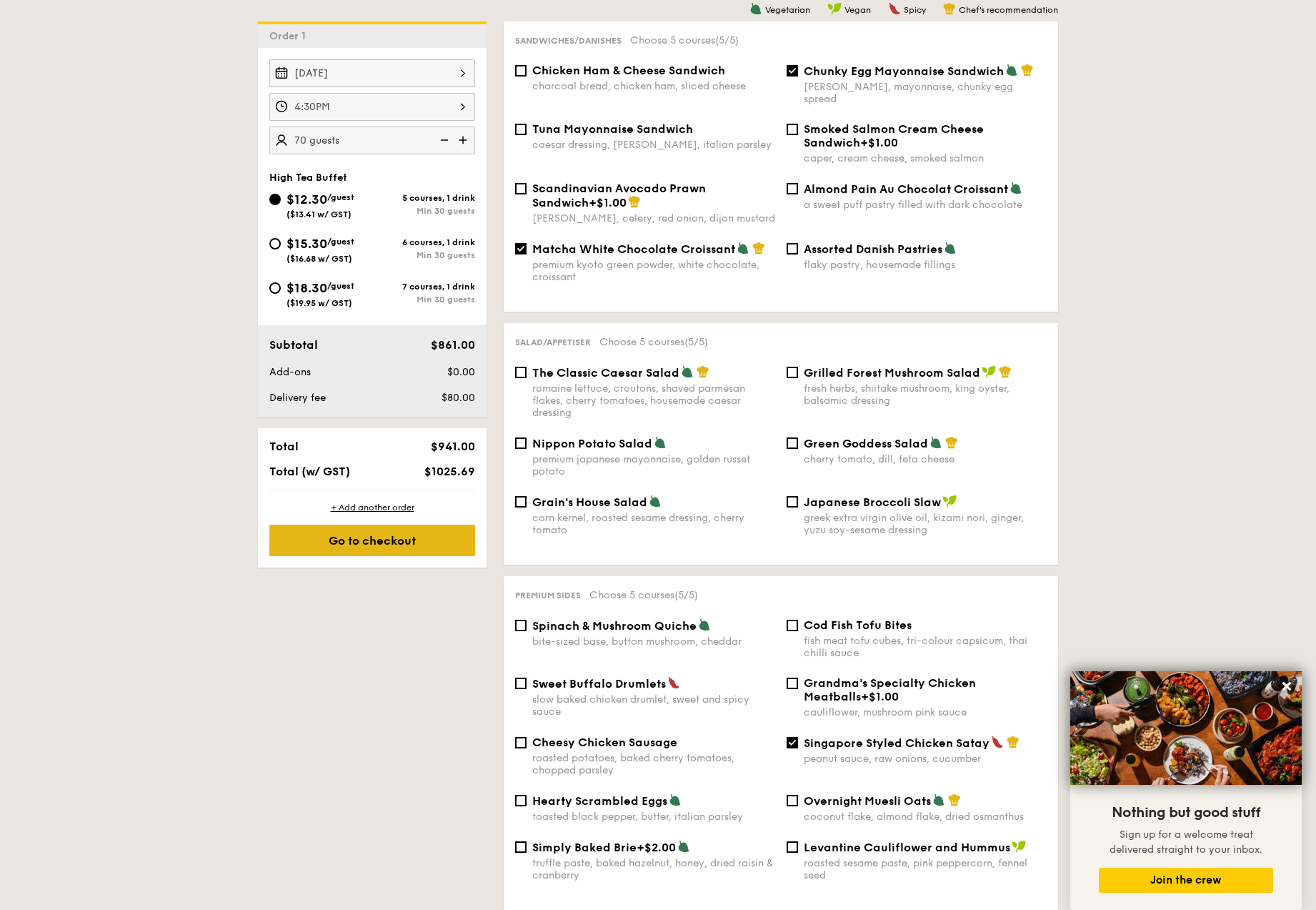
click at [436, 552] on div "Go to checkout" at bounding box center [371, 540] width 205 height 31
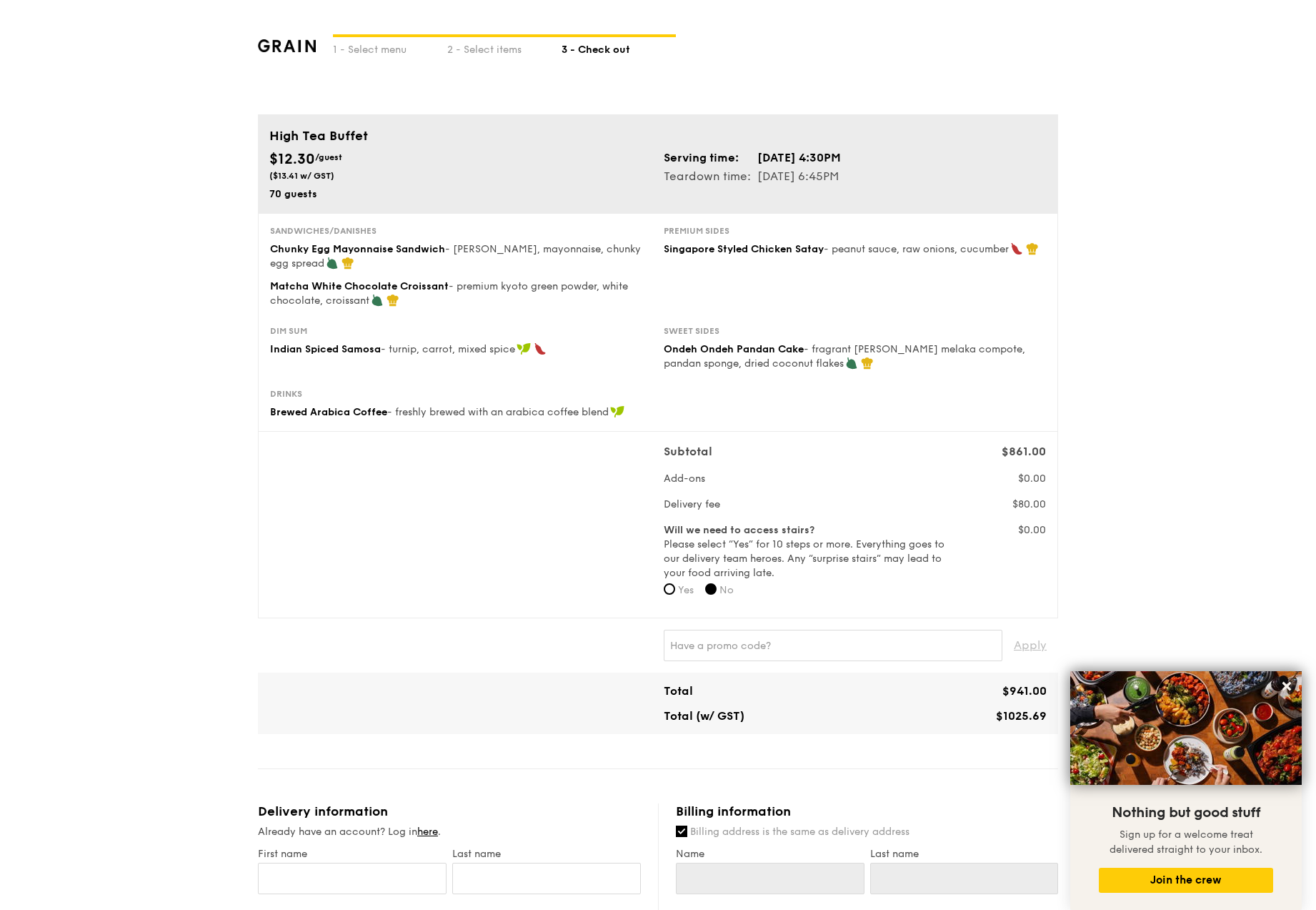
click at [517, 165] on div "$12.30 /guest ($13.41 w/ GST)" at bounding box center [460, 165] width 382 height 33
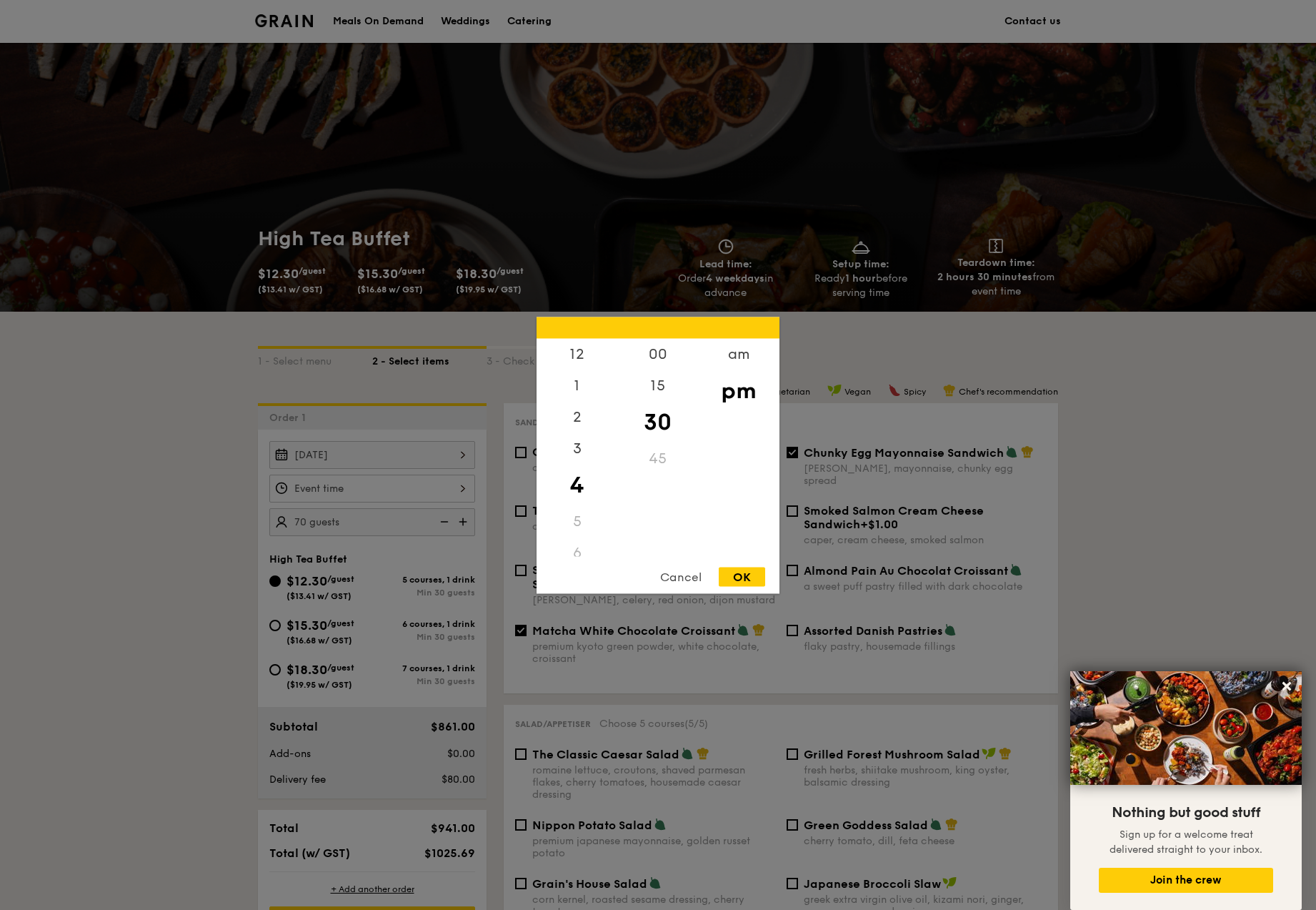
click at [330, 491] on div "12 1 2 3 4 5 6 7 8 9 10 11 00 15 30 45 am pm Cancel OK" at bounding box center [371, 488] width 205 height 27
click at [651, 389] on div "15" at bounding box center [657, 390] width 80 height 42
click at [745, 573] on div "OK" at bounding box center [741, 576] width 46 height 19
type input "4:15PM"
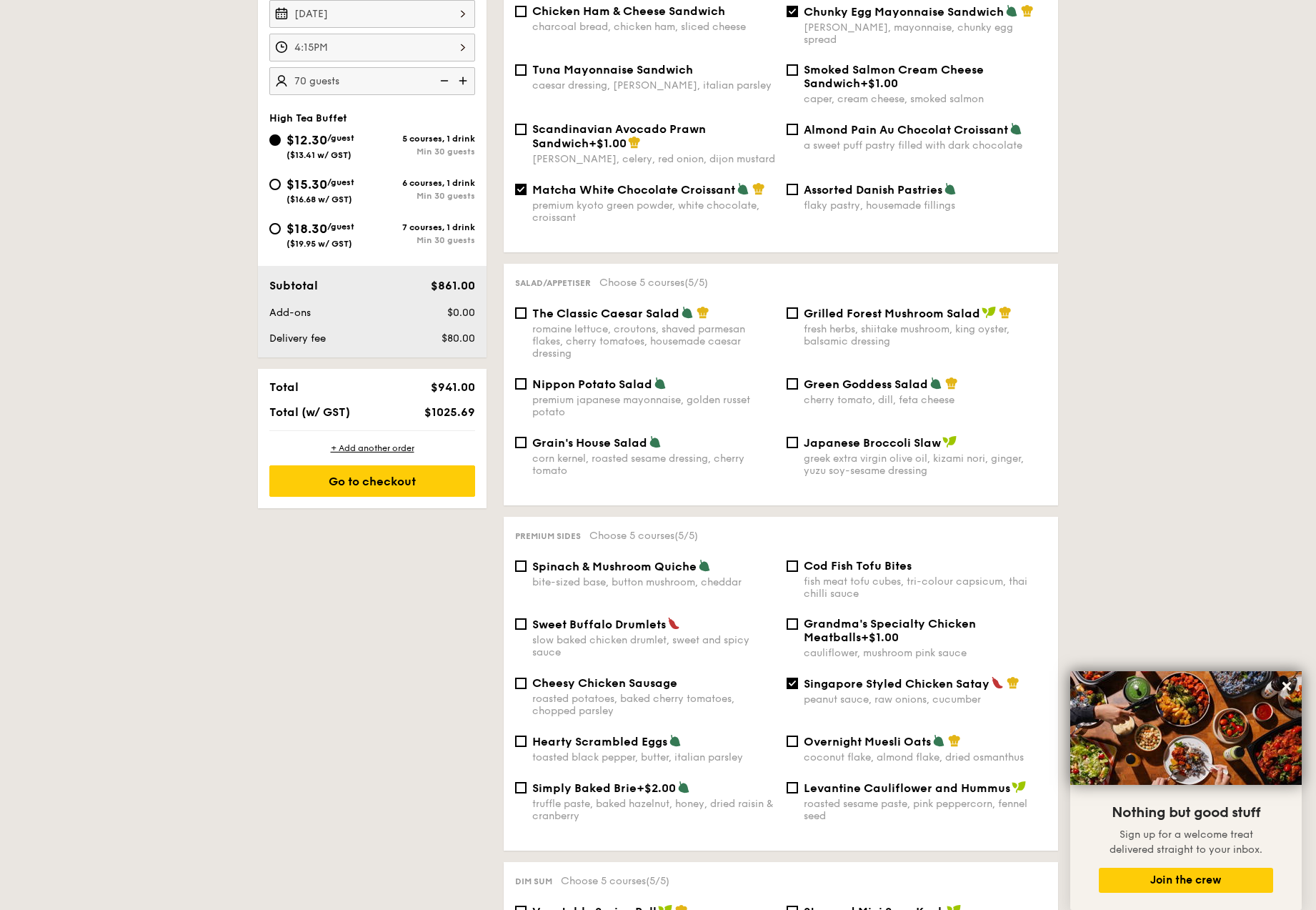
scroll to position [419, 0]
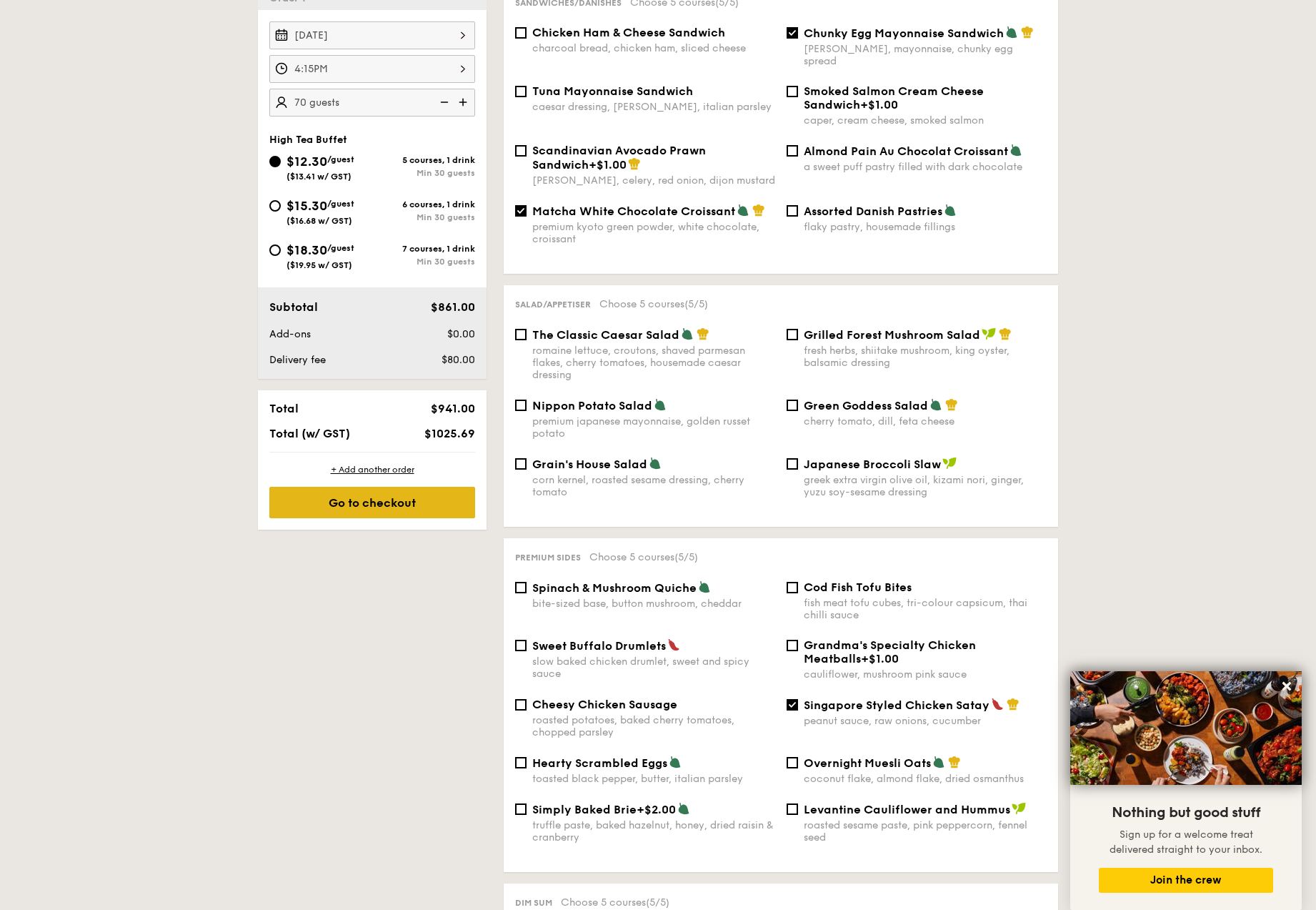
click at [442, 506] on div "Go to checkout" at bounding box center [371, 502] width 205 height 31
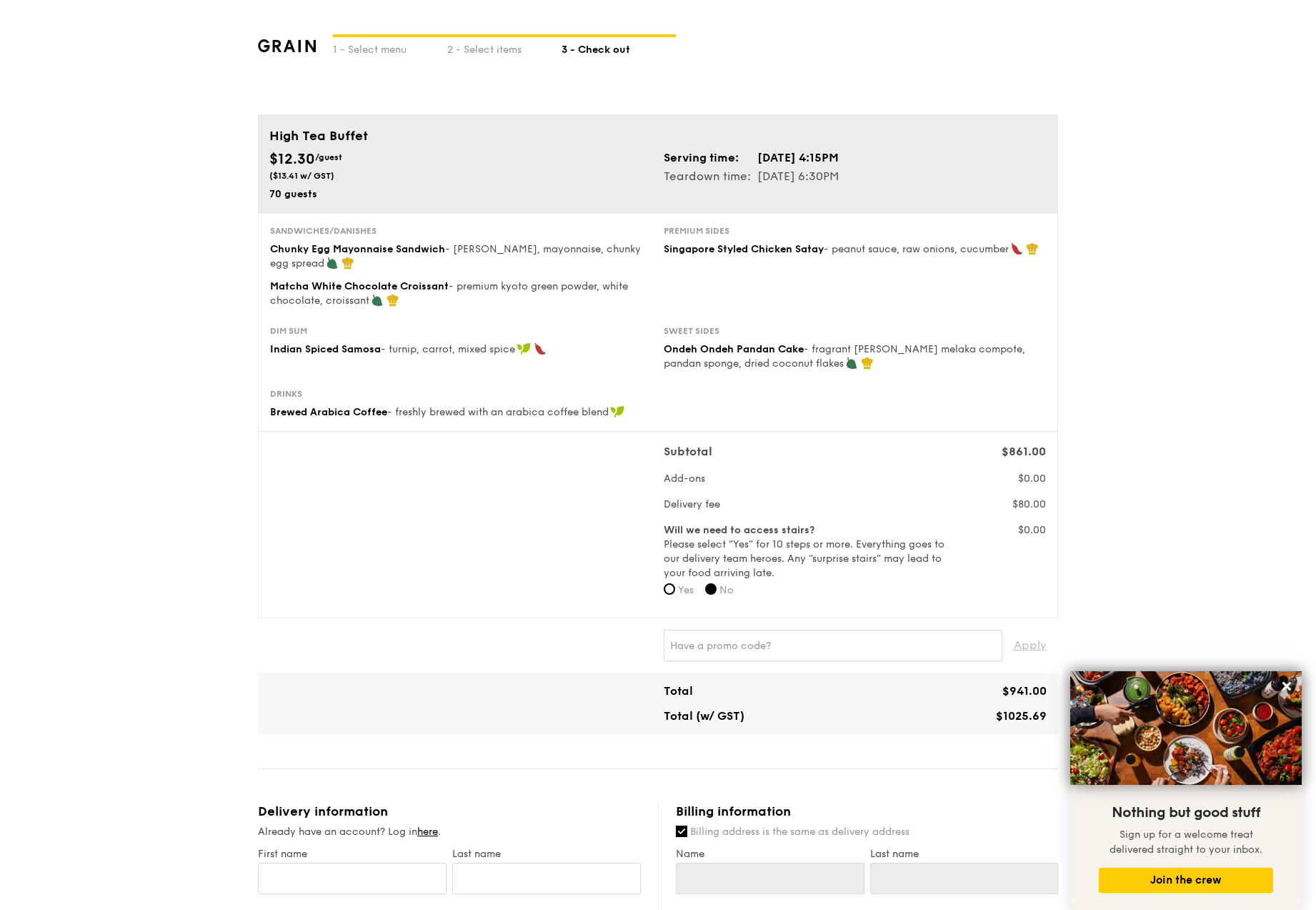
click at [1162, 368] on div "1 - Select menu 2 - Select items 3 - Check out High Tea Buffet $12.30 /guest ($…" at bounding box center [658, 763] width 1316 height 1526
